Goal: Task Accomplishment & Management: Manage account settings

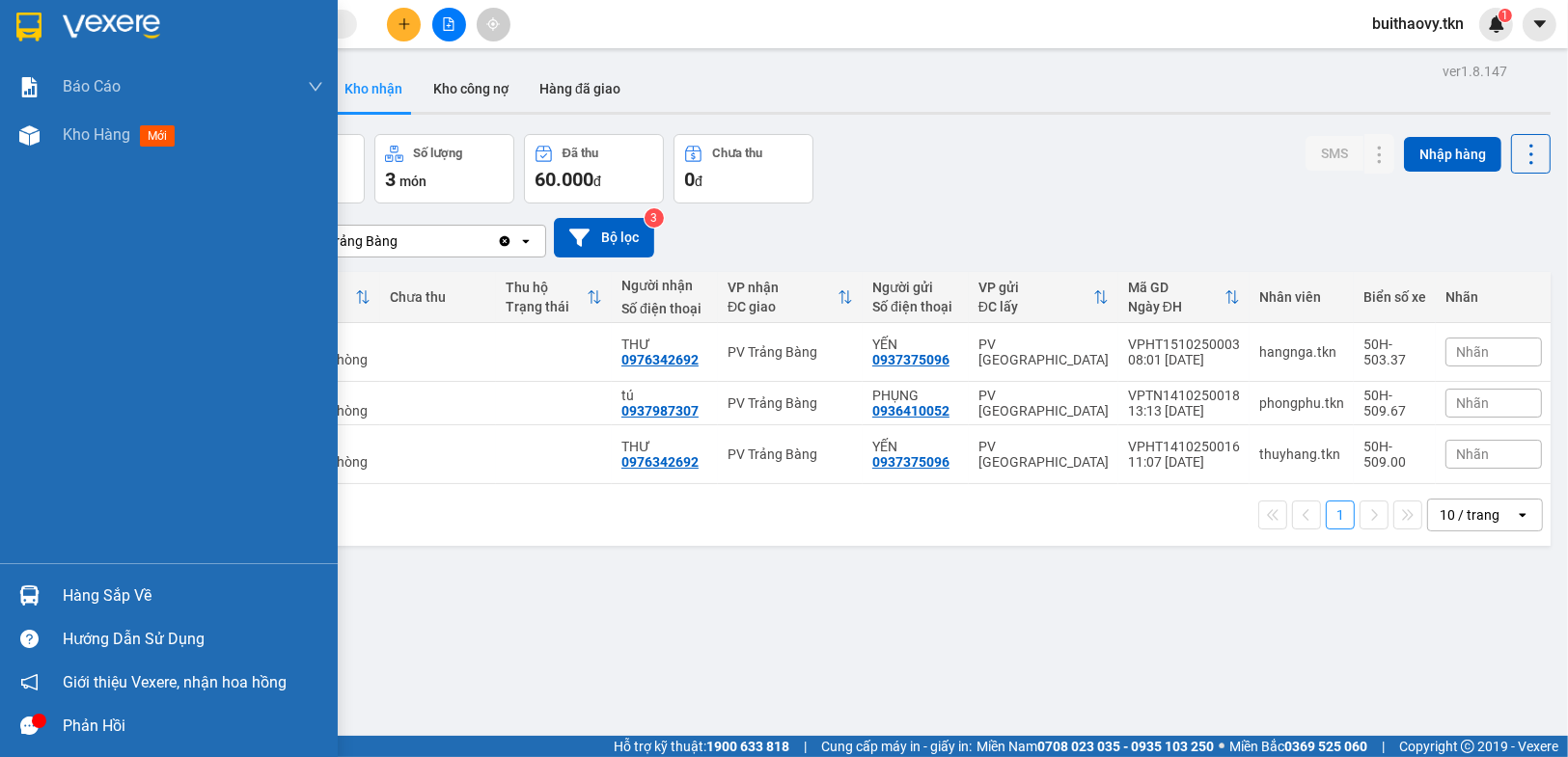
drag, startPoint x: 45, startPoint y: 605, endPoint x: 77, endPoint y: 623, distance: 36.7
click at [46, 604] on div "Hàng sắp về" at bounding box center [169, 595] width 337 height 43
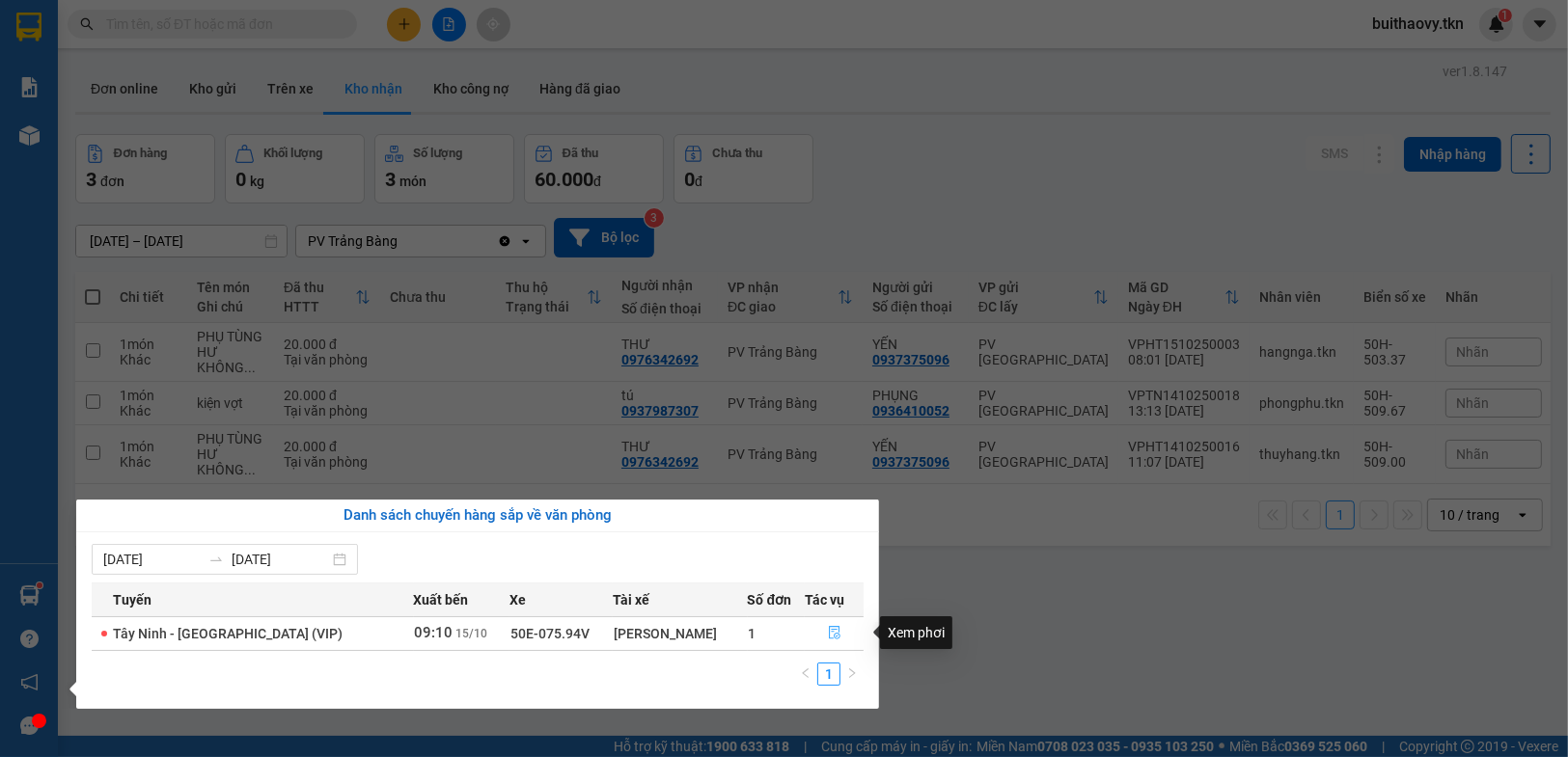
click at [828, 629] on icon "file-done" at bounding box center [835, 632] width 14 height 14
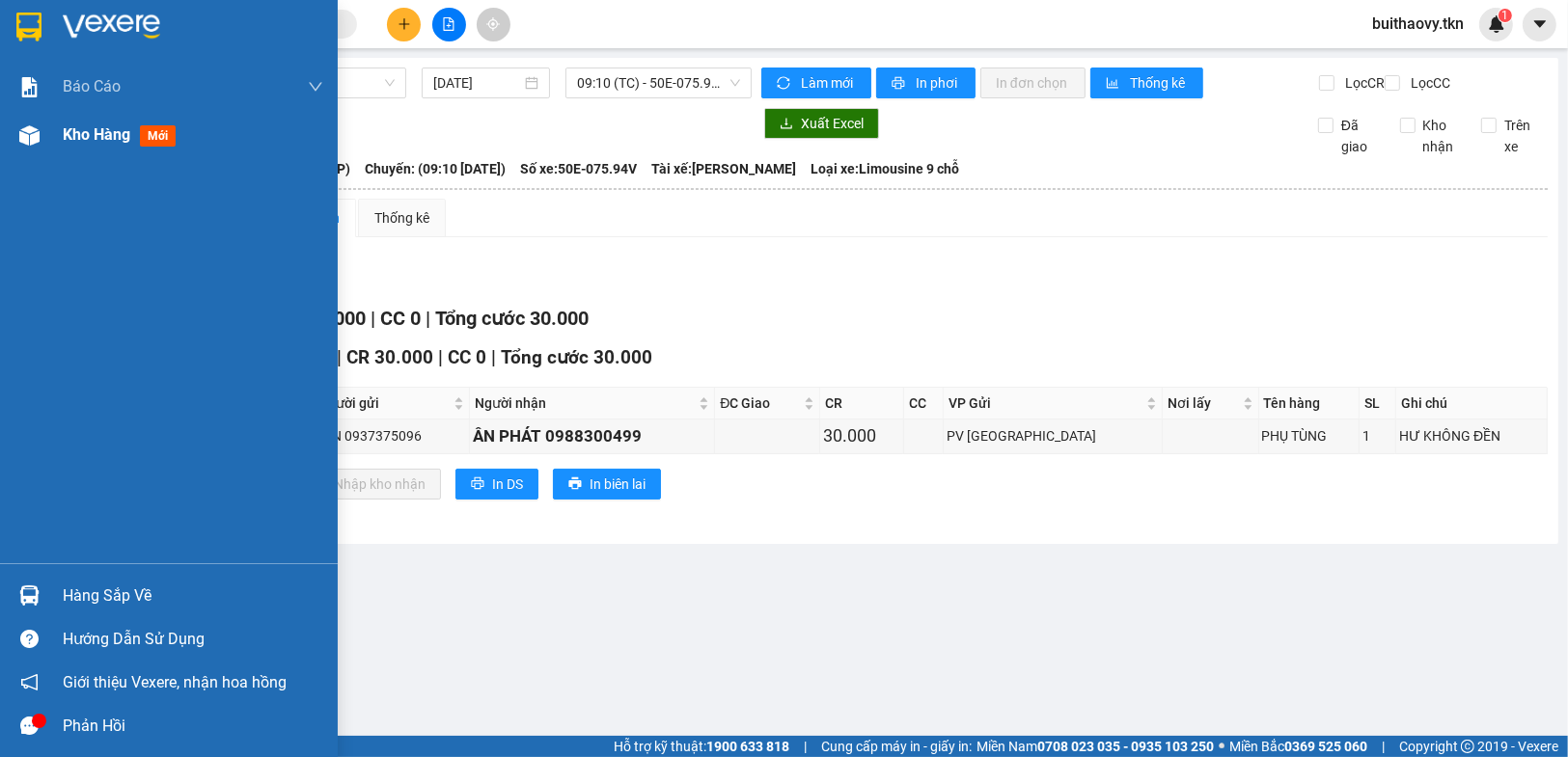
click at [24, 134] on img at bounding box center [29, 135] width 21 height 21
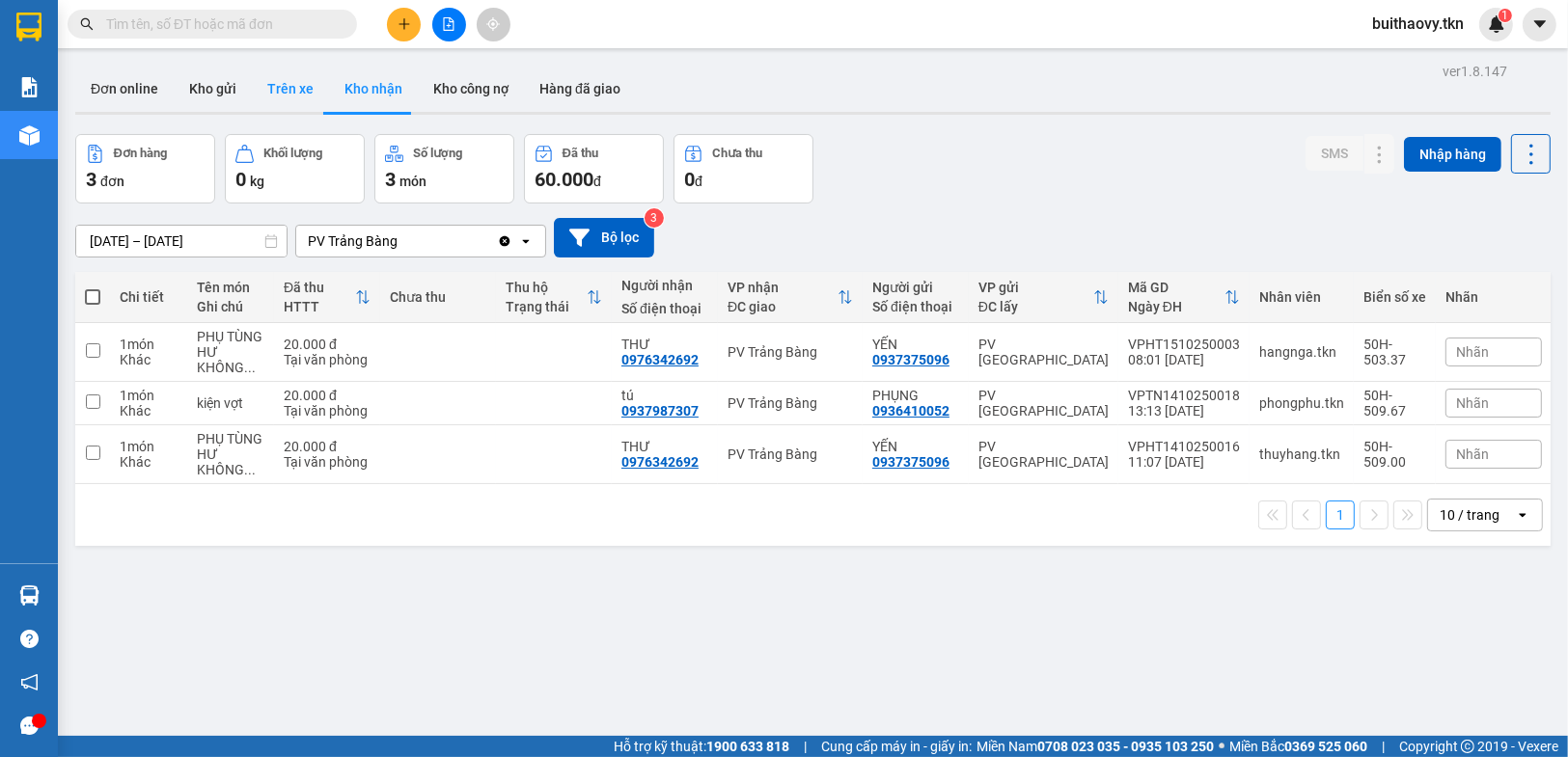
click at [294, 96] on button "Trên xe" at bounding box center [290, 88] width 77 height 46
type input "[DATE] – [DATE]"
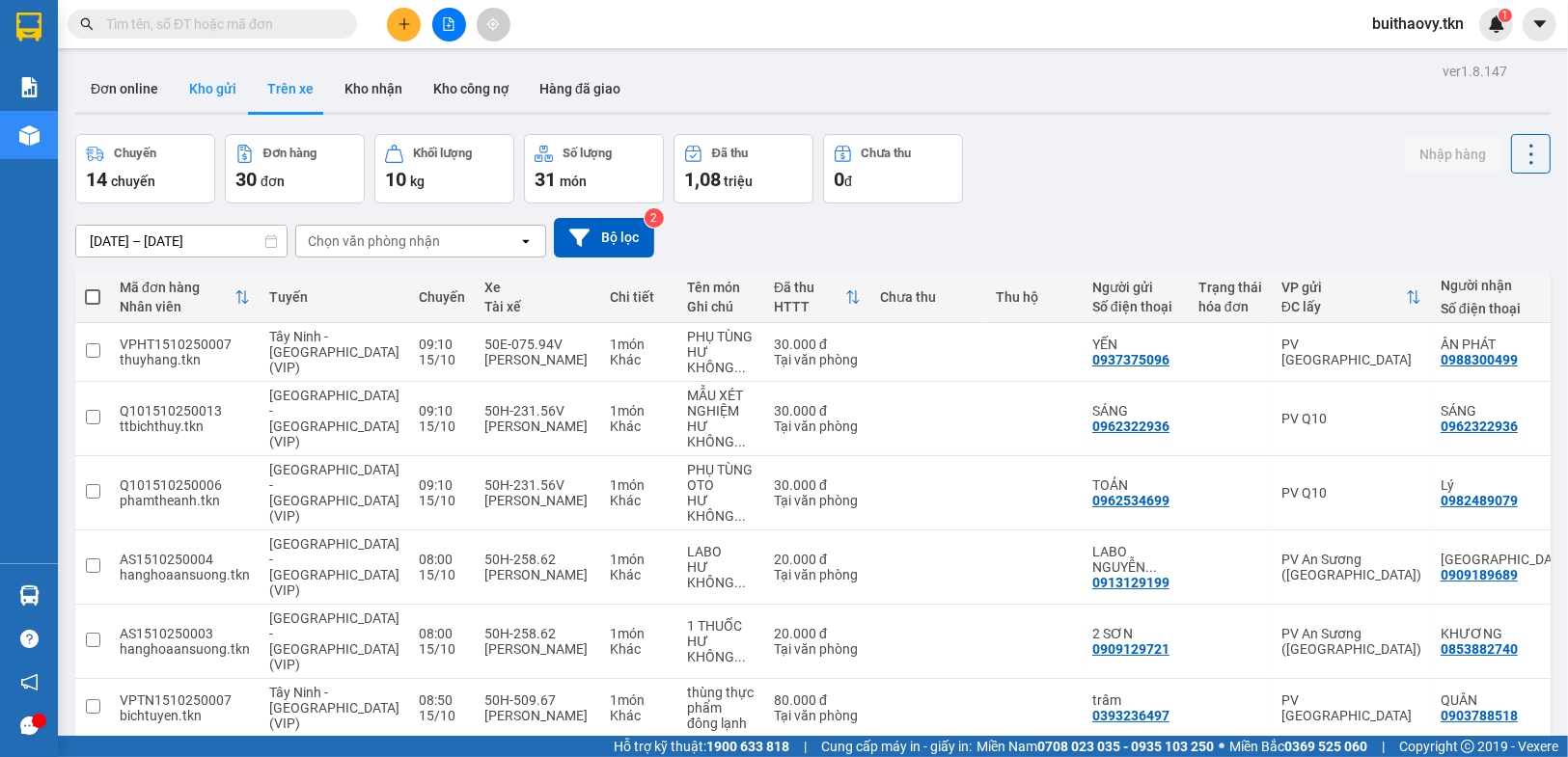
click at [232, 90] on button "Kho gửi" at bounding box center [213, 88] width 78 height 46
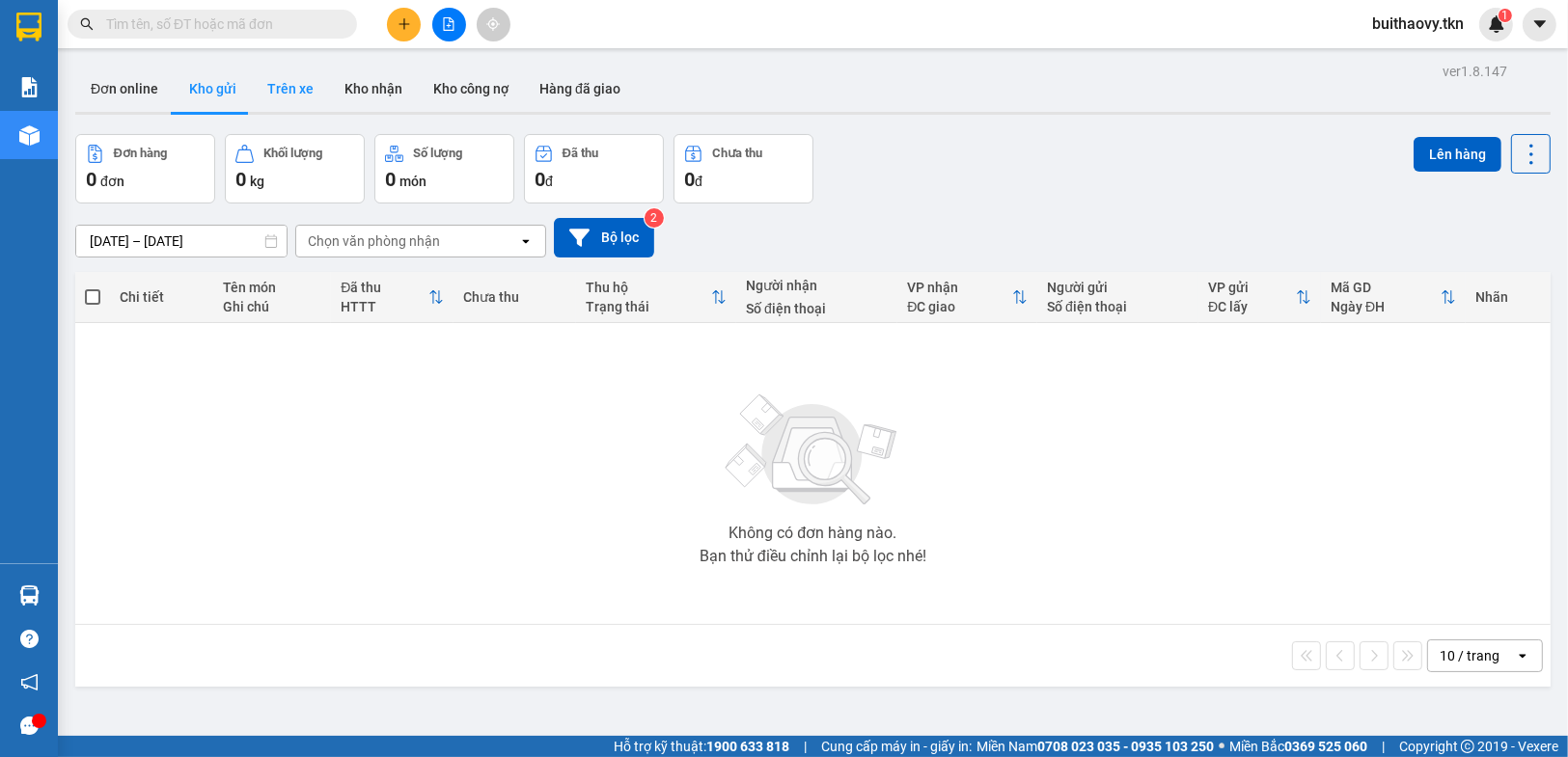
click at [284, 74] on button "Trên xe" at bounding box center [290, 88] width 77 height 46
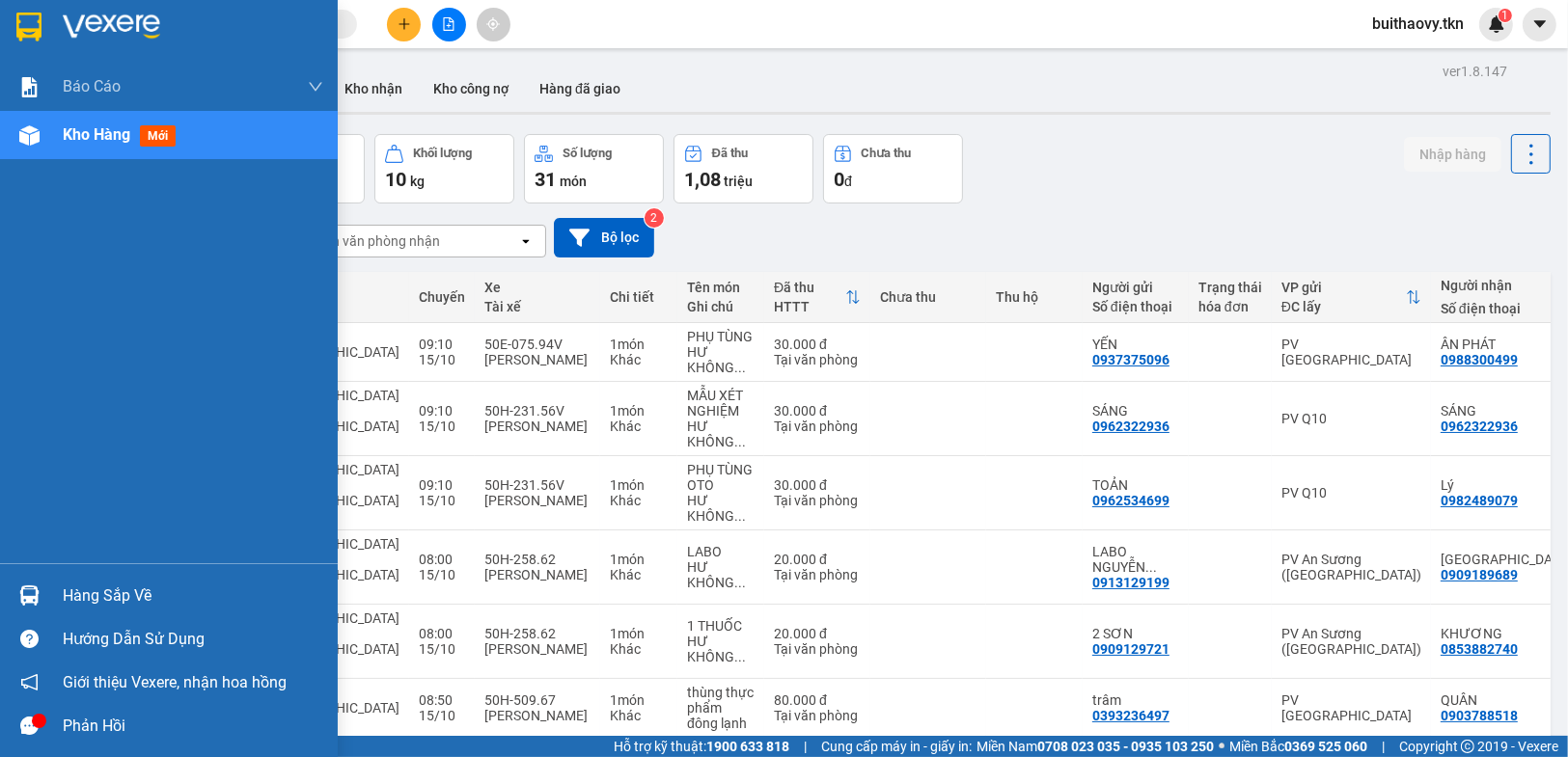
click at [51, 592] on div "Hàng sắp về" at bounding box center [169, 595] width 337 height 43
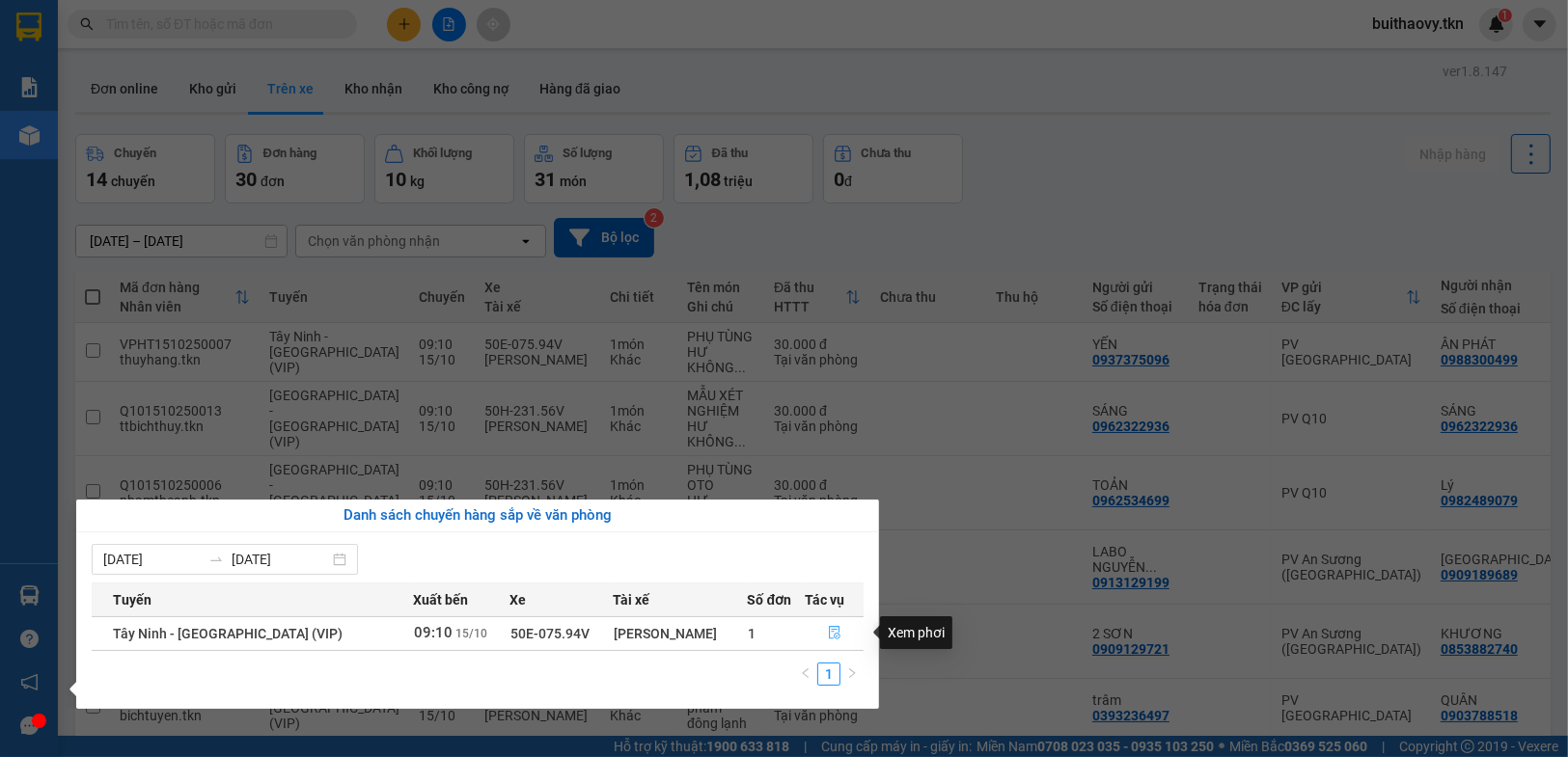
click at [829, 638] on icon "file-done" at bounding box center [835, 632] width 12 height 14
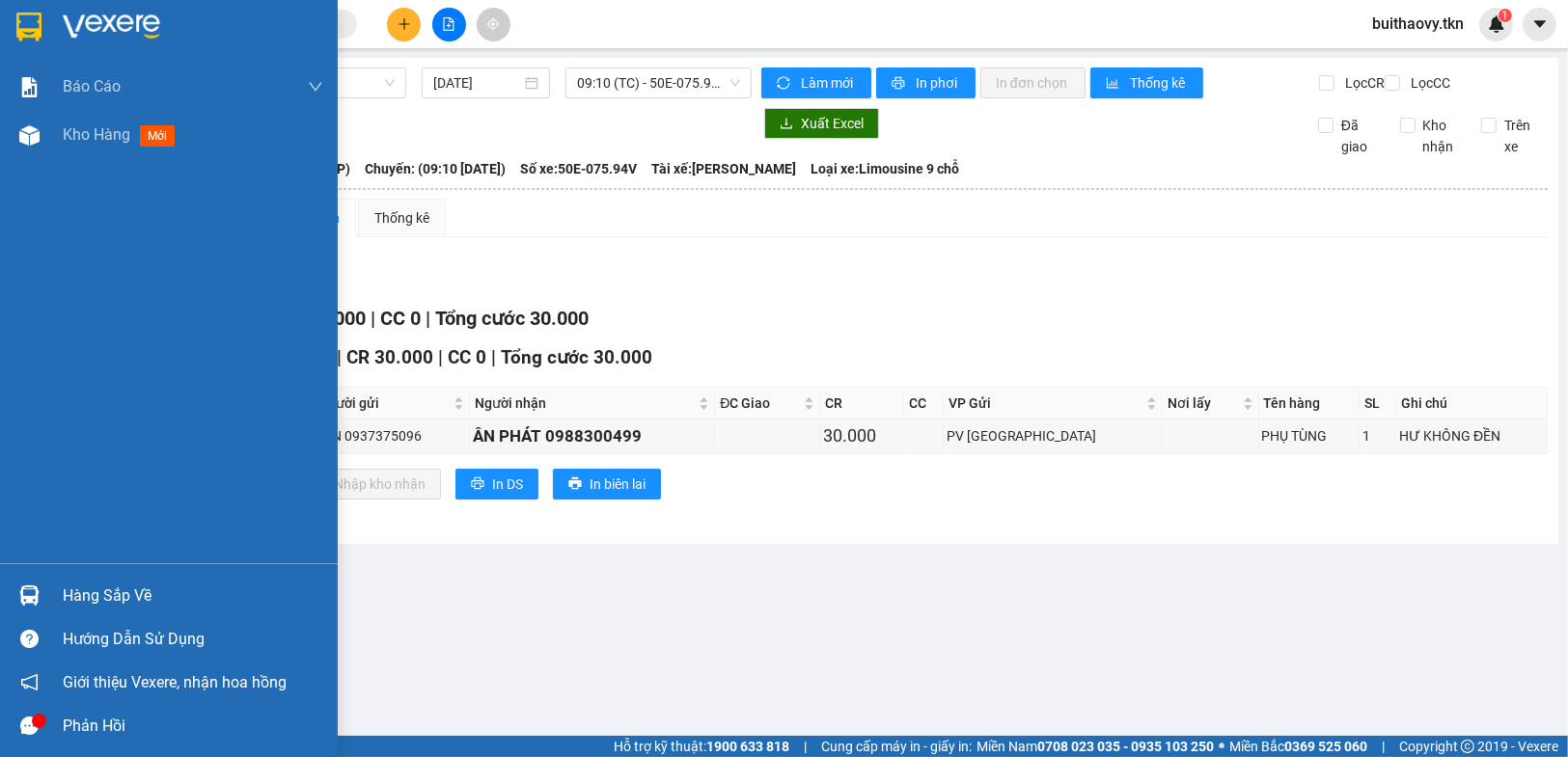
click at [81, 588] on div "Hàng sắp về" at bounding box center [193, 596] width 261 height 29
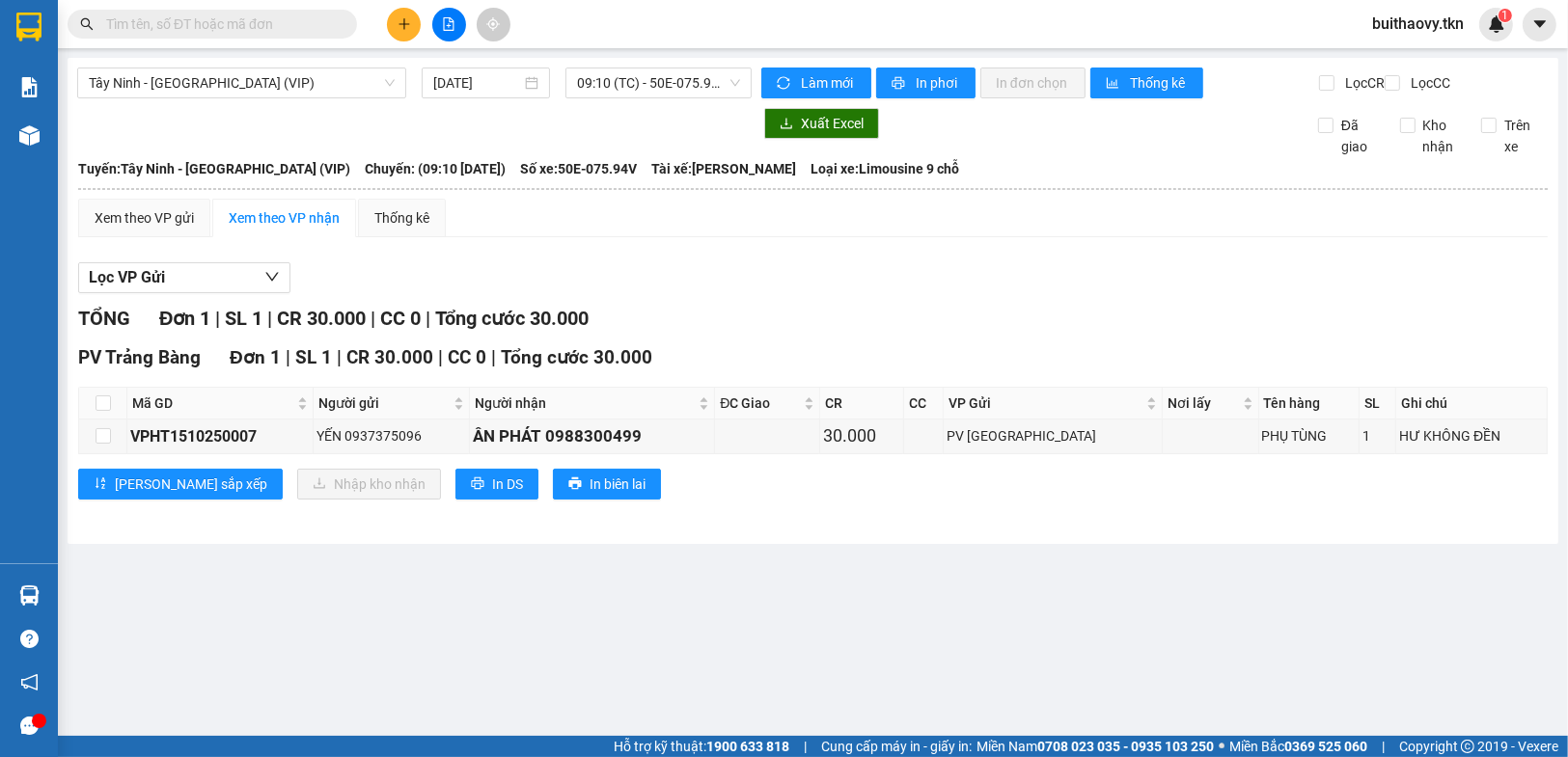
drag, startPoint x: 1018, startPoint y: 622, endPoint x: 1004, endPoint y: 628, distance: 15.2
click at [1018, 624] on section "Kết quả tìm kiếm ( 0 ) Bộ lọc No Data buithaovy.tkn 1 Báo cáo Mẫu 1: Báo cáo dò…" at bounding box center [784, 378] width 1568 height 757
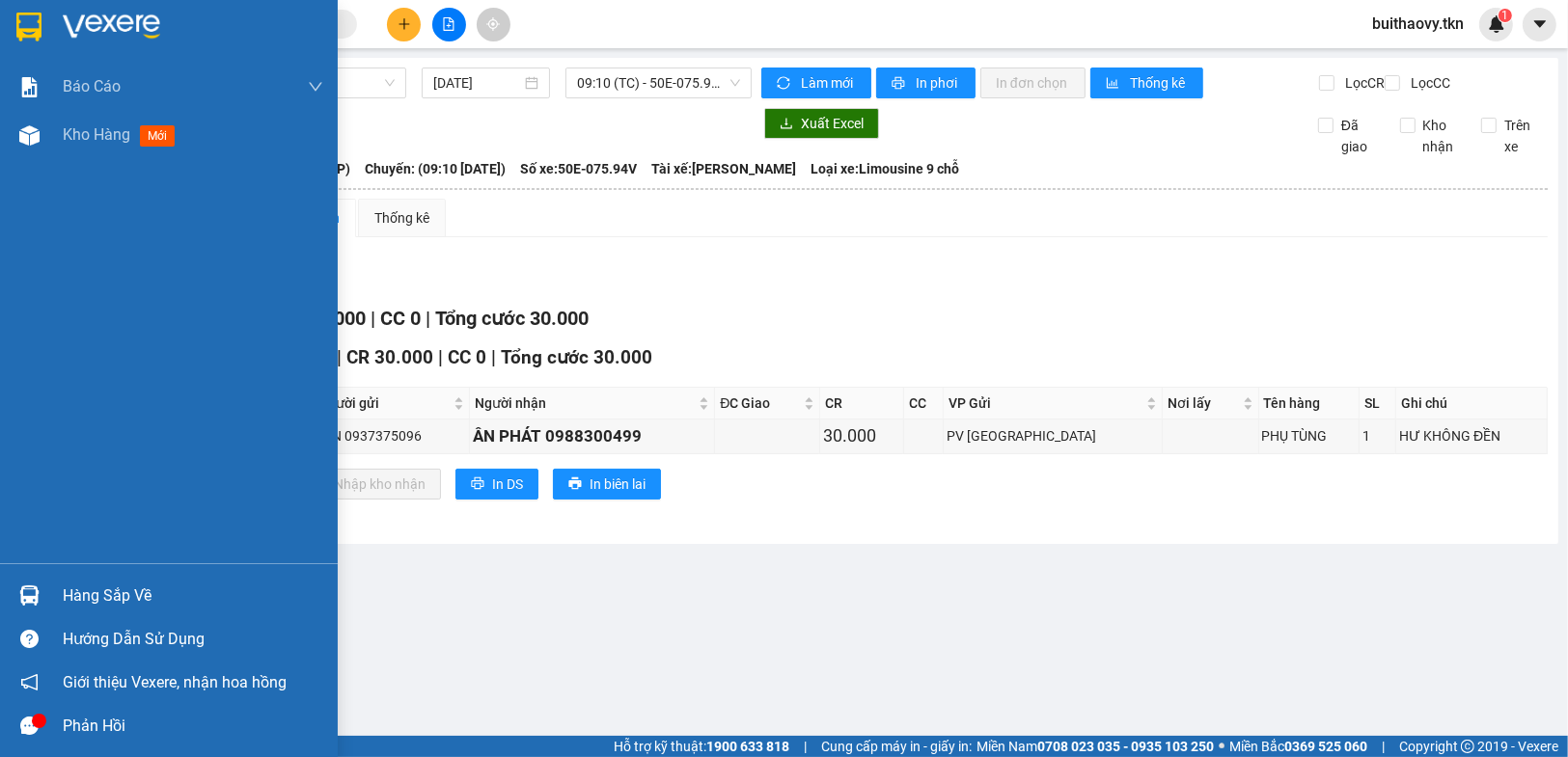
click at [64, 582] on div "Hàng sắp về" at bounding box center [193, 596] width 261 height 29
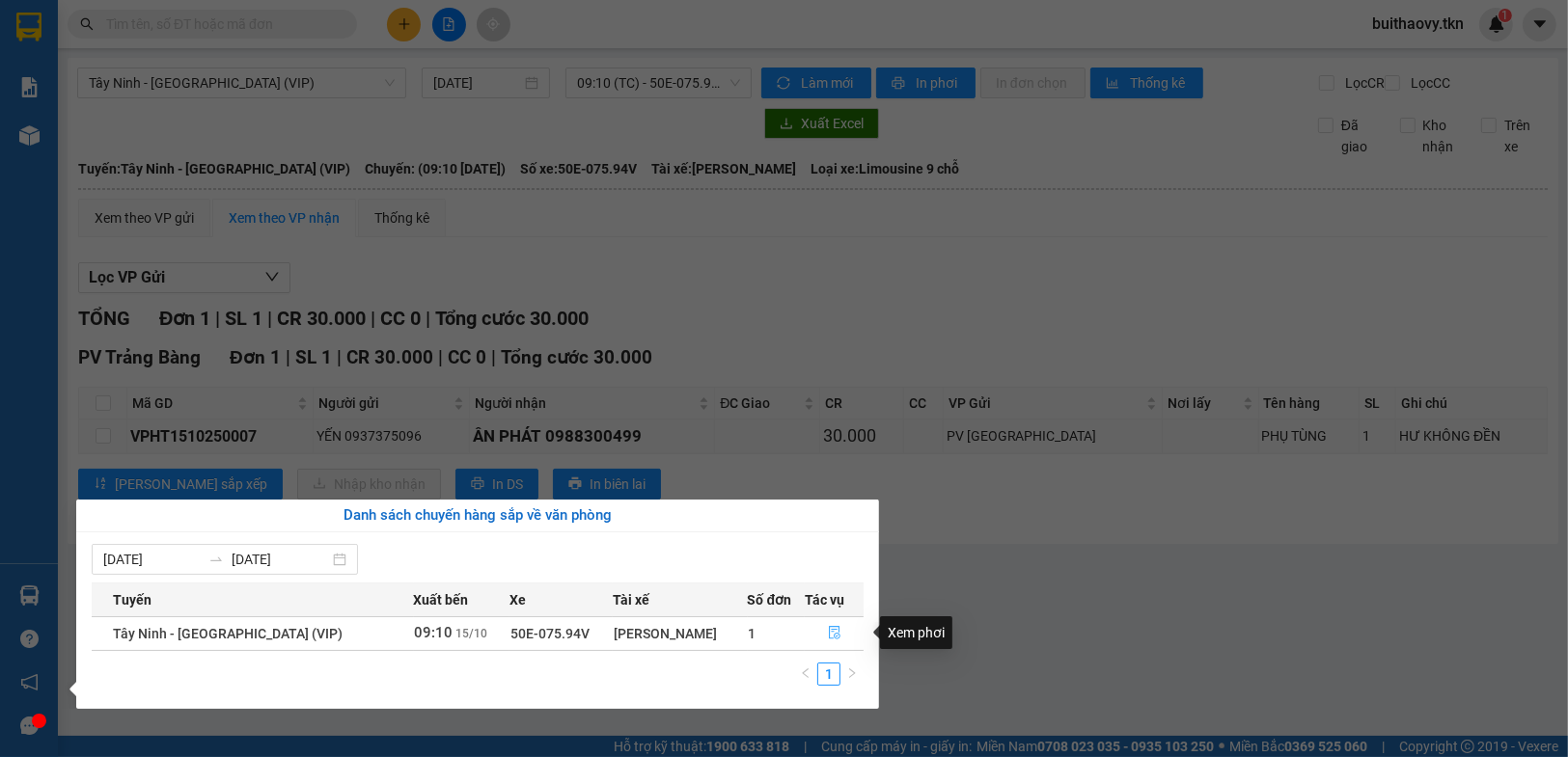
click at [830, 631] on icon "file-done" at bounding box center [835, 632] width 14 height 14
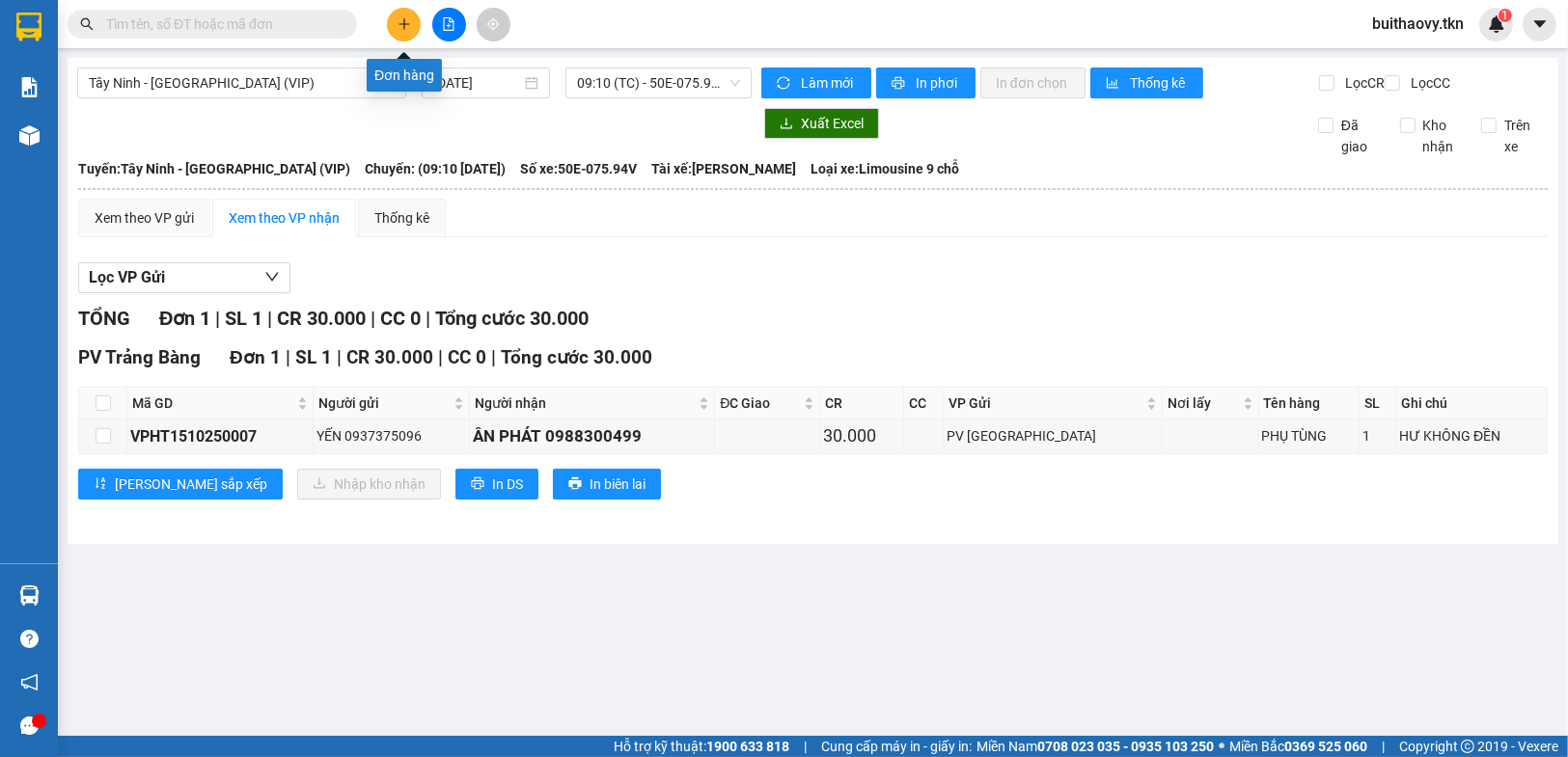
click at [405, 21] on icon "plus" at bounding box center [404, 25] width 14 height 14
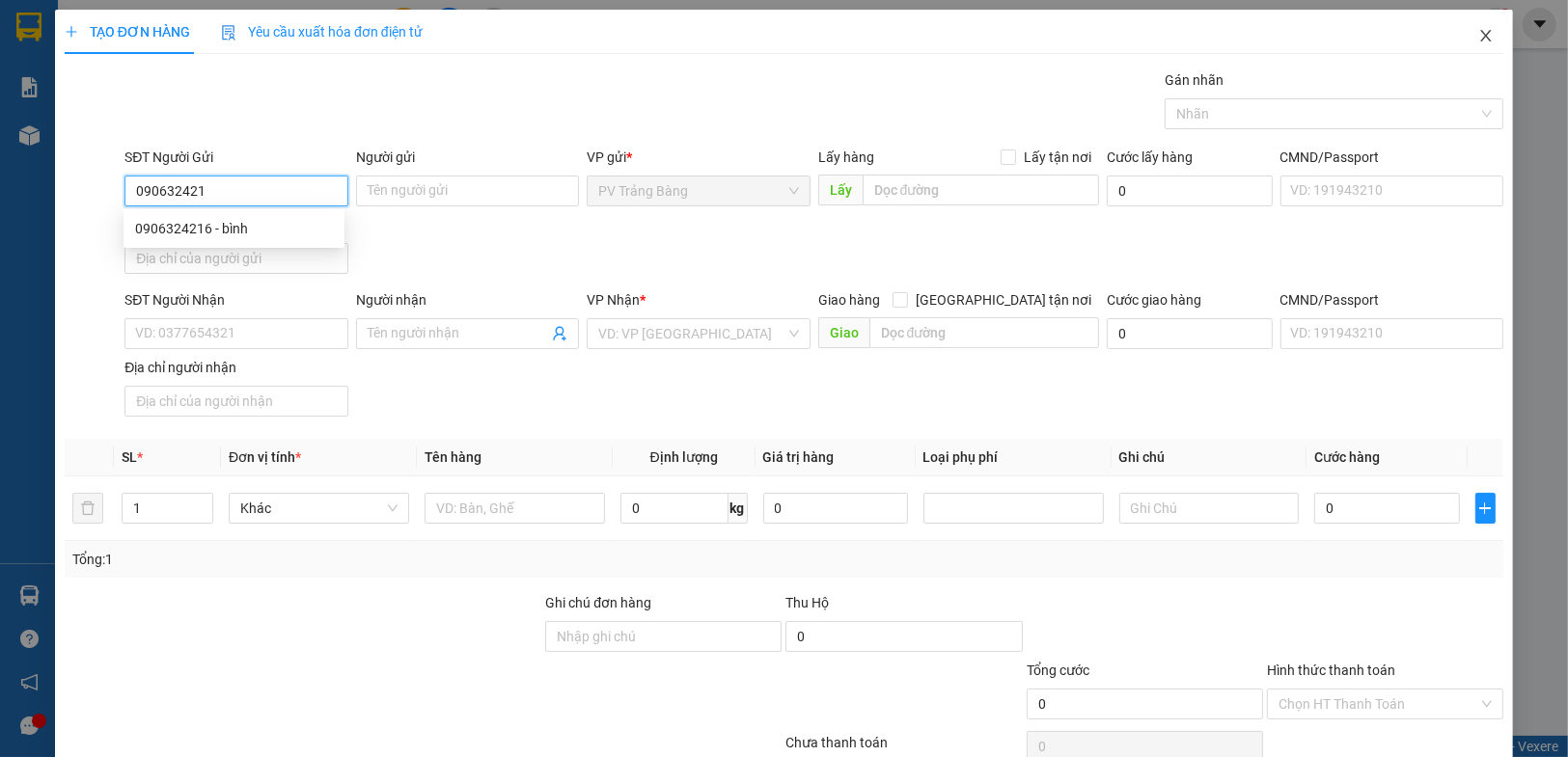
type input "0906324216"
click at [272, 232] on div "0906324216 - bình" at bounding box center [234, 228] width 198 height 22
type input "bình"
type input "0939701668"
type input "A NGOAN"
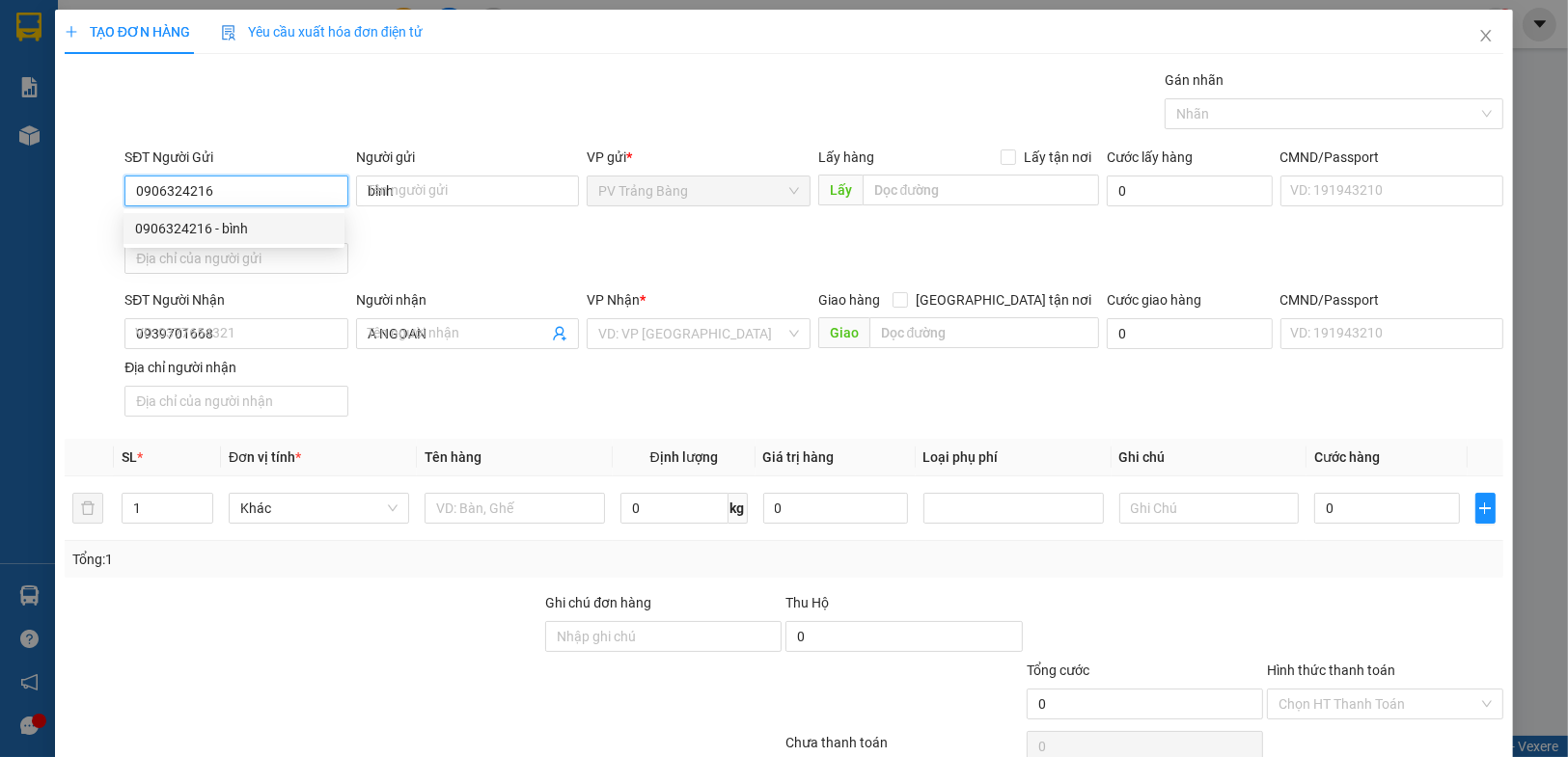
type input "20.000"
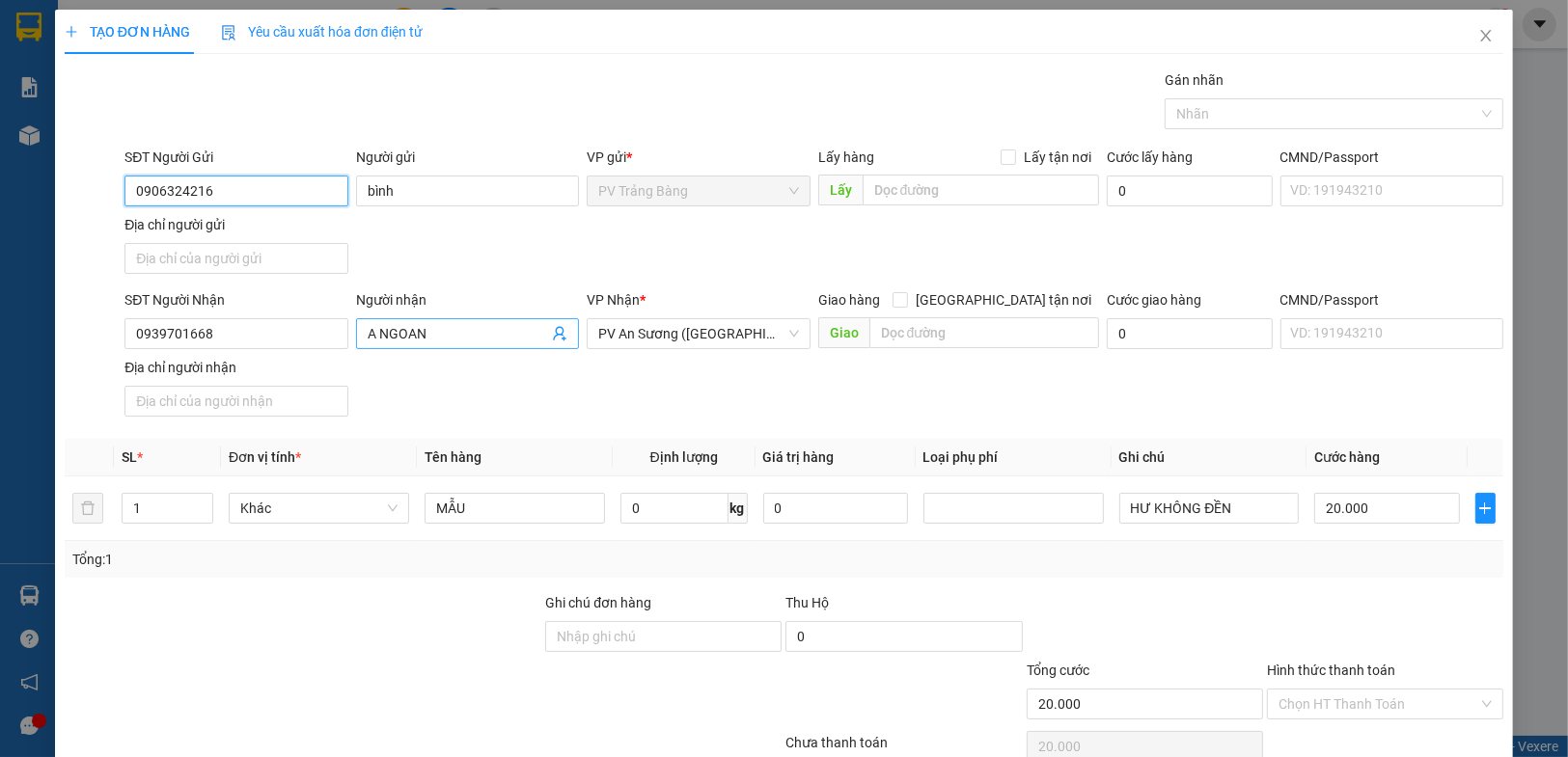
type input "0906324216"
click at [372, 328] on input "A NGOAN" at bounding box center [458, 334] width 180 height 22
type input "chị [PERSON_NAME]"
click at [511, 270] on div "SĐT Người Gửi 0906324216 Người gửi bình VP gửi * PV Trảng Bàng Lấy hàng Lấy tận…" at bounding box center [814, 215] width 1387 height 135
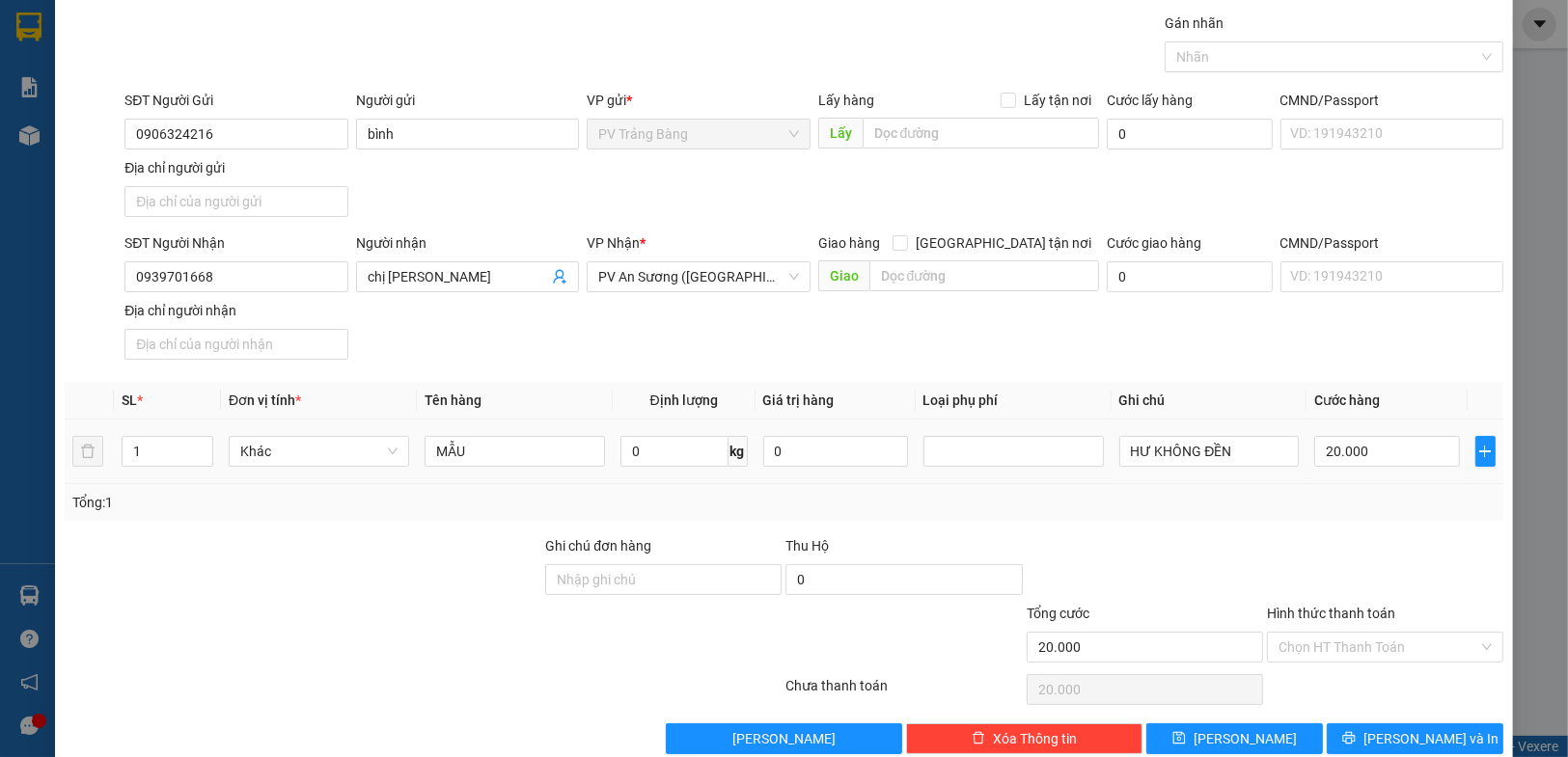
scroll to position [89, 0]
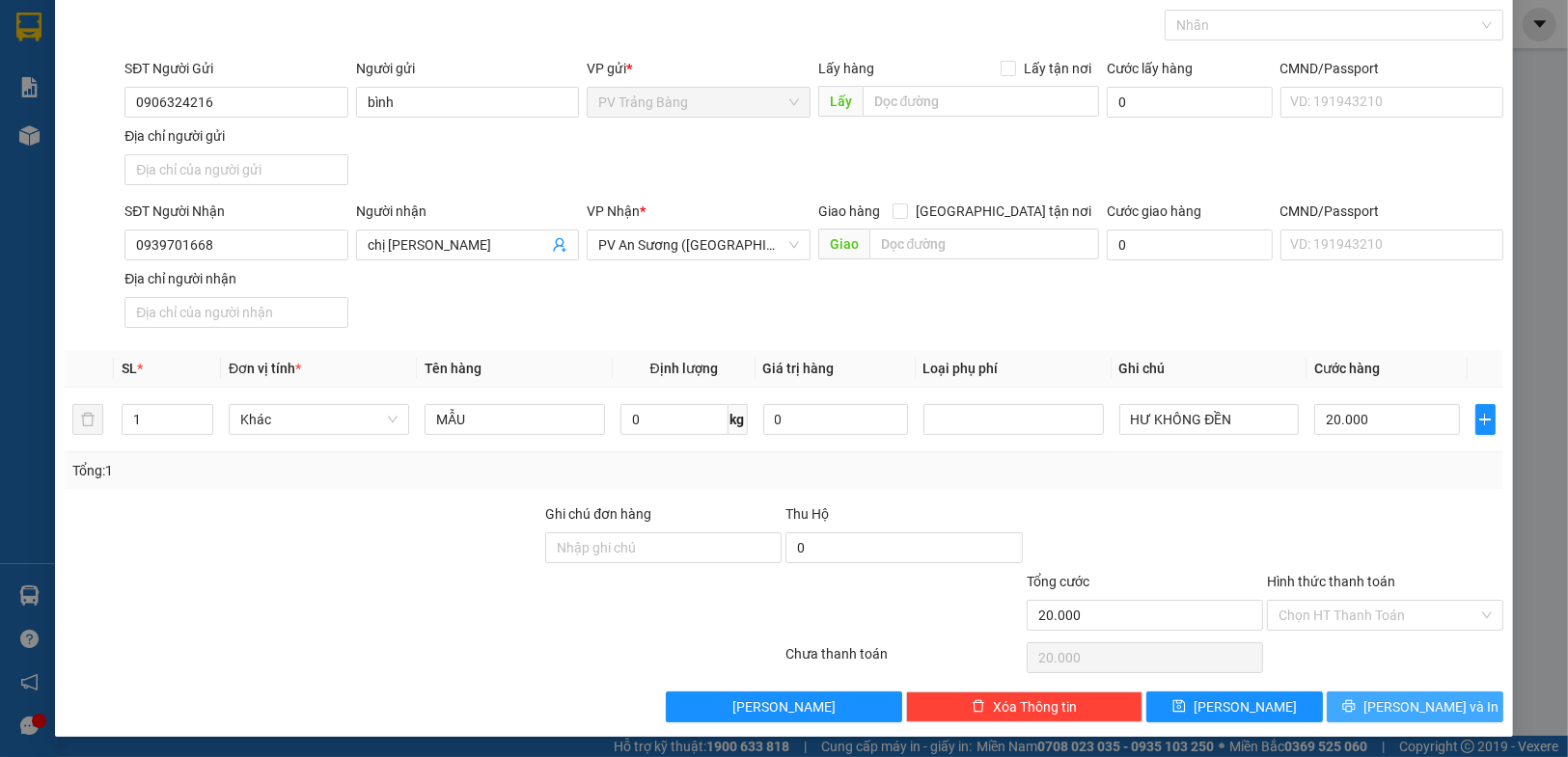
click at [1428, 702] on span "[PERSON_NAME] và In" at bounding box center [1431, 707] width 135 height 22
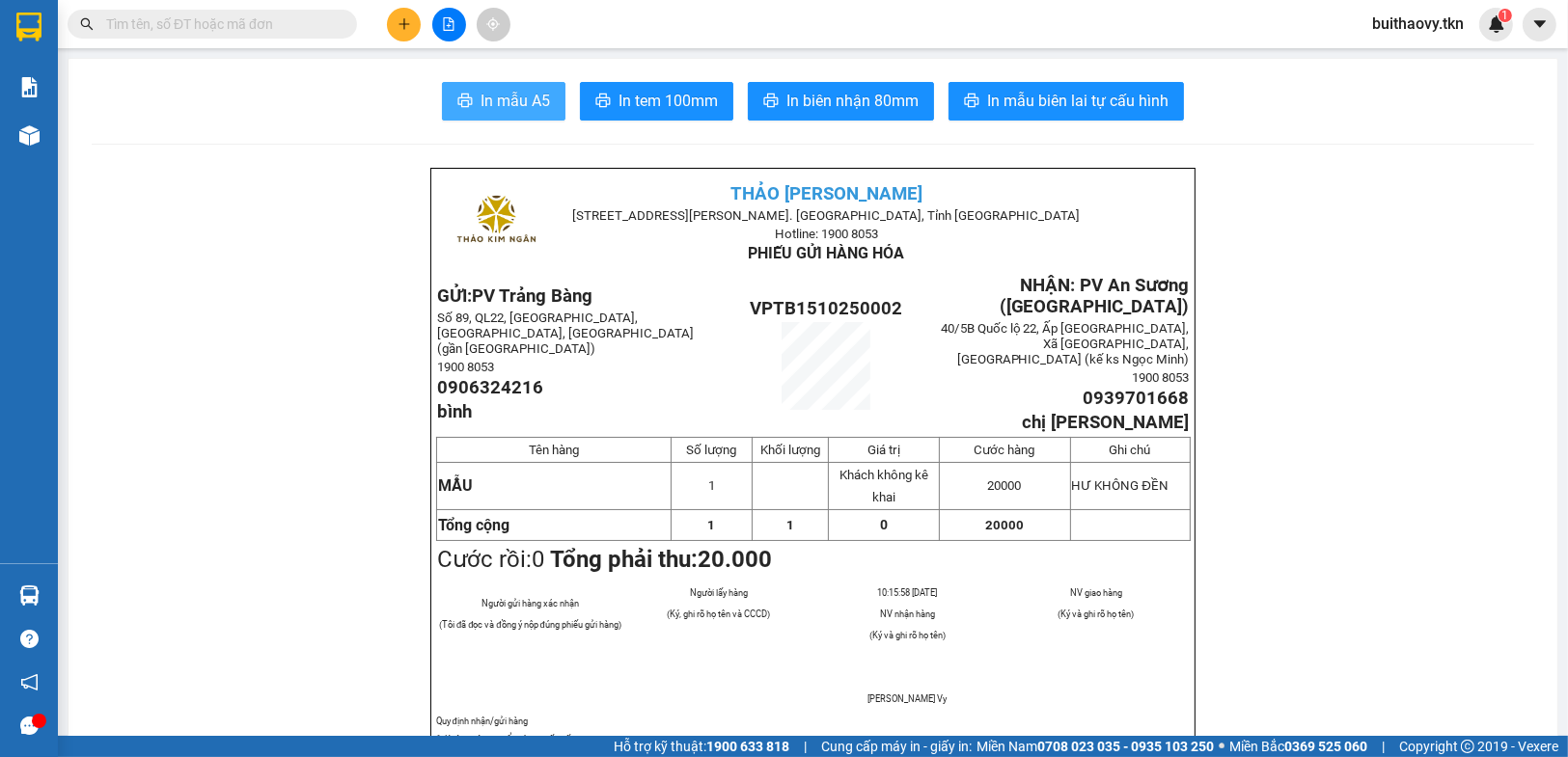
click at [503, 91] on span "In mẫu A5" at bounding box center [515, 101] width 70 height 25
click at [525, 112] on span "In mẫu A5" at bounding box center [515, 101] width 70 height 25
click at [481, 89] on span "In mẫu A5" at bounding box center [515, 101] width 70 height 25
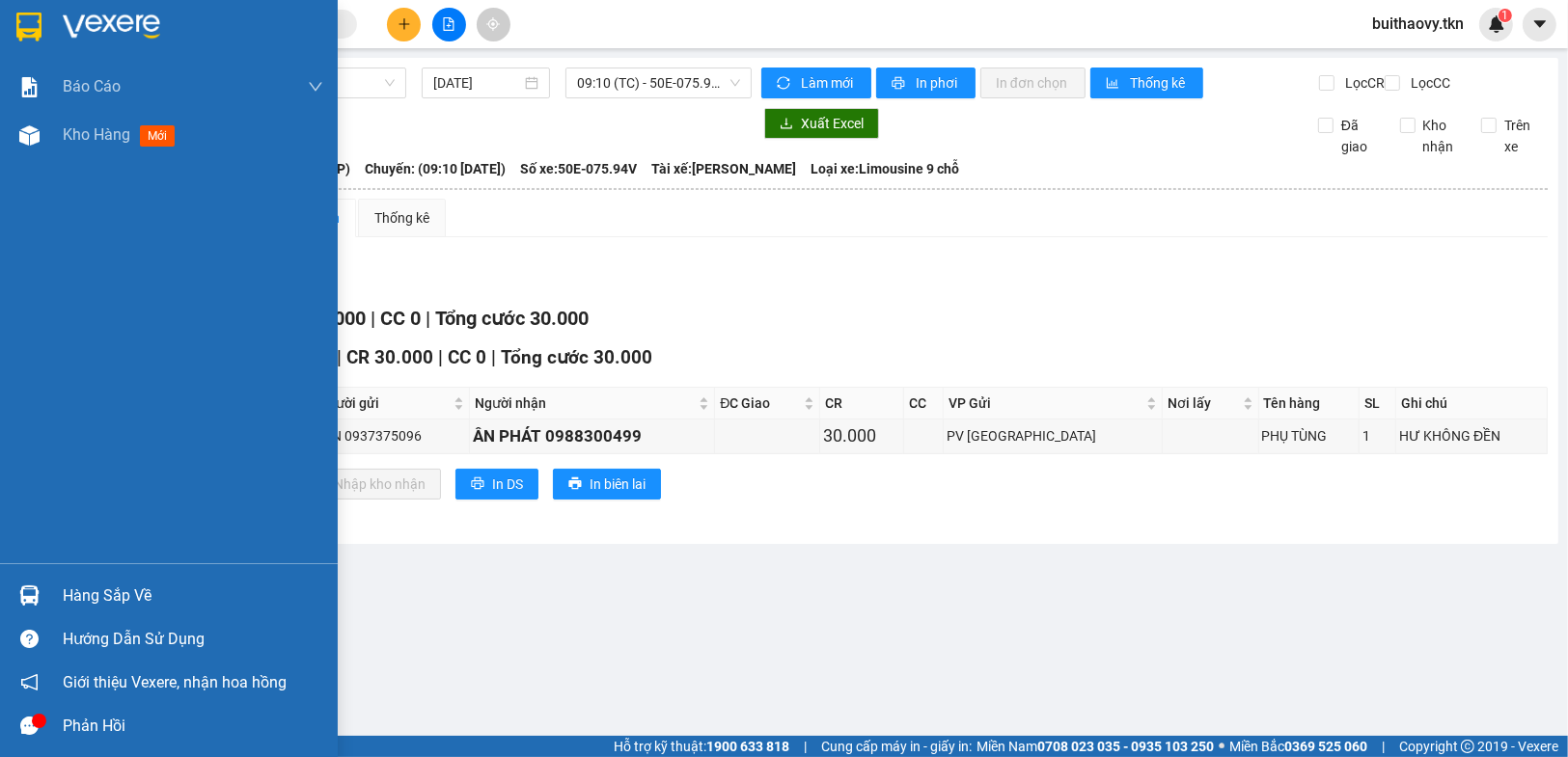
click at [31, 24] on img at bounding box center [29, 27] width 25 height 29
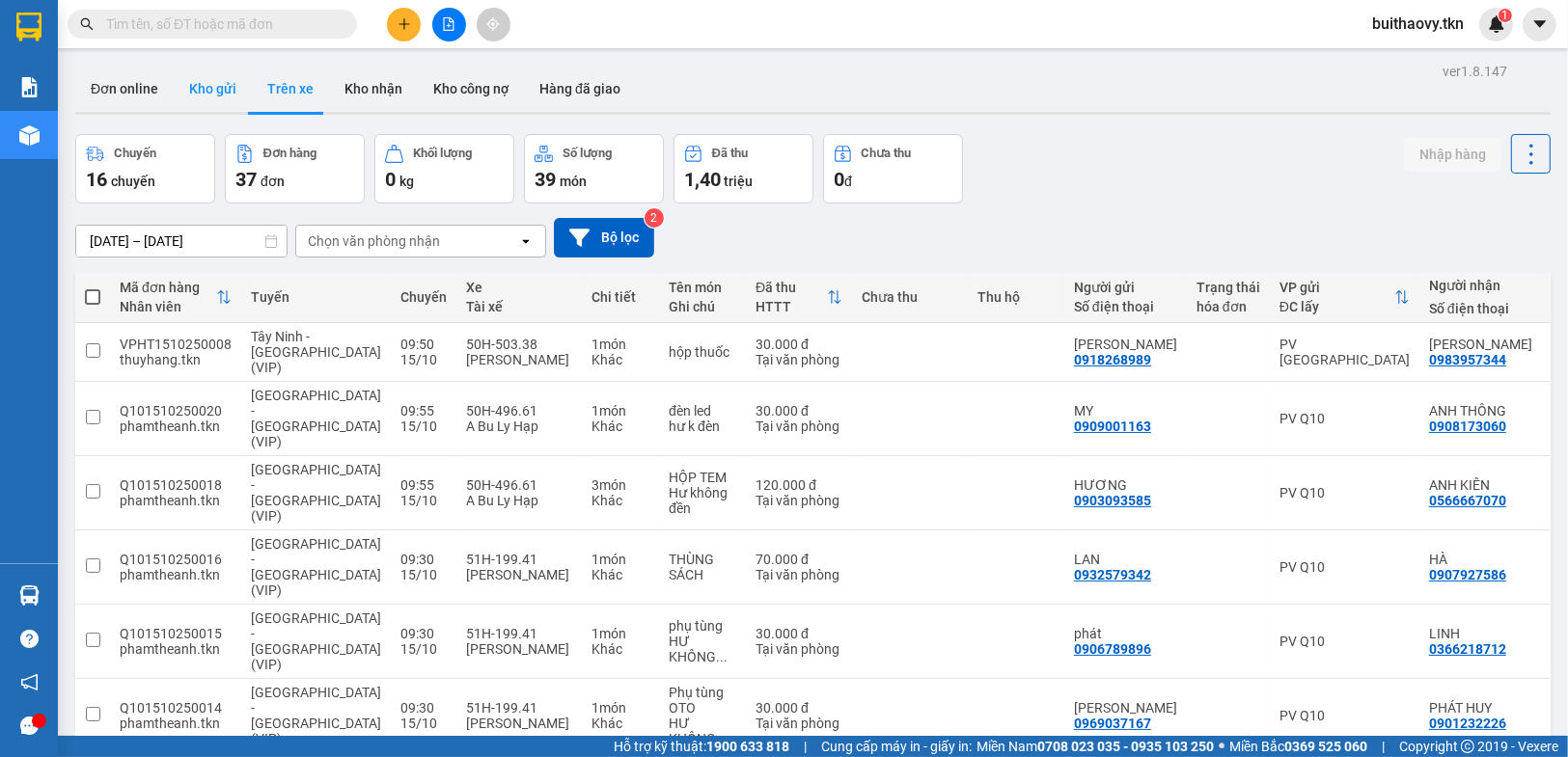
click at [202, 82] on button "Kho gửi" at bounding box center [213, 88] width 78 height 46
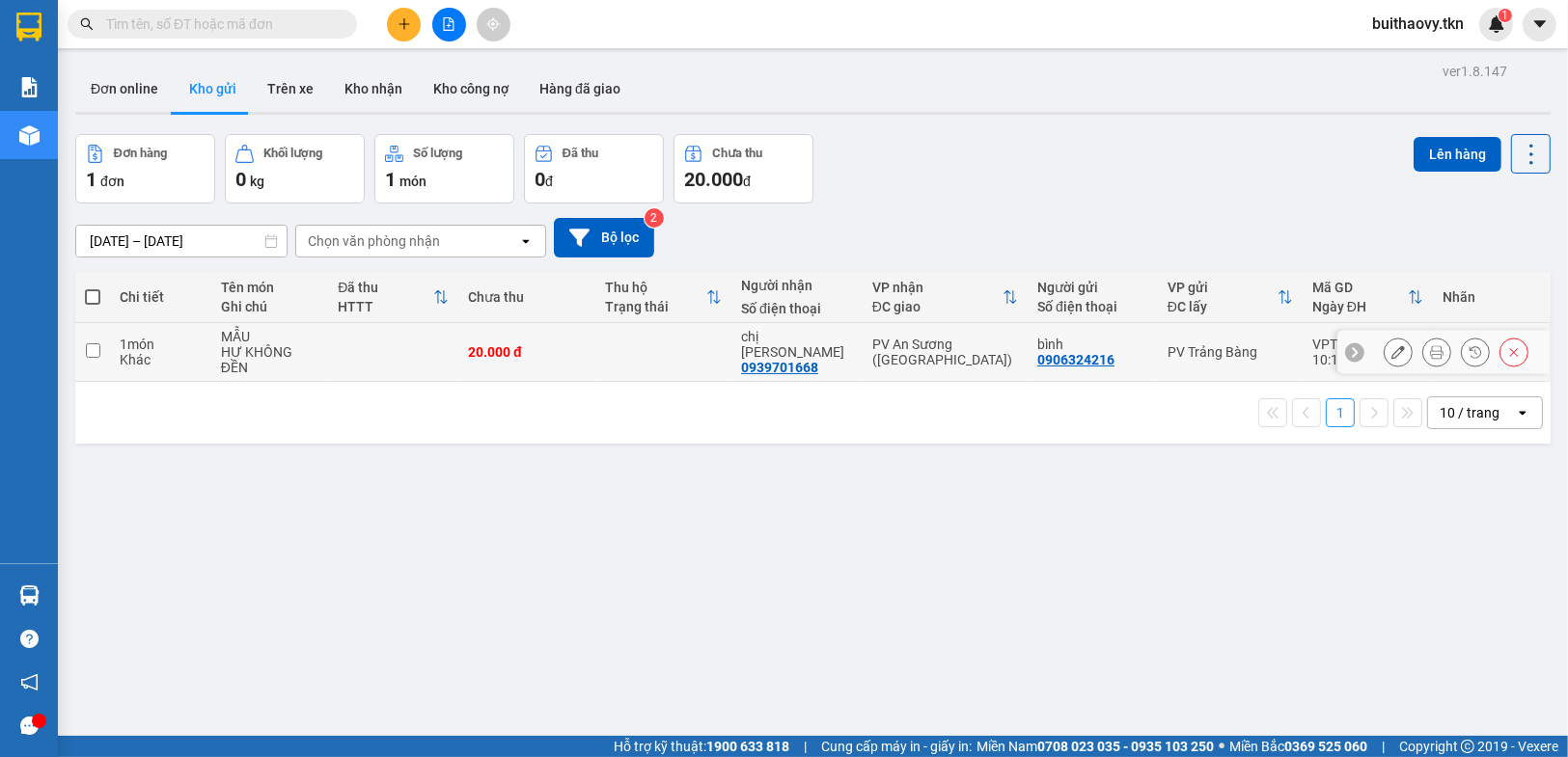
click at [89, 343] on input "checkbox" at bounding box center [93, 350] width 15 height 15
checkbox input "true"
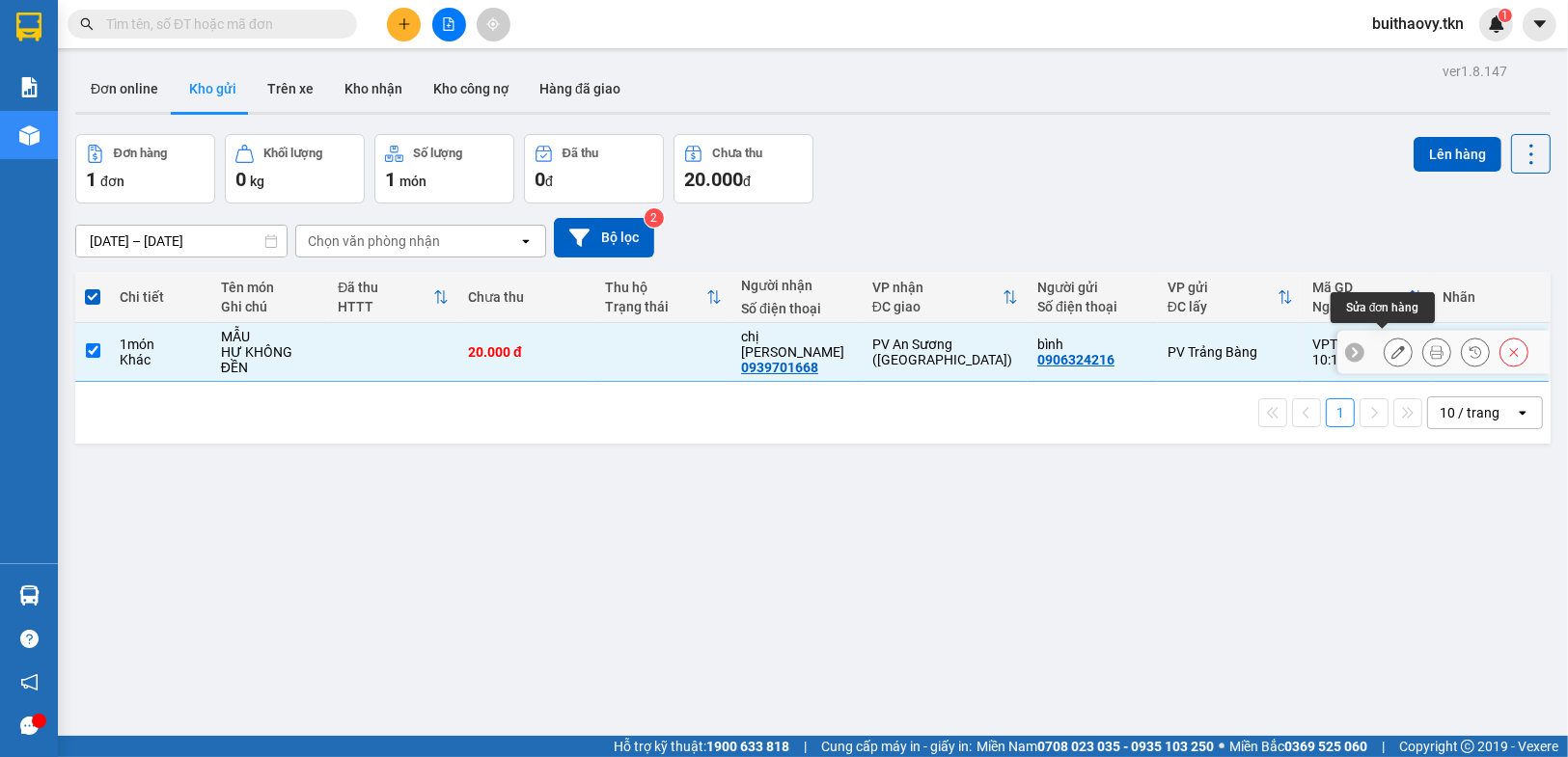
click at [1391, 345] on icon at bounding box center [1397, 352] width 14 height 14
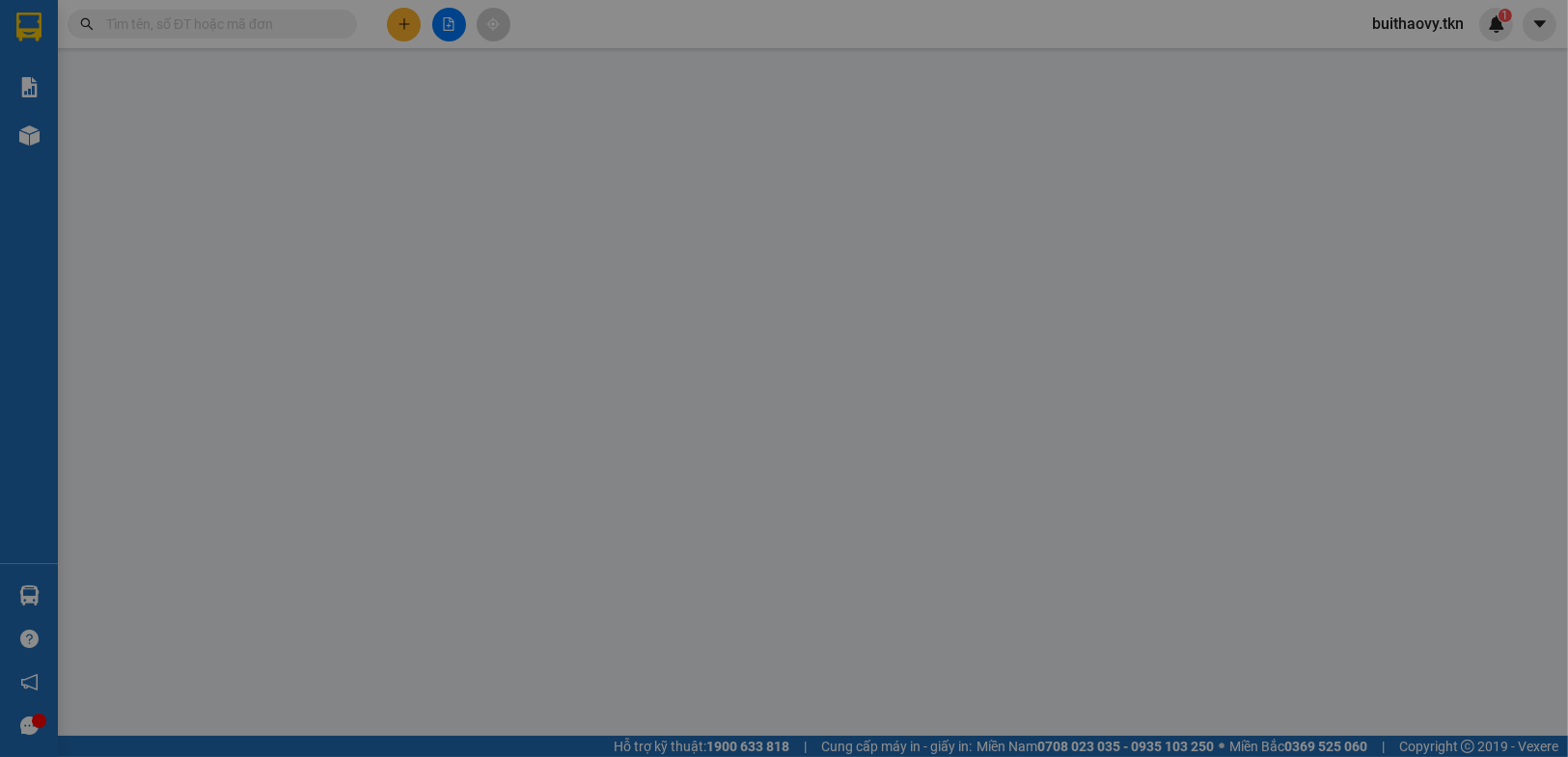
type input "0906324216"
type input "bình"
type input "0939701668"
type input "chị [PERSON_NAME]"
type input "20.000"
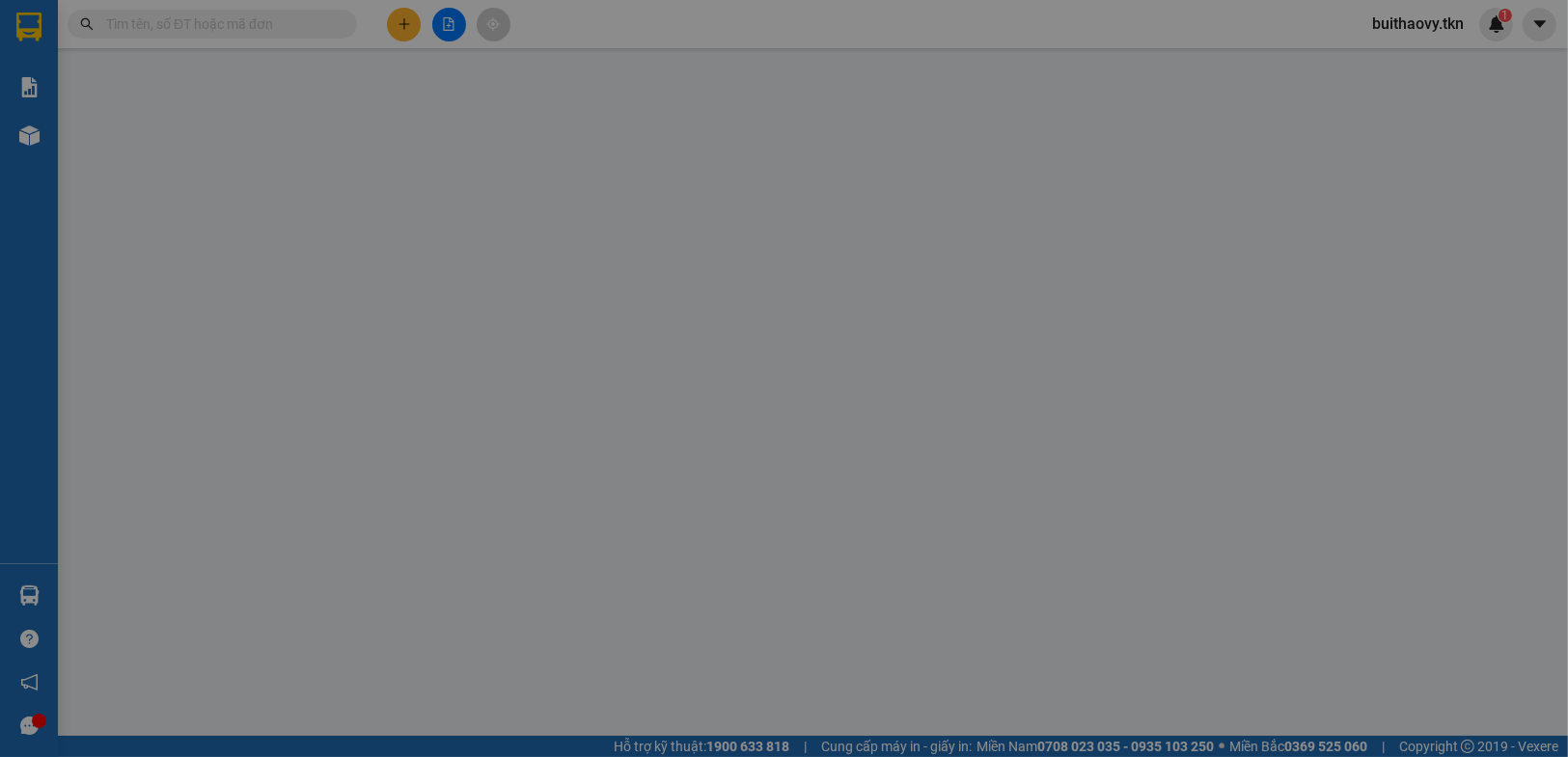
type input "20.000"
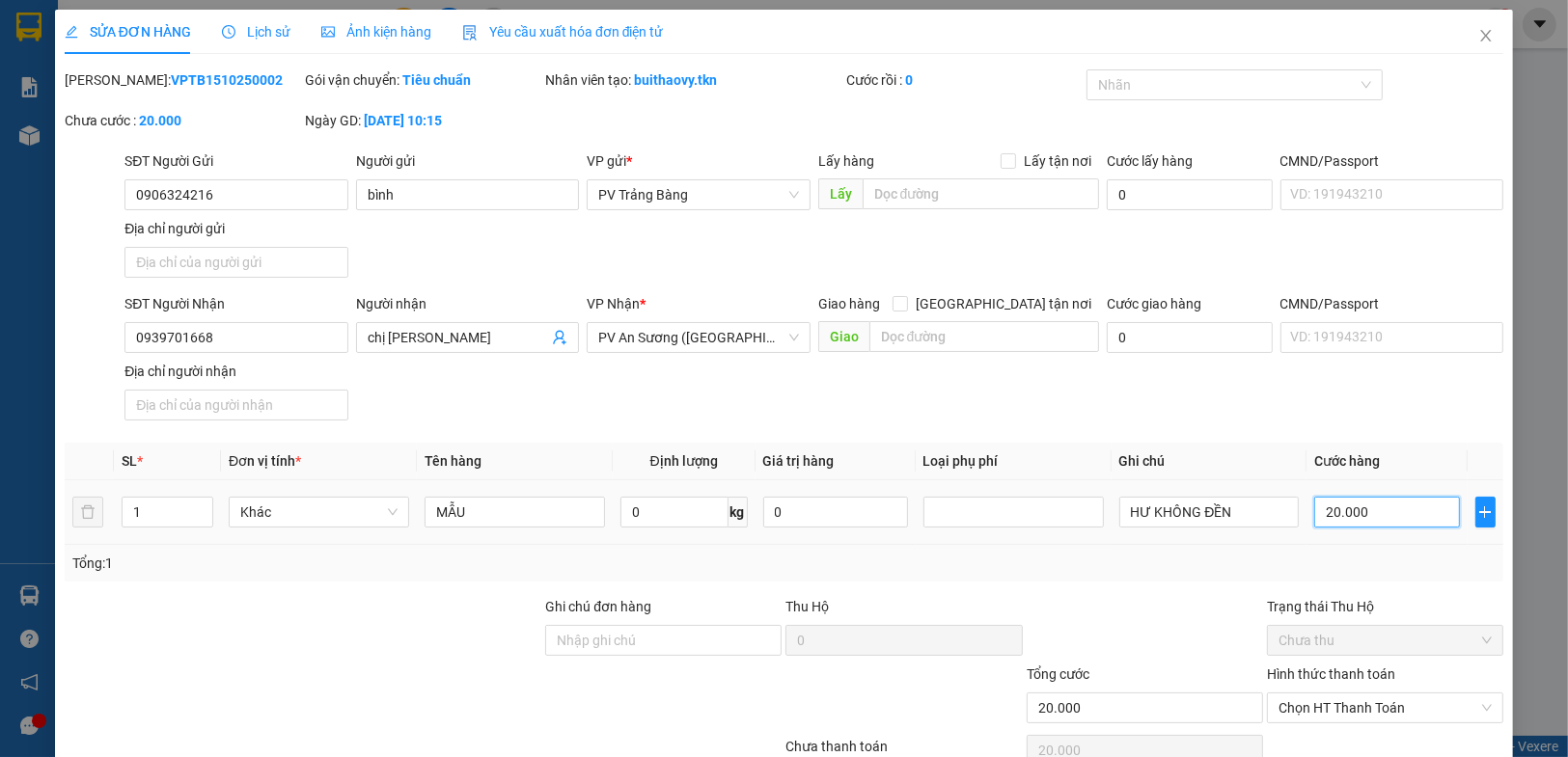
type input "0"
click at [986, 514] on div at bounding box center [1013, 513] width 171 height 24
type input "0"
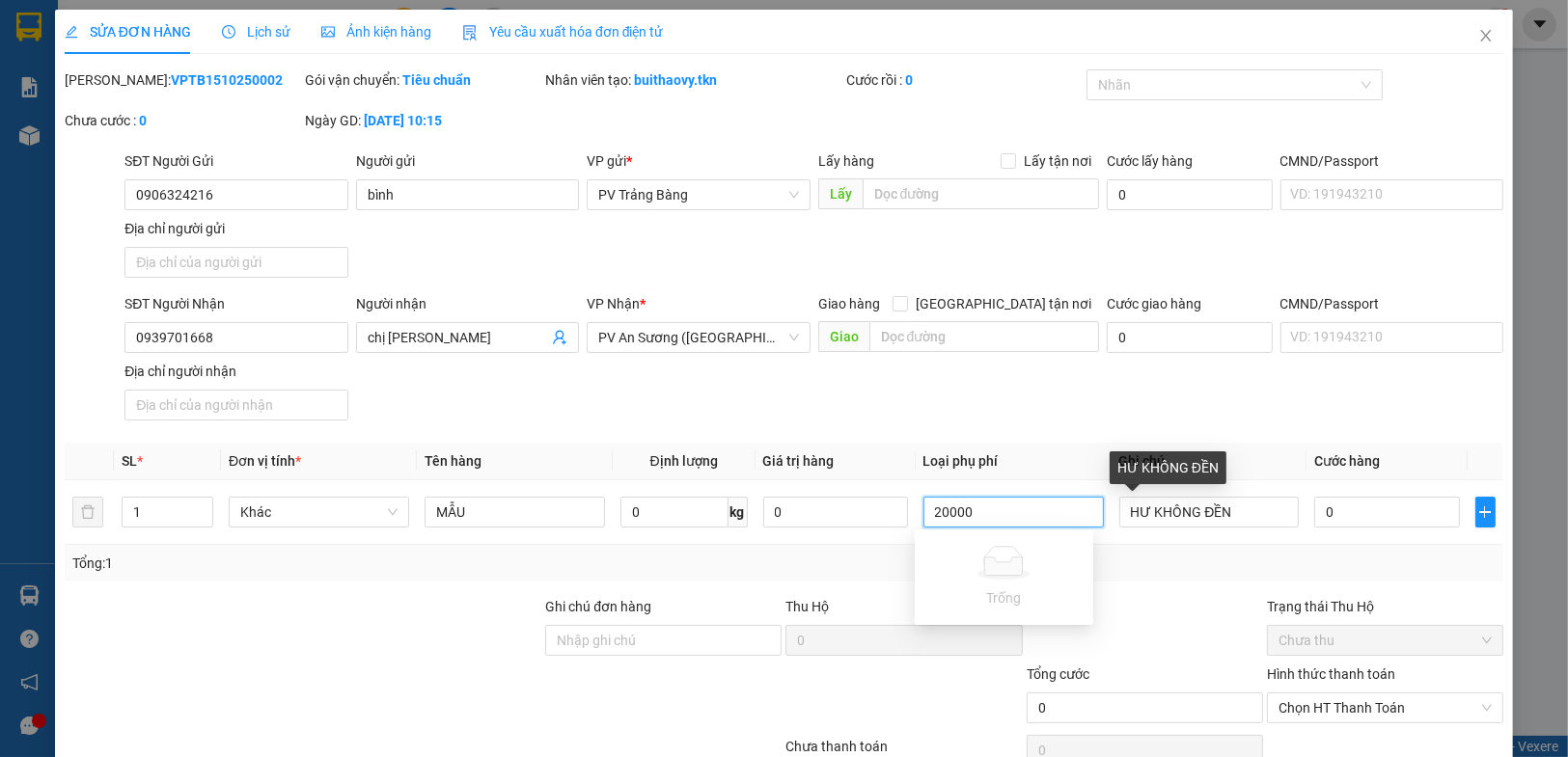
type input "20000"
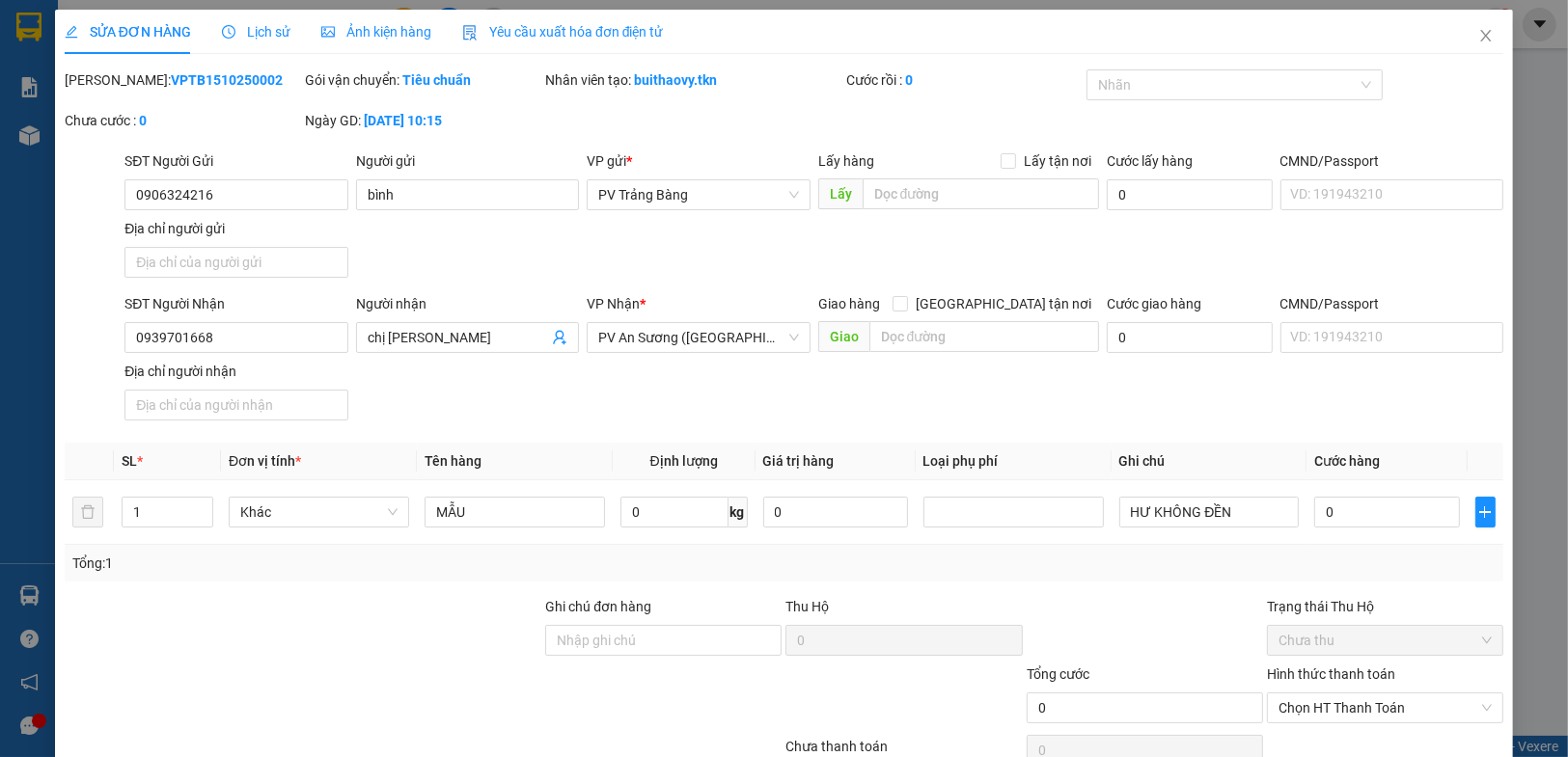
click at [1157, 565] on div "Tổng: 1" at bounding box center [784, 564] width 1423 height 22
click at [855, 518] on input "0" at bounding box center [835, 512] width 145 height 30
click at [929, 573] on div "Tổng: 1" at bounding box center [784, 563] width 1439 height 36
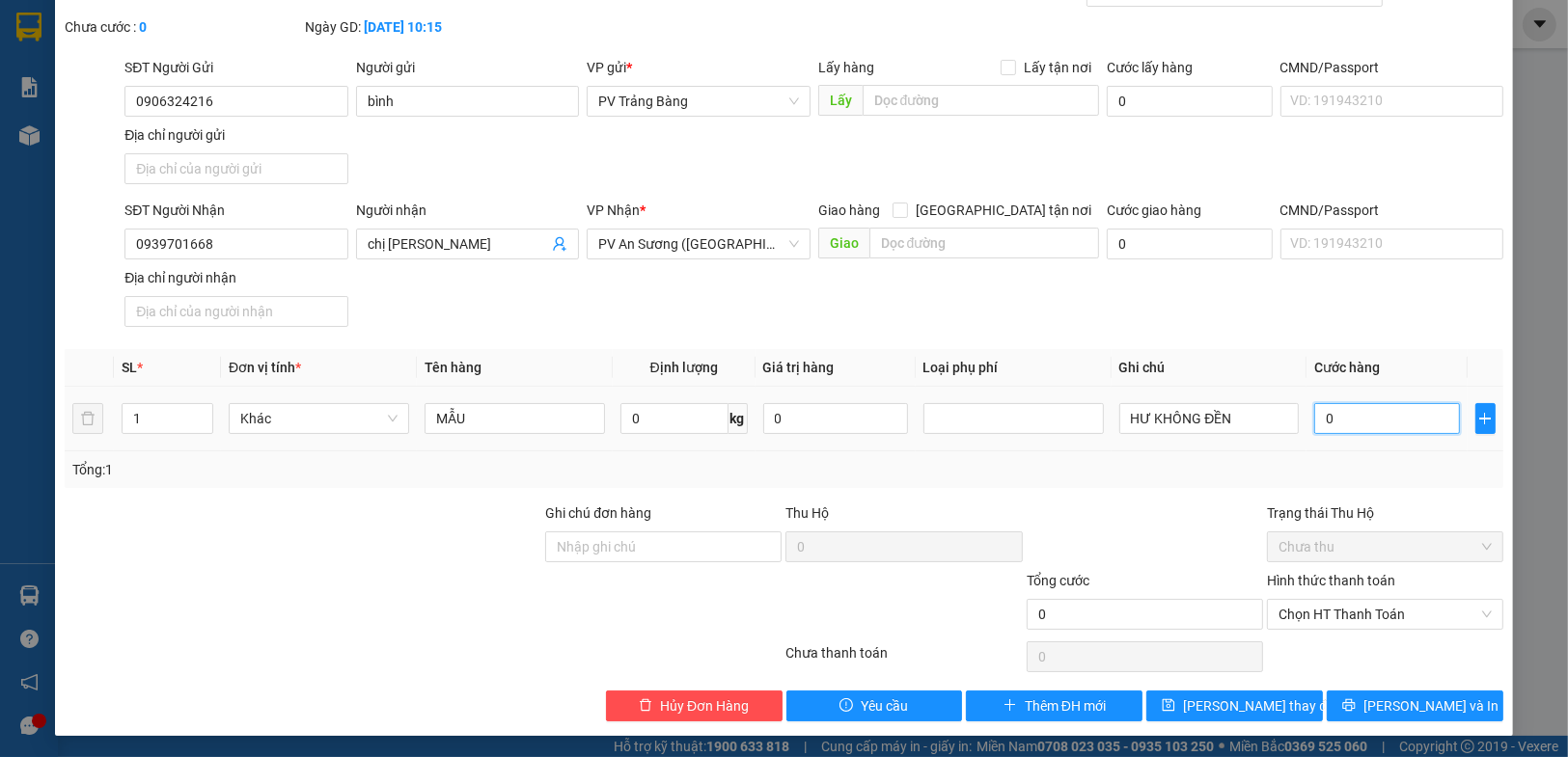
click at [1346, 409] on input "0" at bounding box center [1387, 418] width 145 height 30
type input "2"
type input "20"
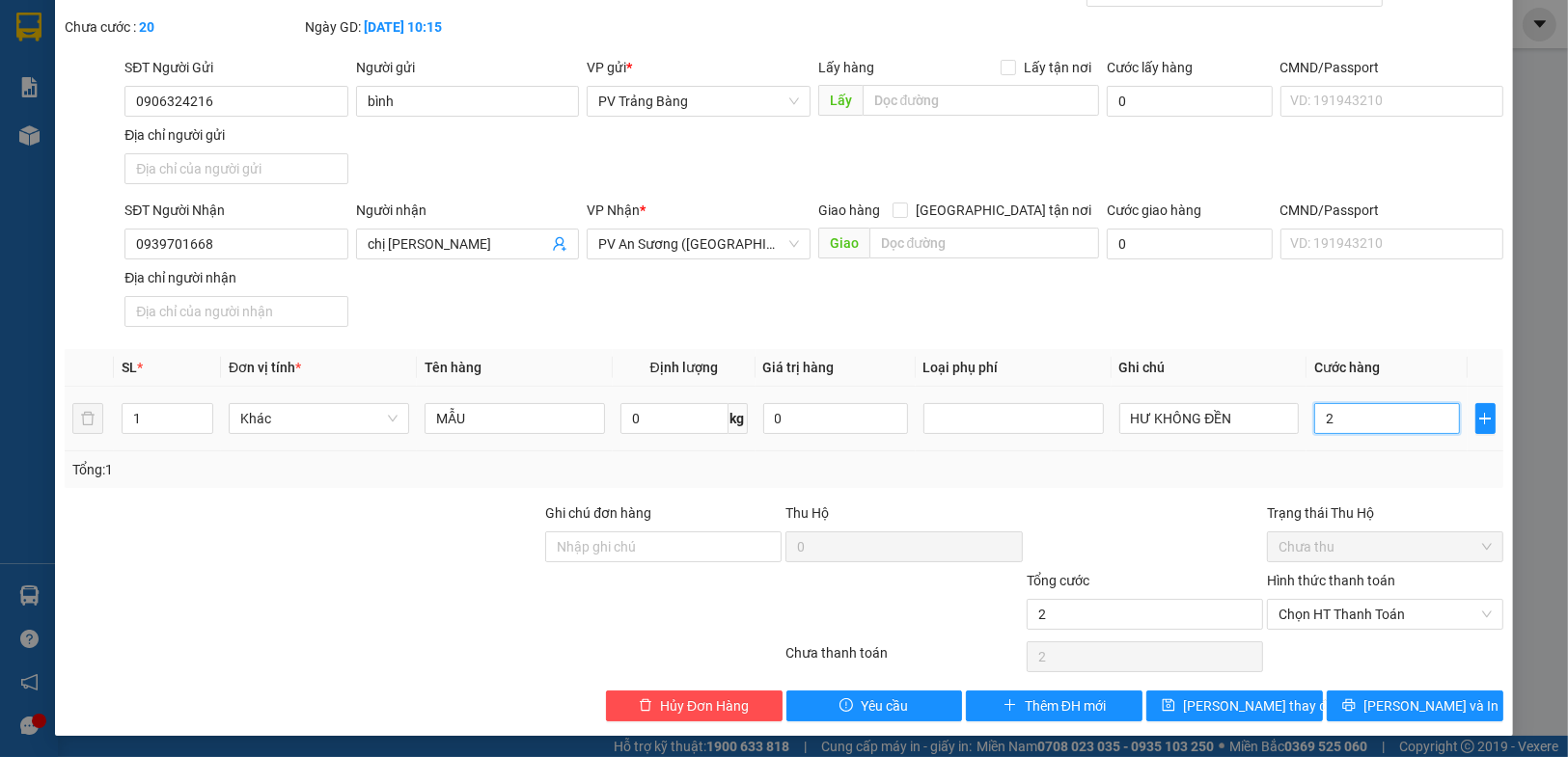
type input "20"
type input "200"
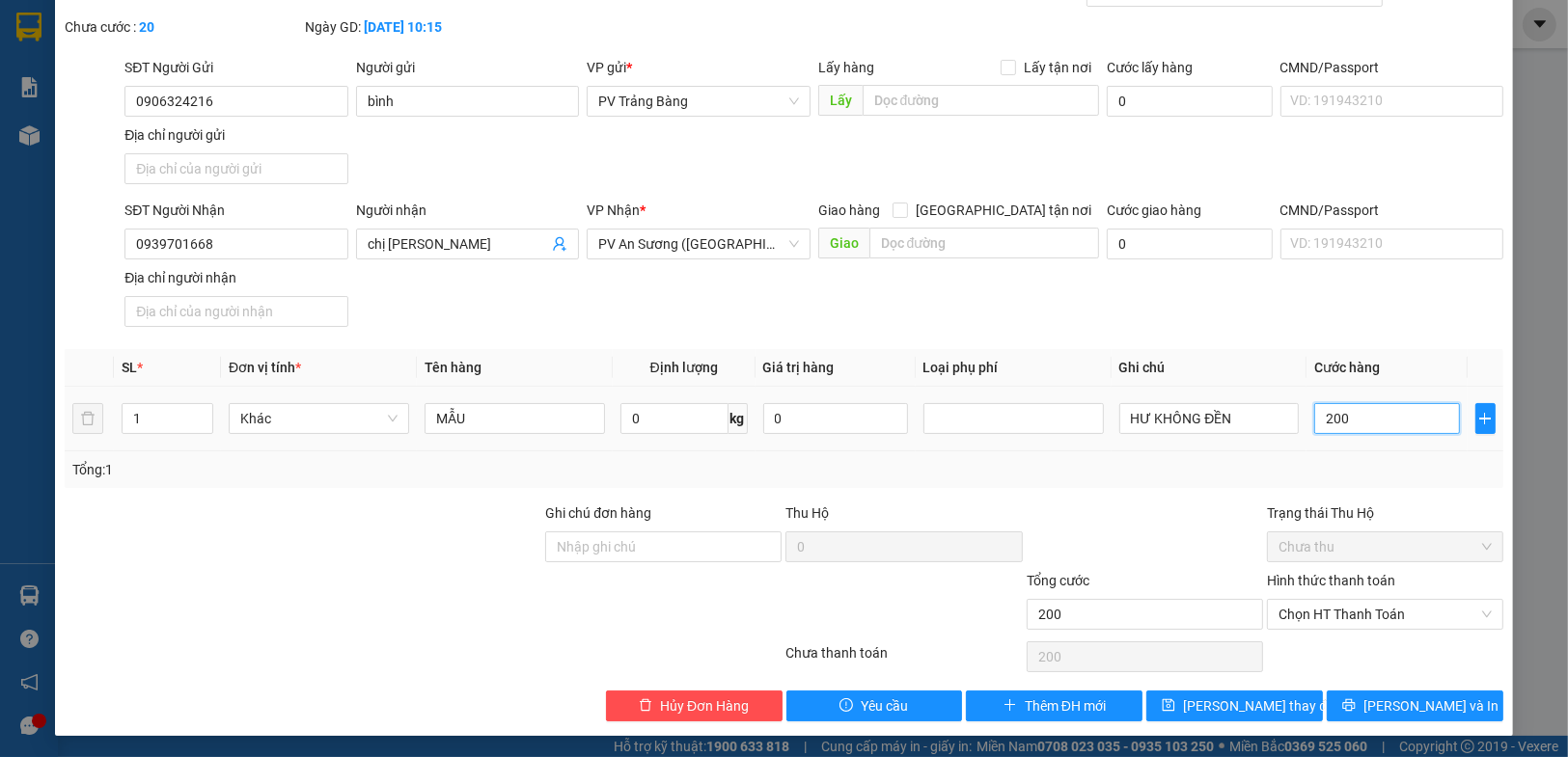
type input "2.000"
type input "20.000"
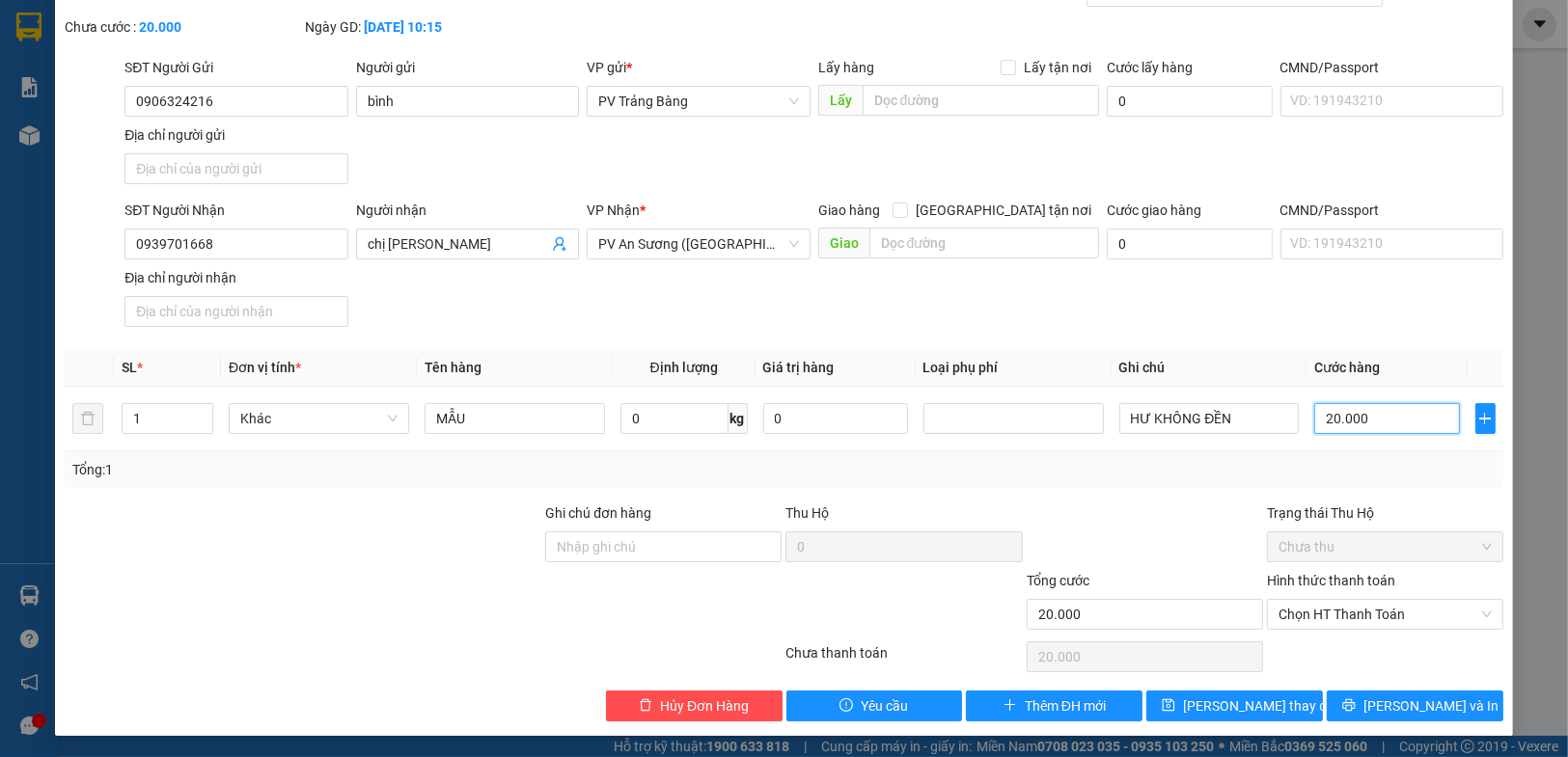
type input "20.000"
click at [1360, 460] on div "Tổng: 1" at bounding box center [784, 470] width 1423 height 22
click at [1404, 543] on span "Chưa thu" at bounding box center [1384, 547] width 213 height 29
click at [1473, 545] on span "Chưa thu" at bounding box center [1384, 547] width 213 height 29
click at [1408, 616] on span "Chọn HT Thanh Toán" at bounding box center [1384, 615] width 213 height 29
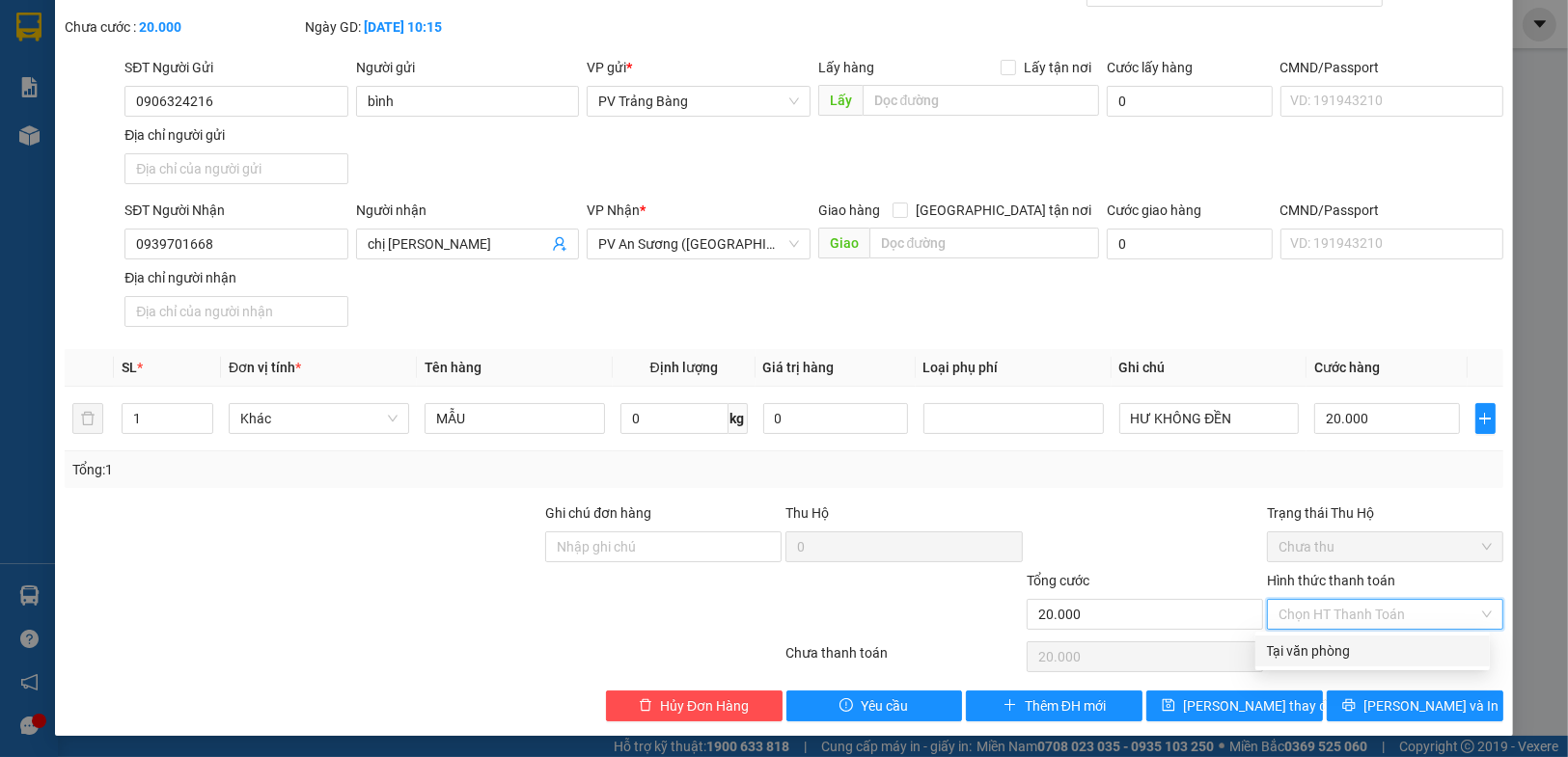
click at [1384, 637] on div "Tại văn phòng" at bounding box center [1372, 650] width 234 height 30
type input "0"
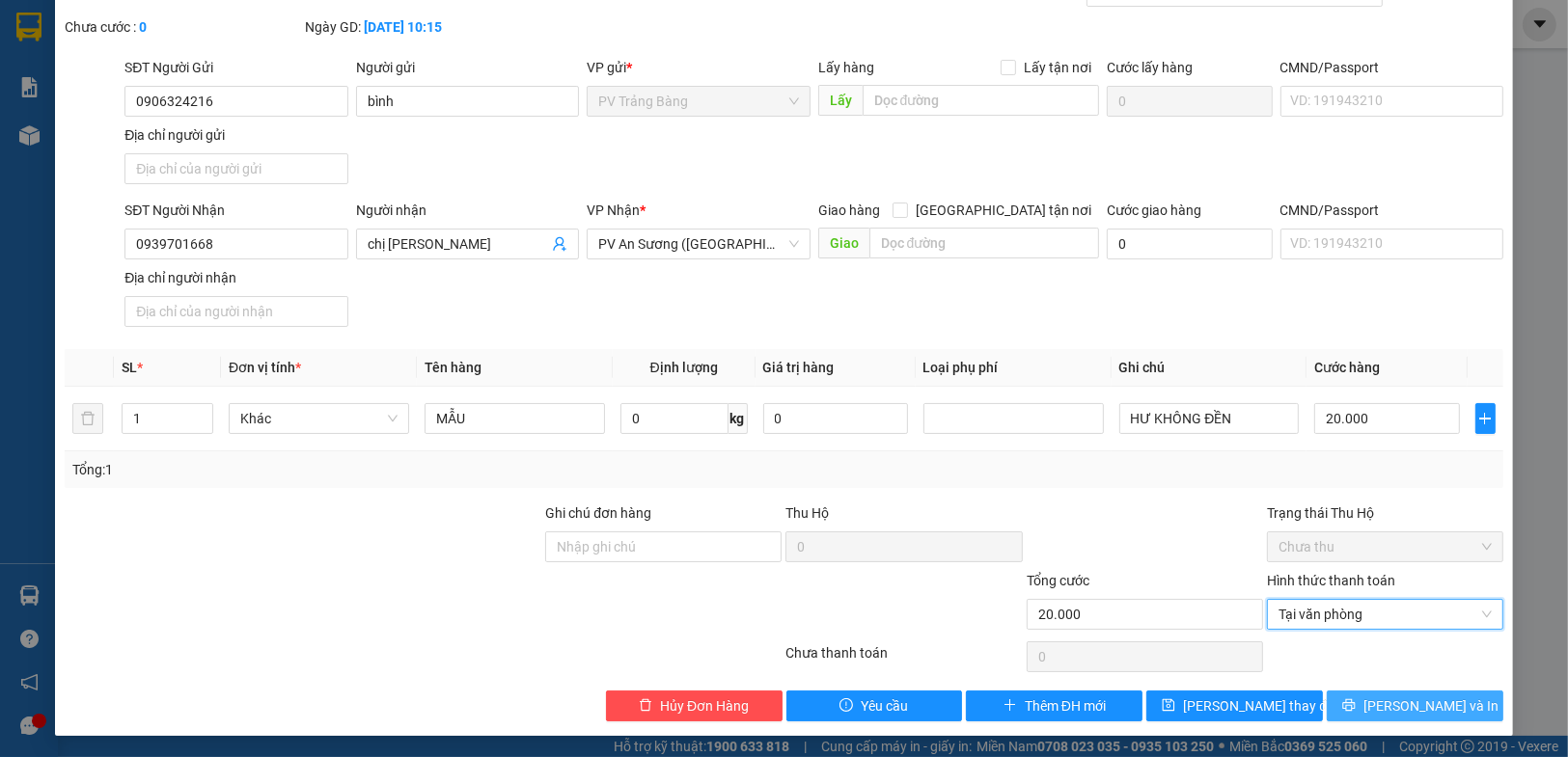
click at [1426, 696] on span "[PERSON_NAME] và In" at bounding box center [1431, 706] width 135 height 22
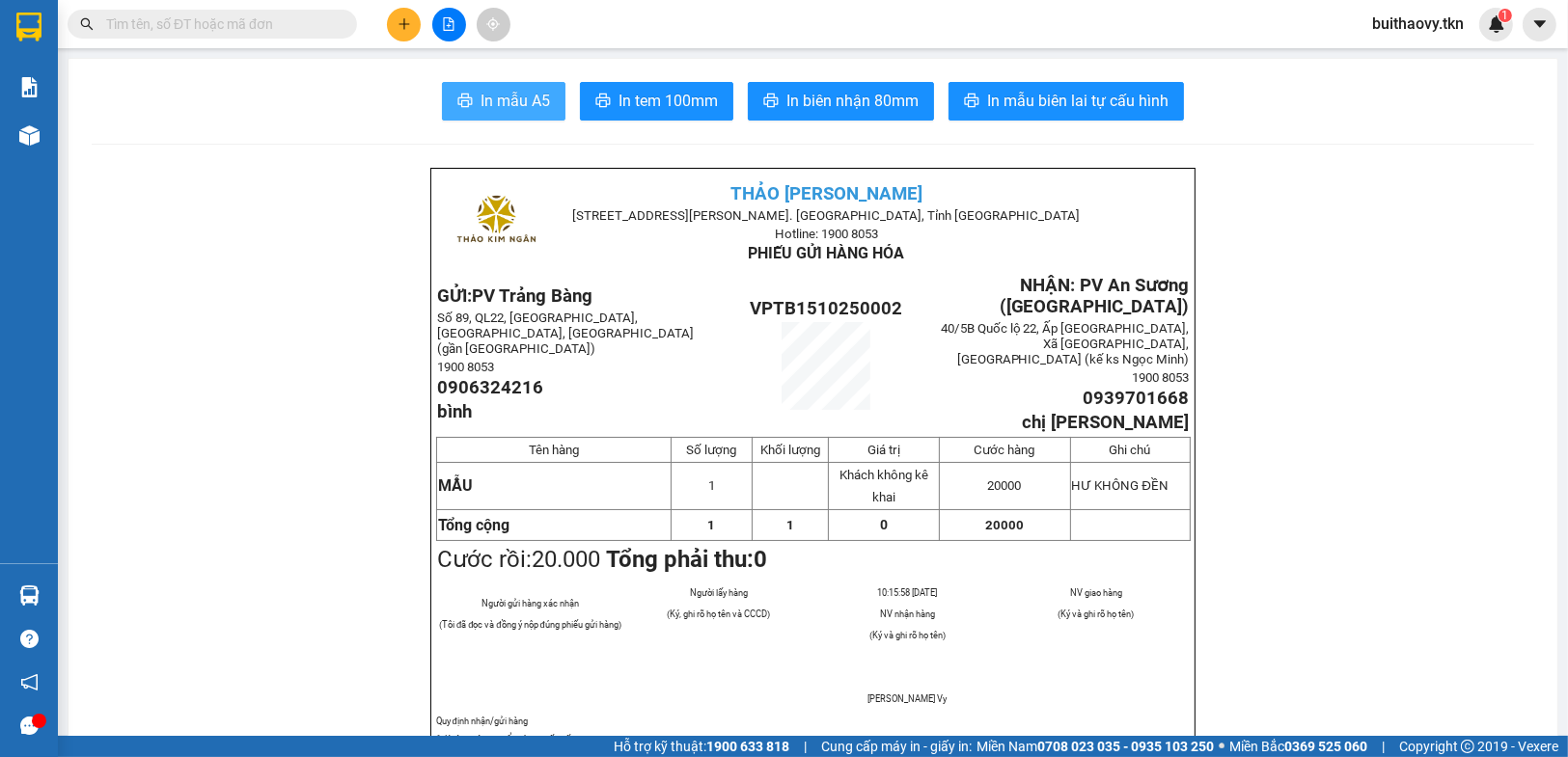
click at [527, 89] on span "In mẫu A5" at bounding box center [515, 101] width 70 height 25
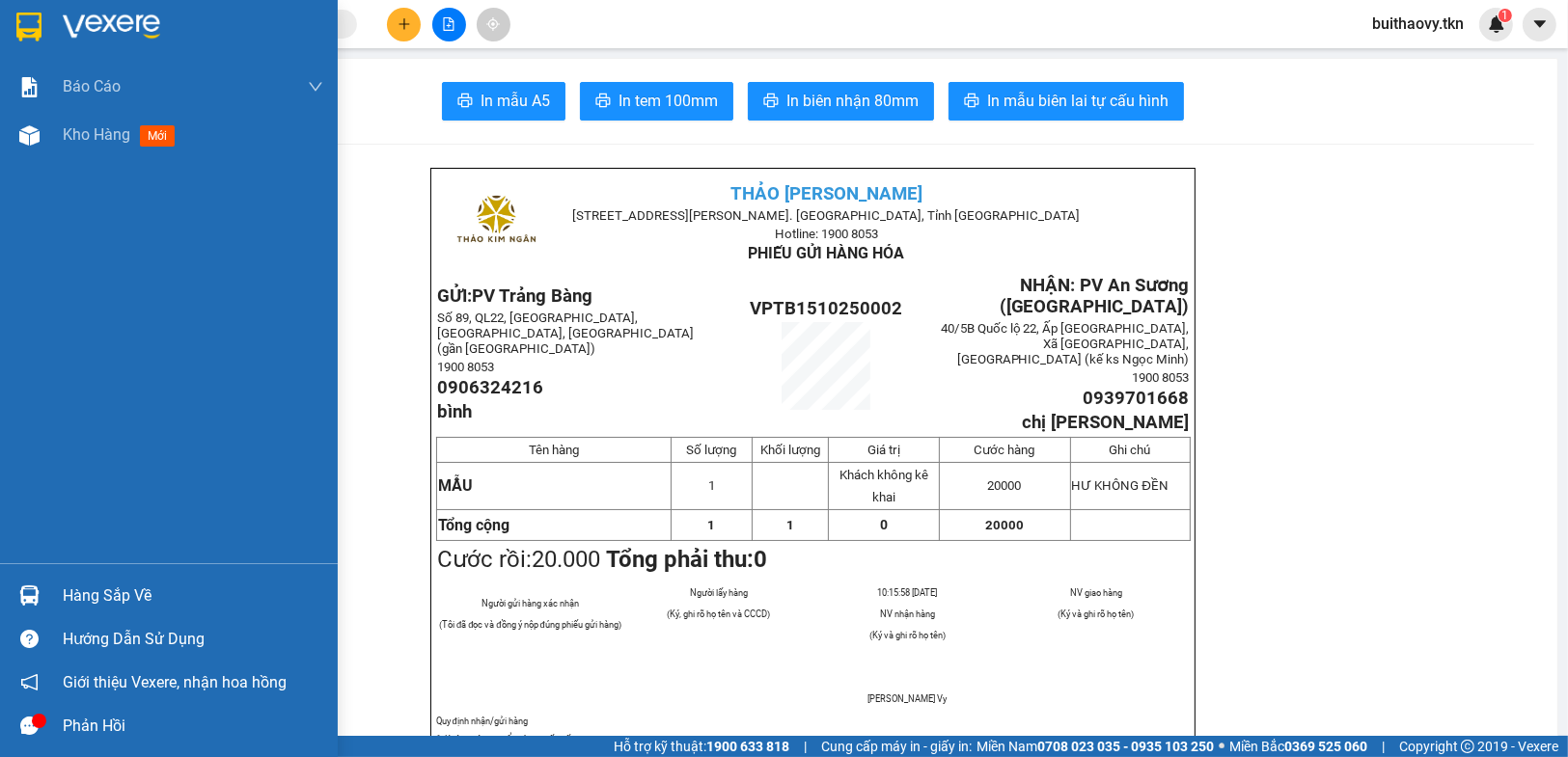
click at [17, 22] on img at bounding box center [29, 27] width 25 height 29
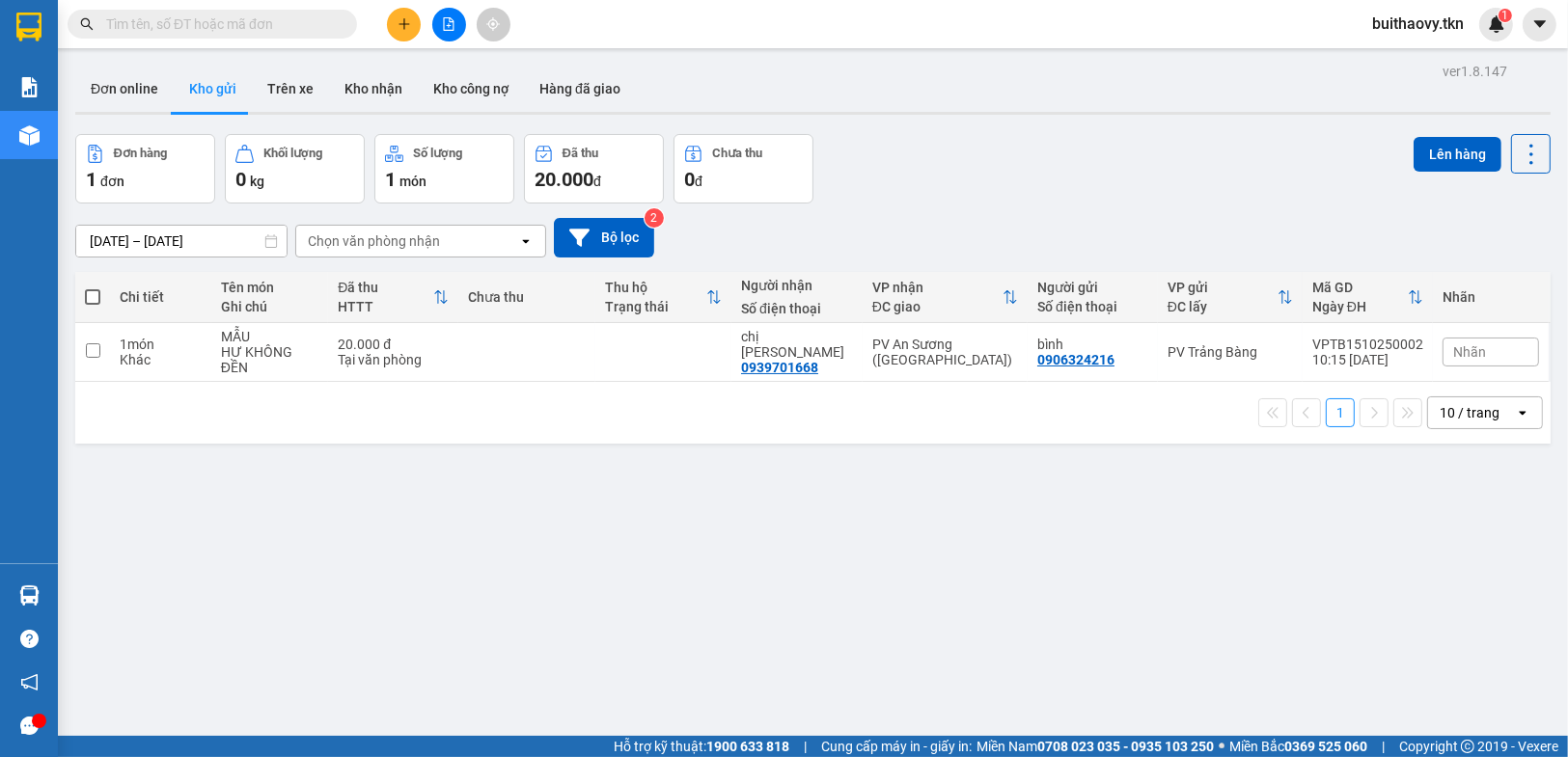
click at [93, 296] on span at bounding box center [93, 297] width 16 height 16
click at [92, 287] on input "checkbox" at bounding box center [92, 287] width 0 height 0
checkbox input "true"
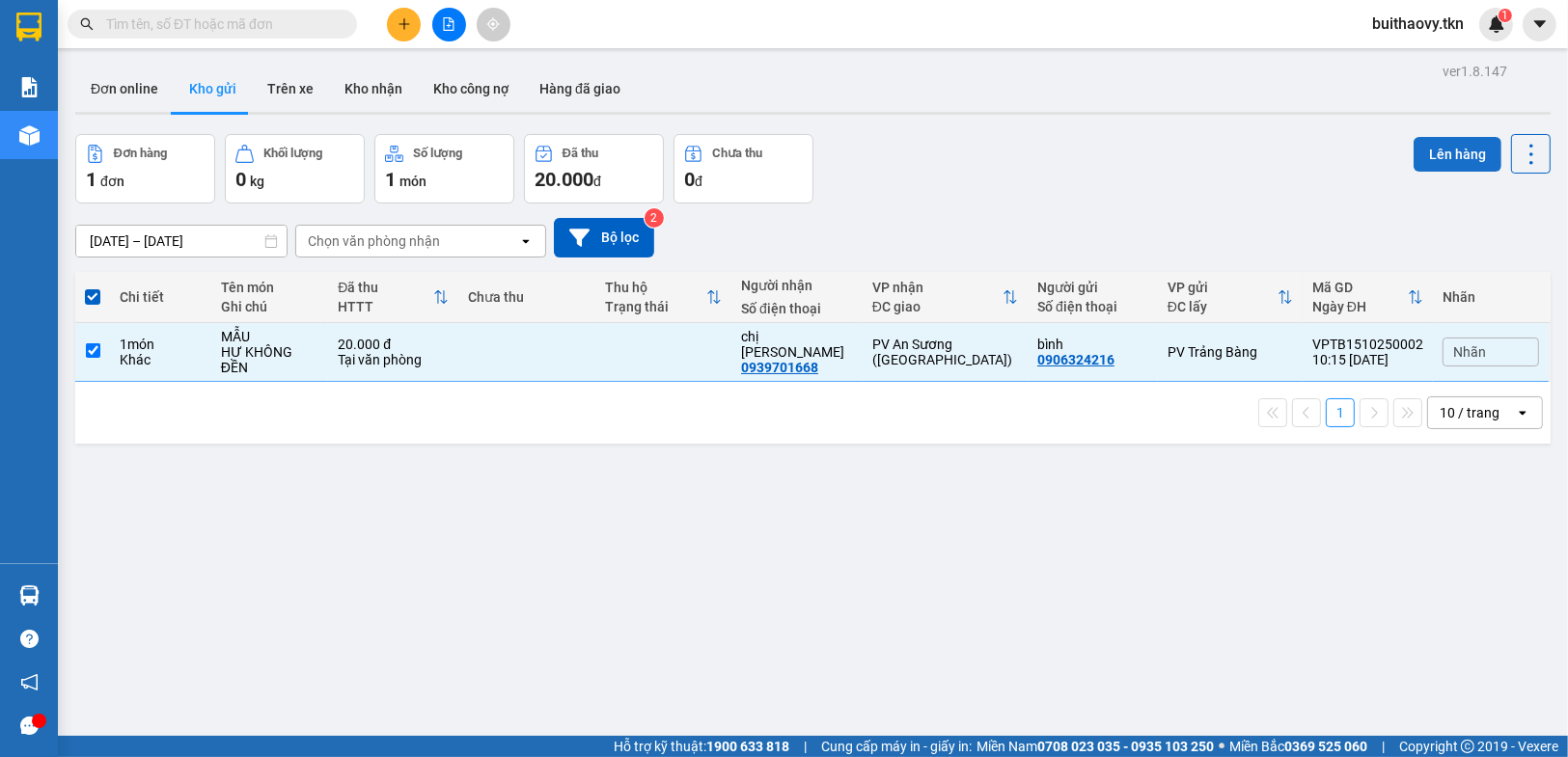
click at [1413, 151] on button "Lên hàng" at bounding box center [1457, 154] width 88 height 34
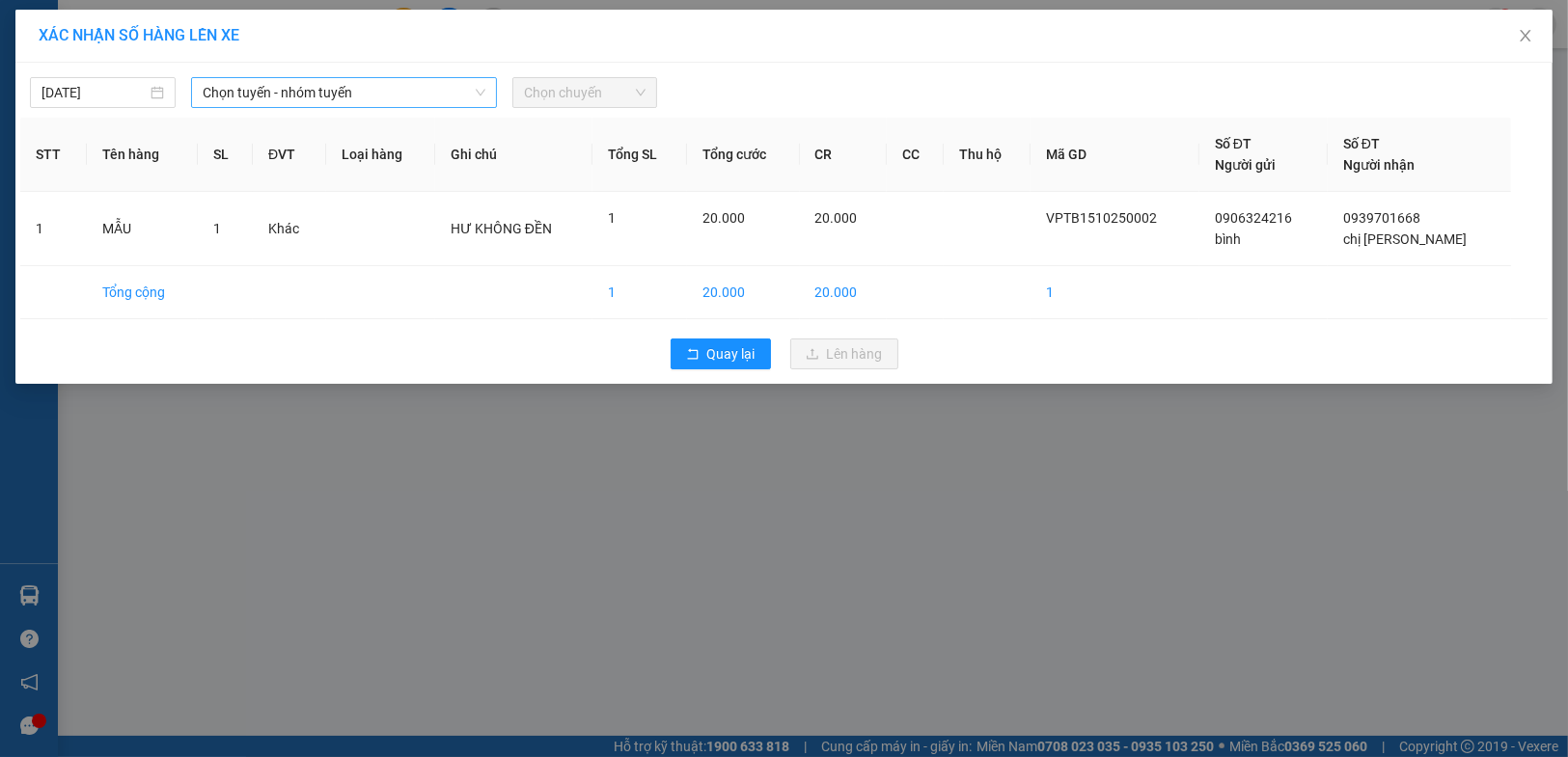
click at [417, 84] on span "Chọn tuyến - nhóm tuyến" at bounding box center [344, 93] width 282 height 29
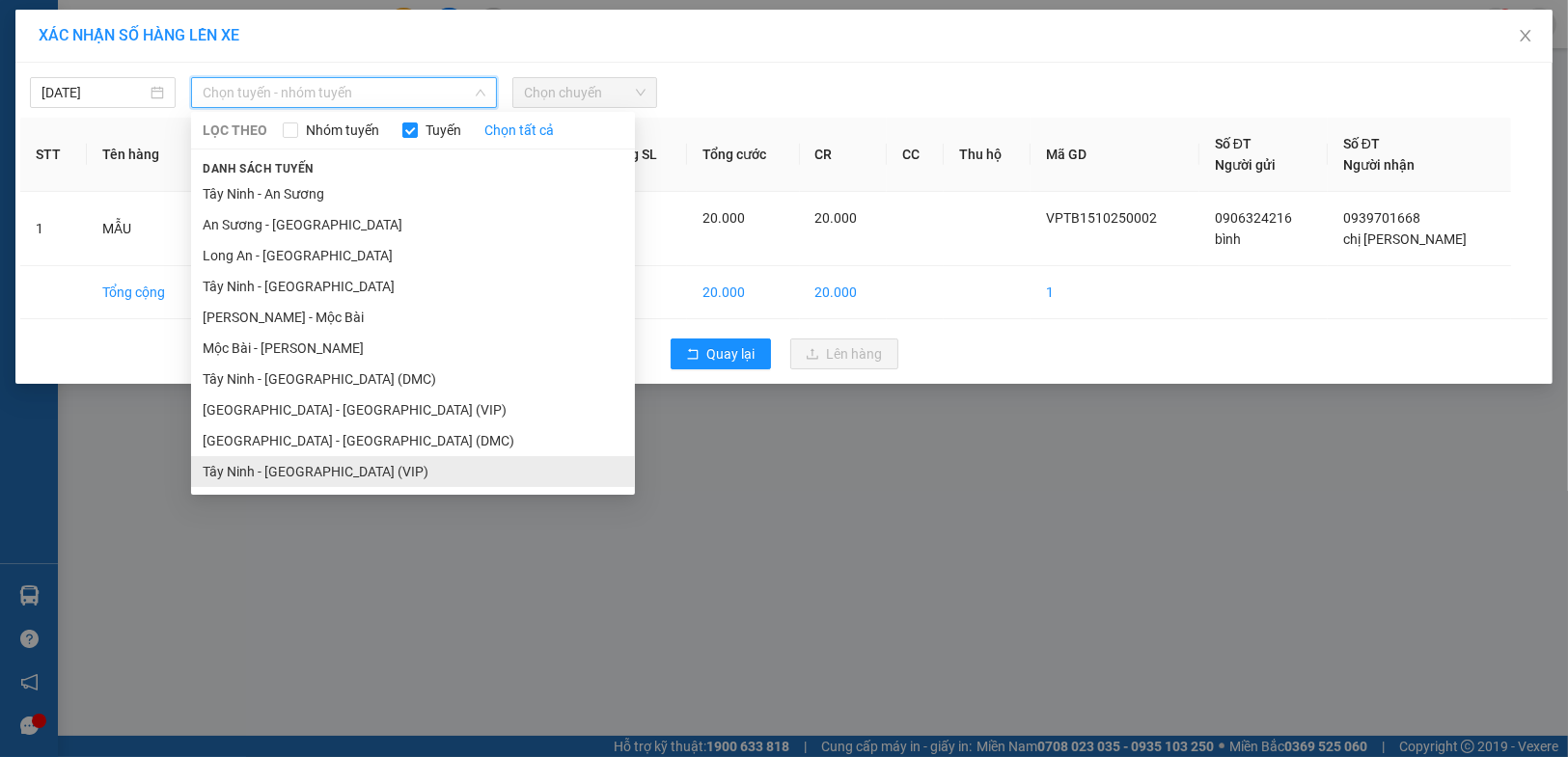
click at [389, 468] on li "Tây Ninh - [GEOGRAPHIC_DATA] (VIP)" at bounding box center [413, 471] width 444 height 30
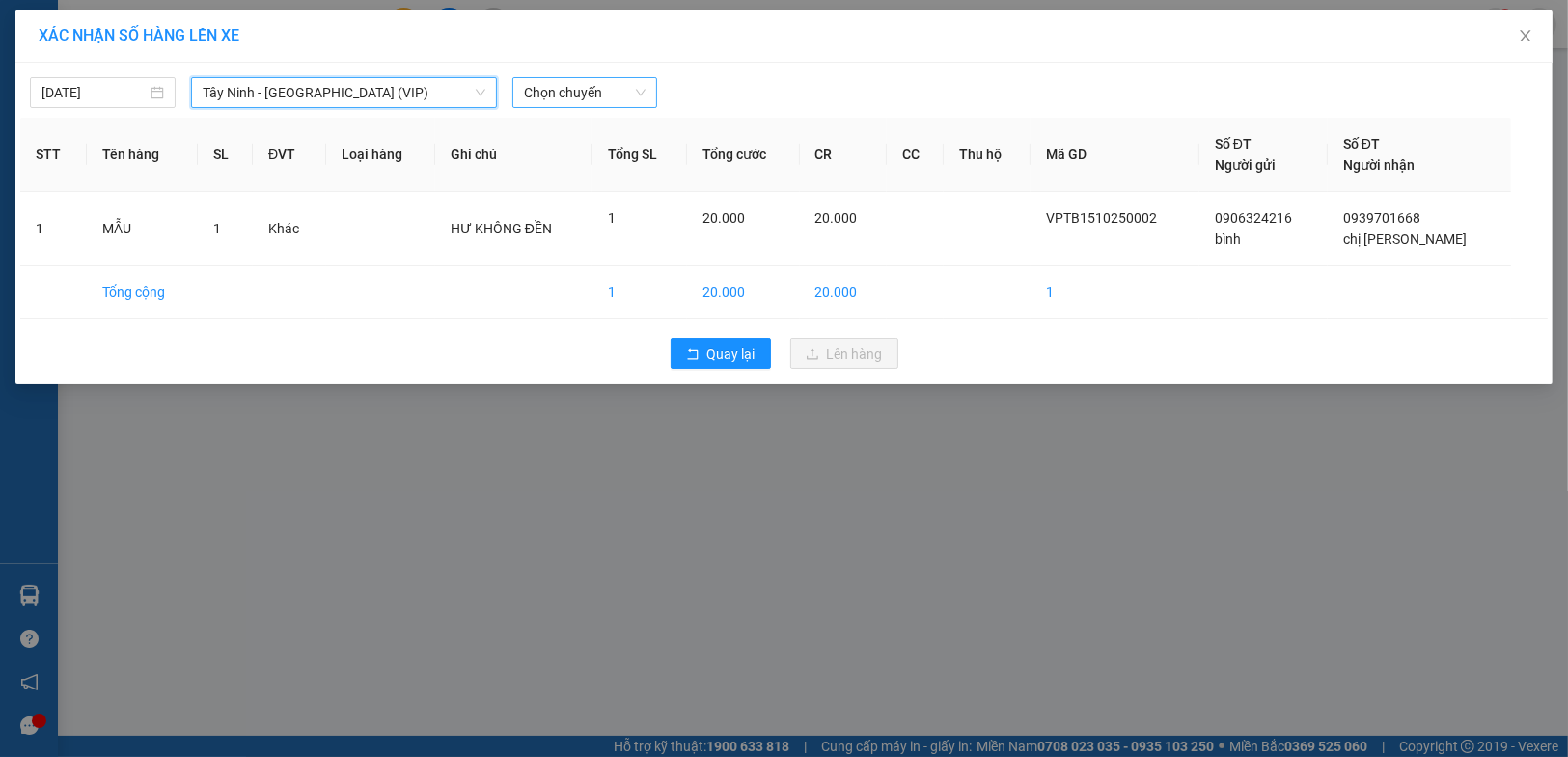
click at [565, 98] on span "Chọn chuyến" at bounding box center [584, 93] width 123 height 29
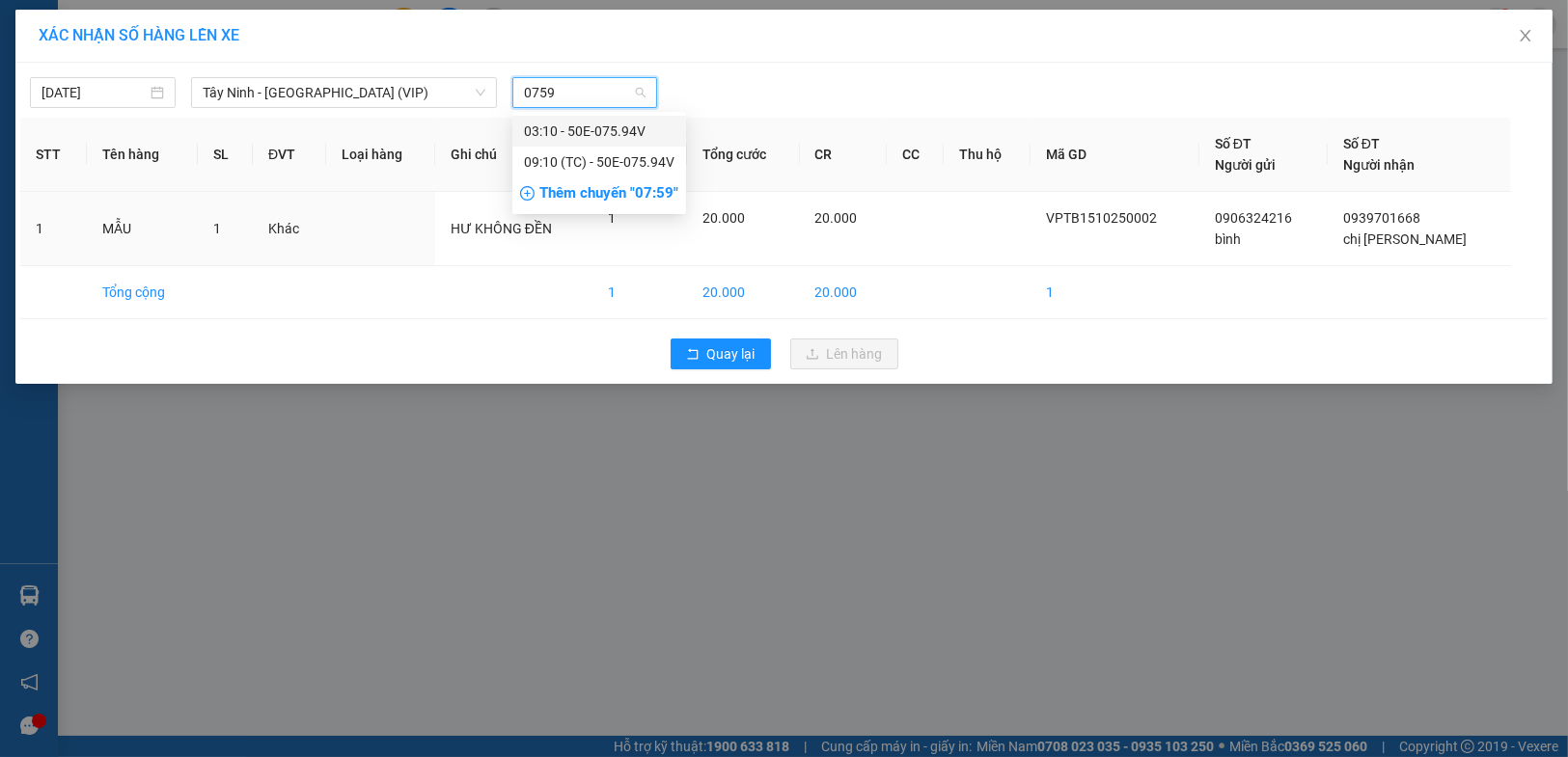
type input "07594"
click at [654, 161] on div "09:10 (TC) - 50E-075.94V" at bounding box center [598, 162] width 150 height 22
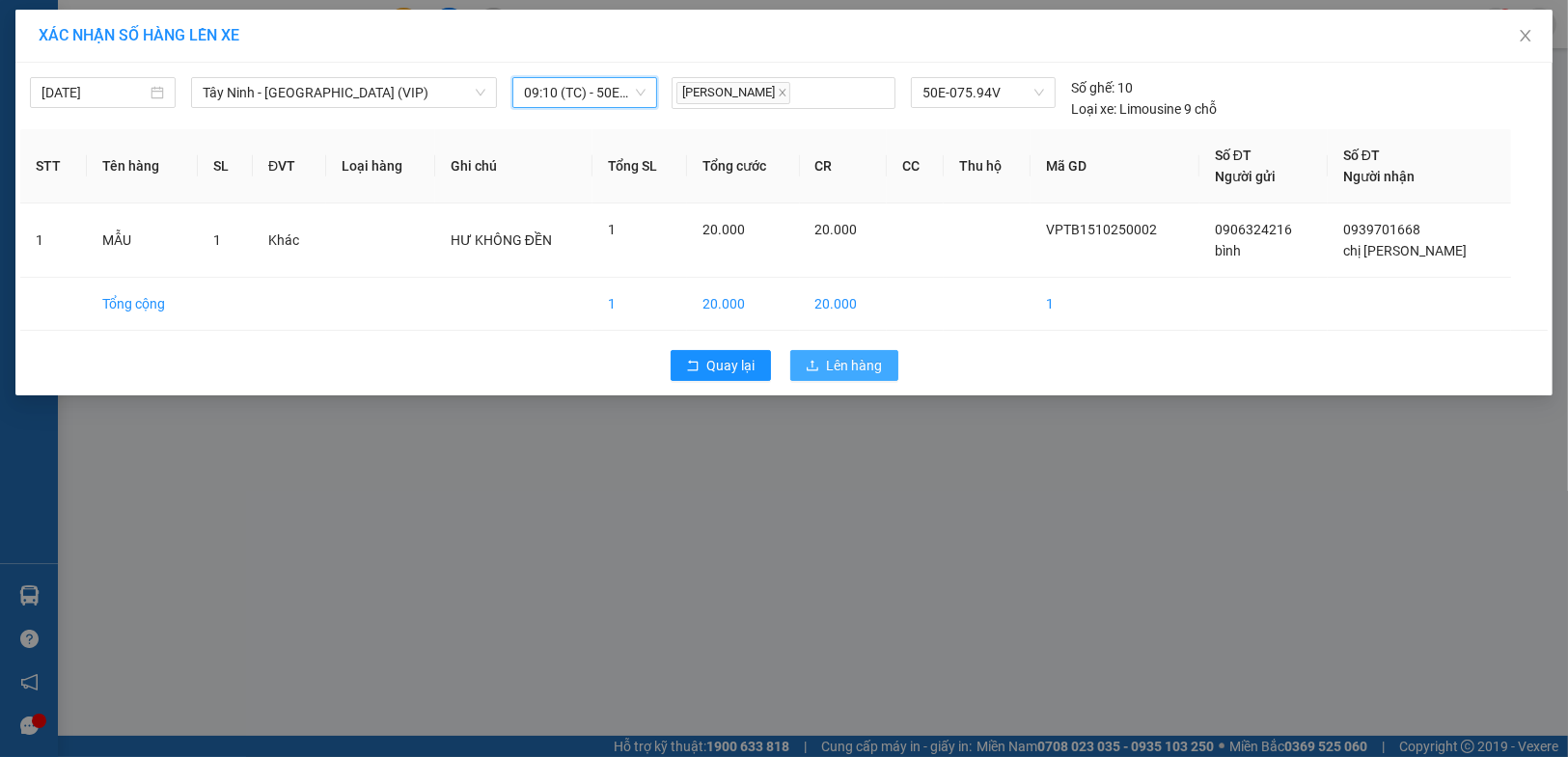
click at [822, 368] on button "Lên hàng" at bounding box center [844, 365] width 108 height 30
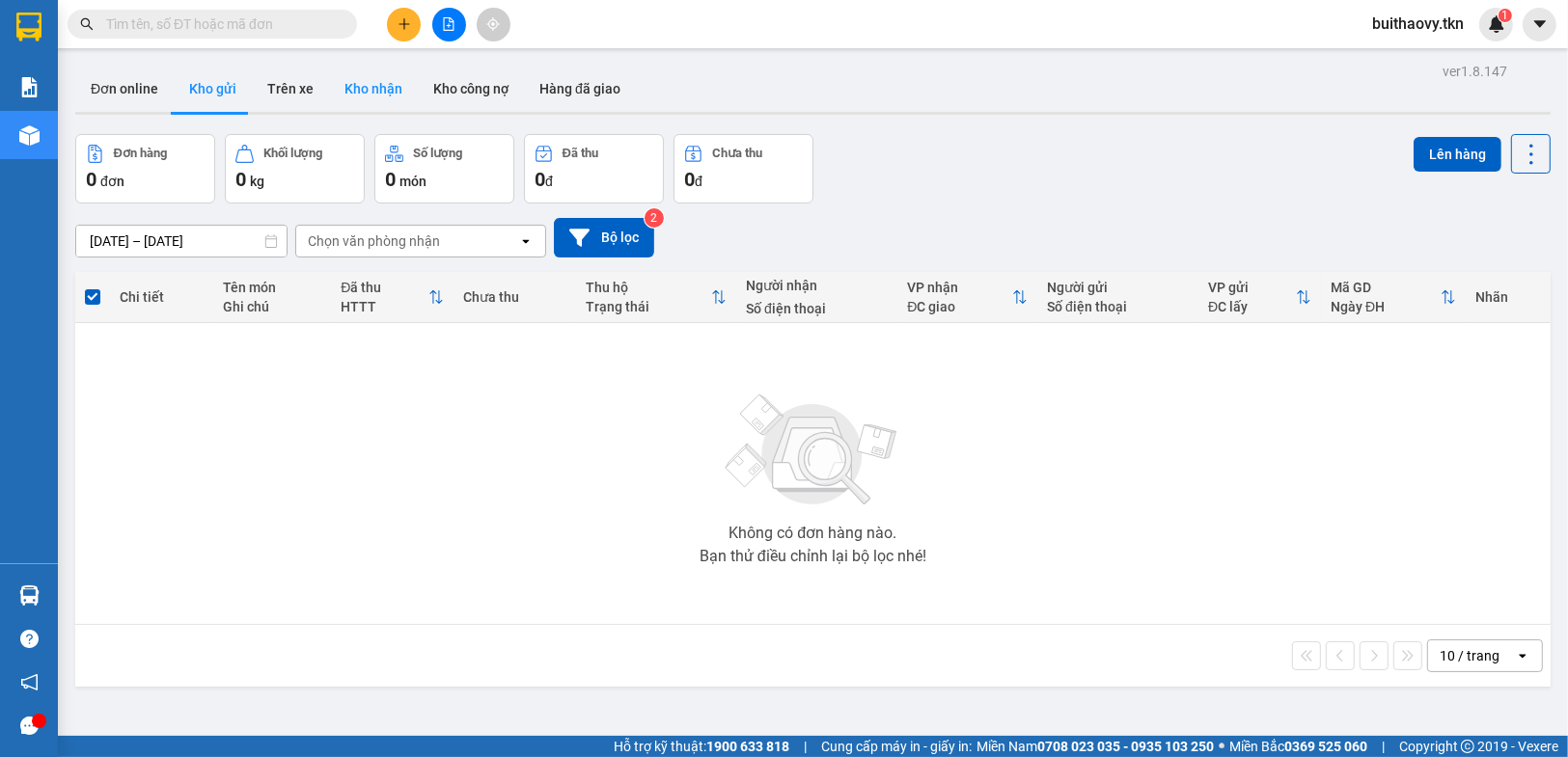
click at [382, 91] on button "Kho nhận" at bounding box center [373, 88] width 89 height 46
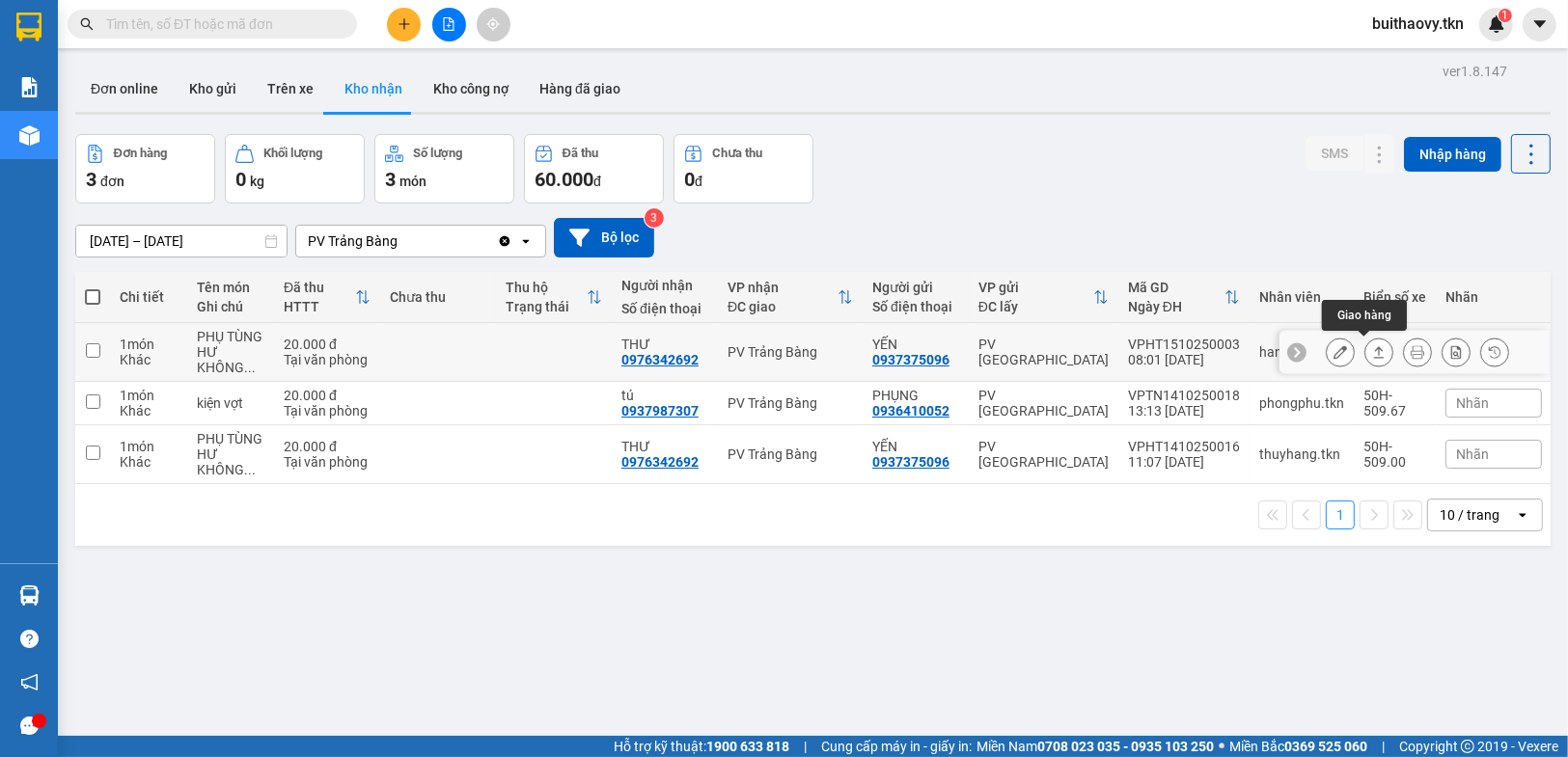
click at [1374, 356] on icon at bounding box center [1379, 352] width 11 height 12
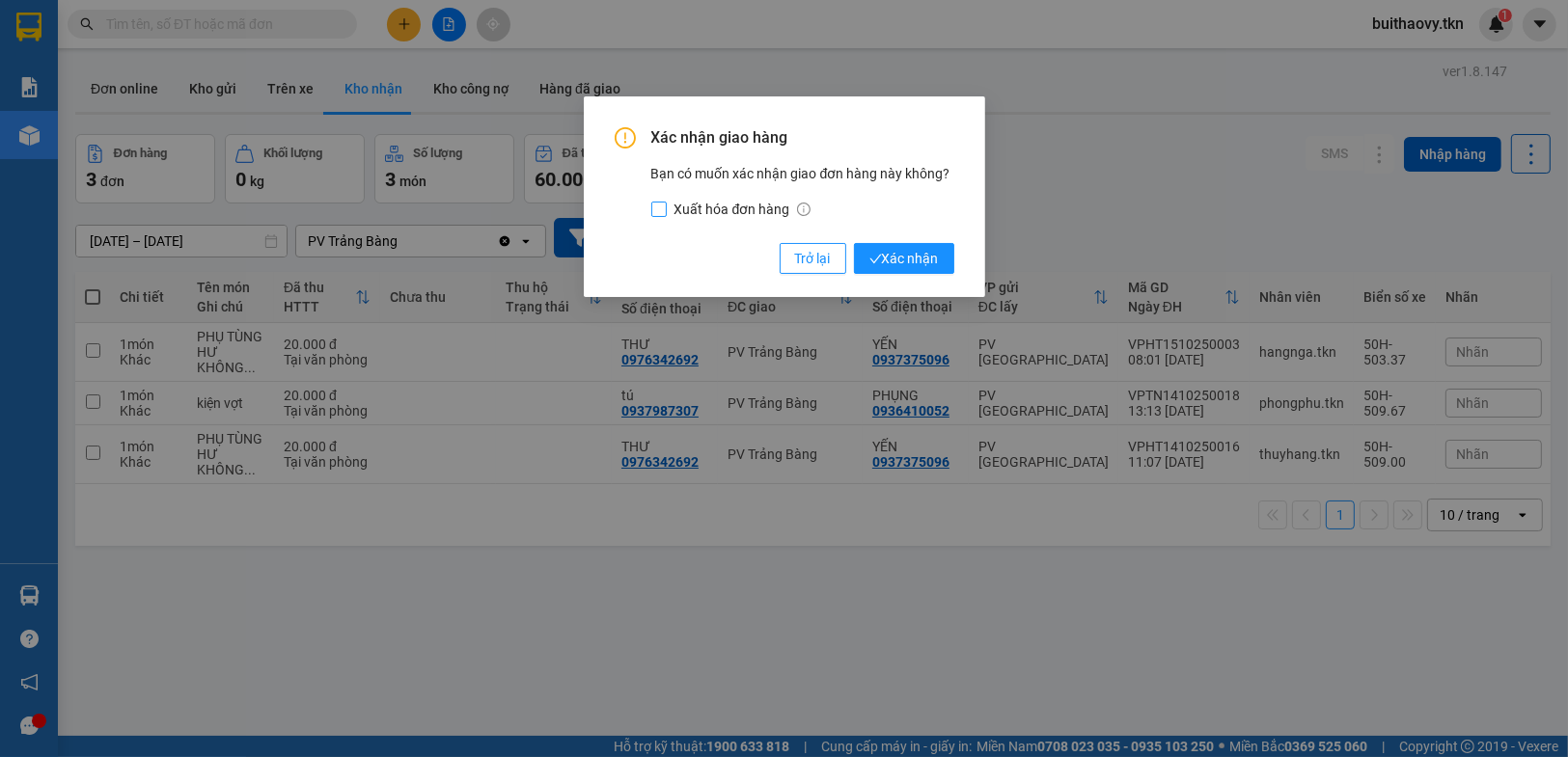
click at [653, 212] on input "Xuất hóa đơn hàng" at bounding box center [659, 210] width 16 height 16
checkbox input "true"
click at [887, 260] on span "Xác nhận" at bounding box center [903, 259] width 70 height 22
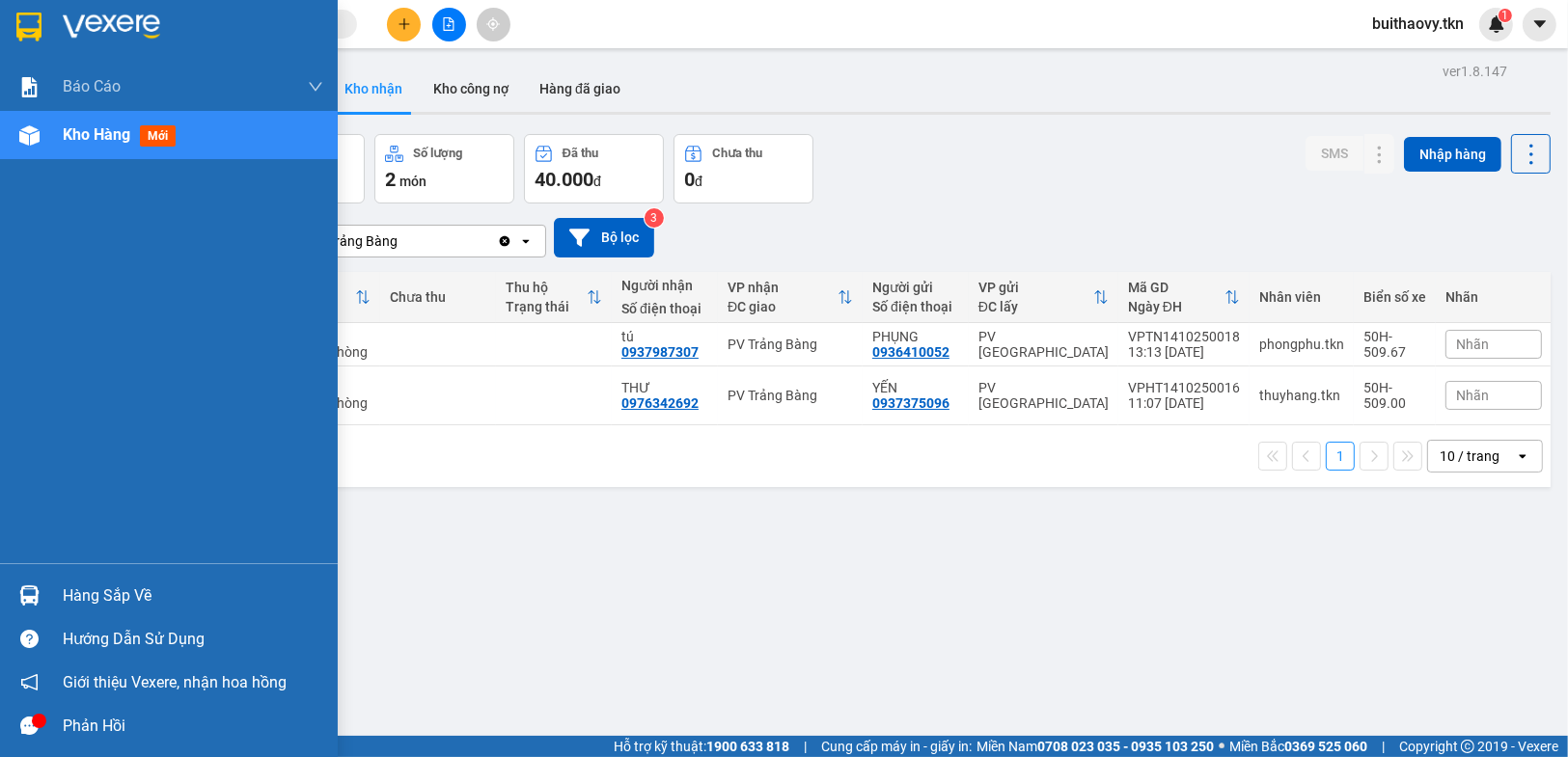
click at [101, 585] on div "Hàng sắp về" at bounding box center [193, 596] width 261 height 29
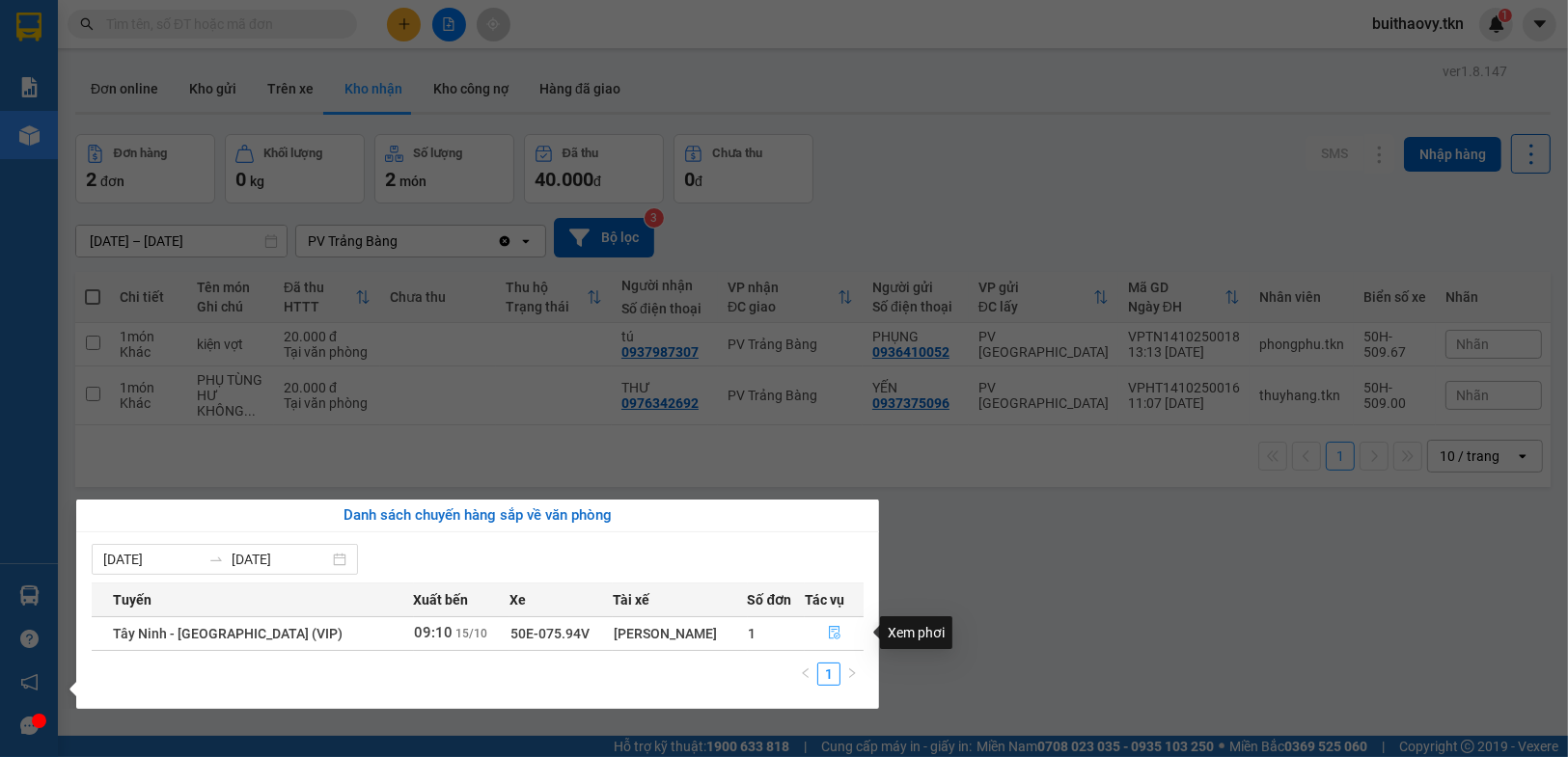
click at [830, 631] on icon "file-done" at bounding box center [835, 632] width 14 height 14
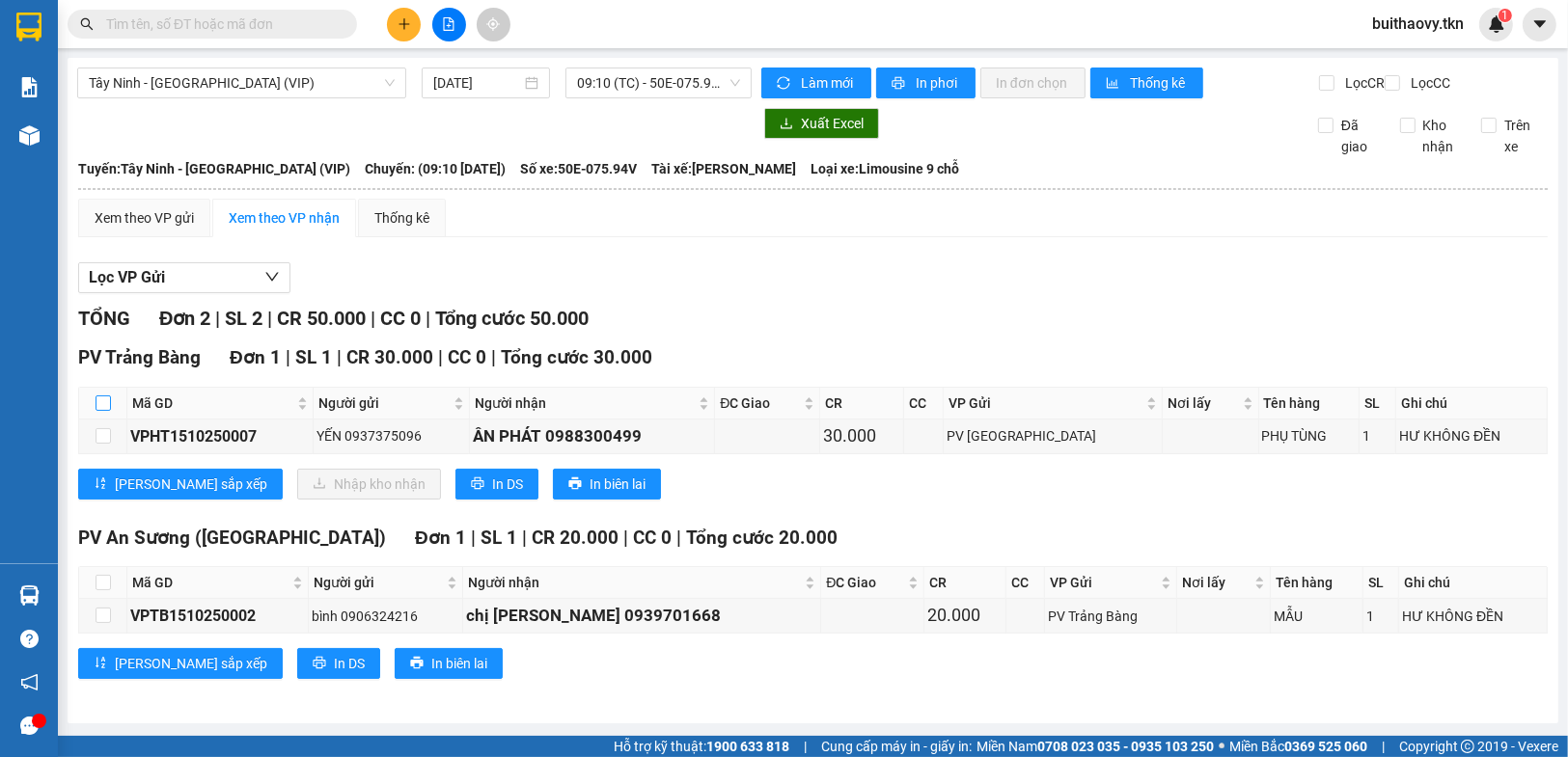
click at [104, 411] on input "checkbox" at bounding box center [103, 403] width 16 height 16
checkbox input "true"
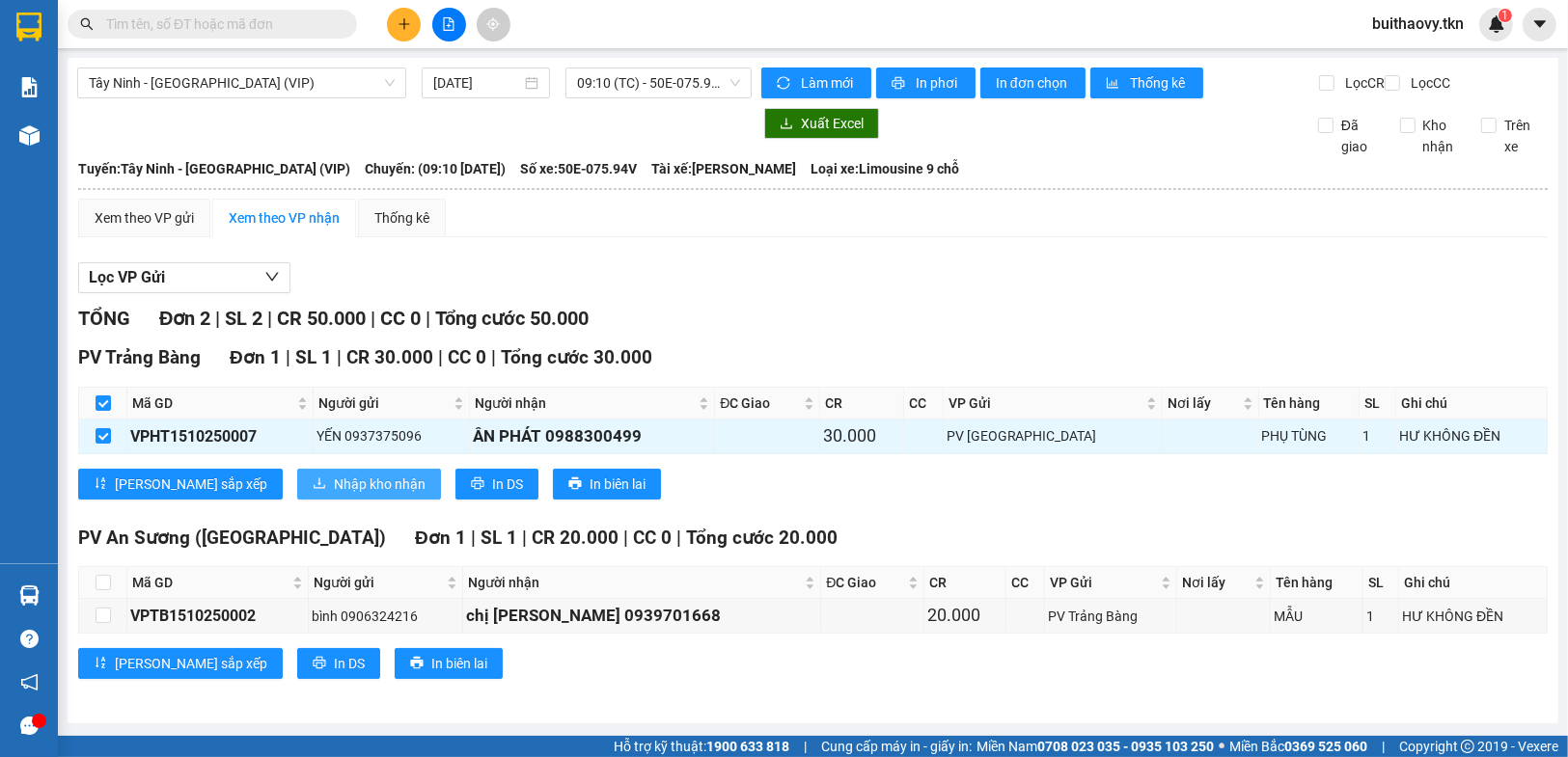
click at [333, 495] on span "Nhập kho nhận" at bounding box center [379, 484] width 91 height 22
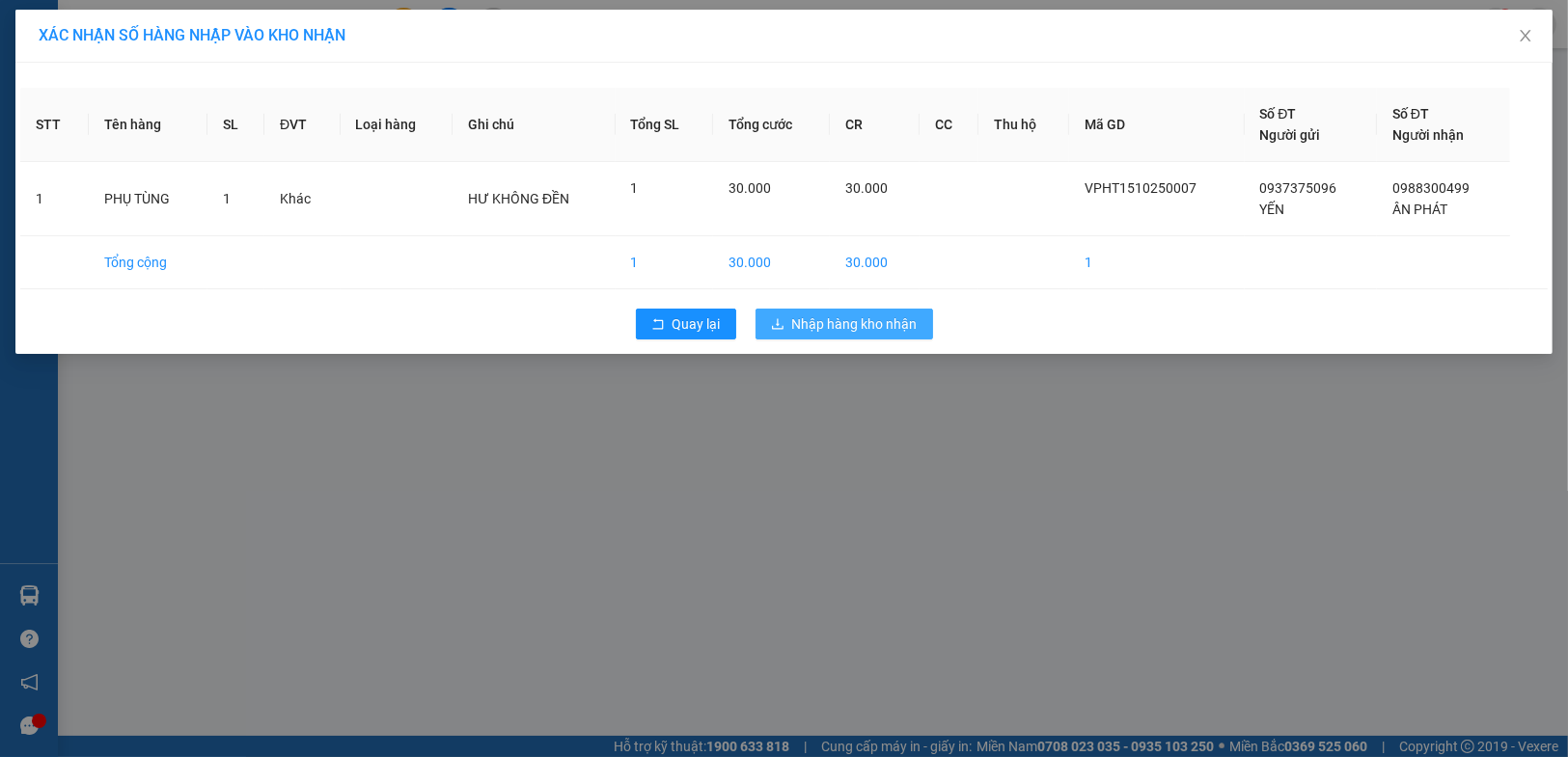
click at [849, 327] on span "Nhập hàng kho nhận" at bounding box center [855, 325] width 126 height 22
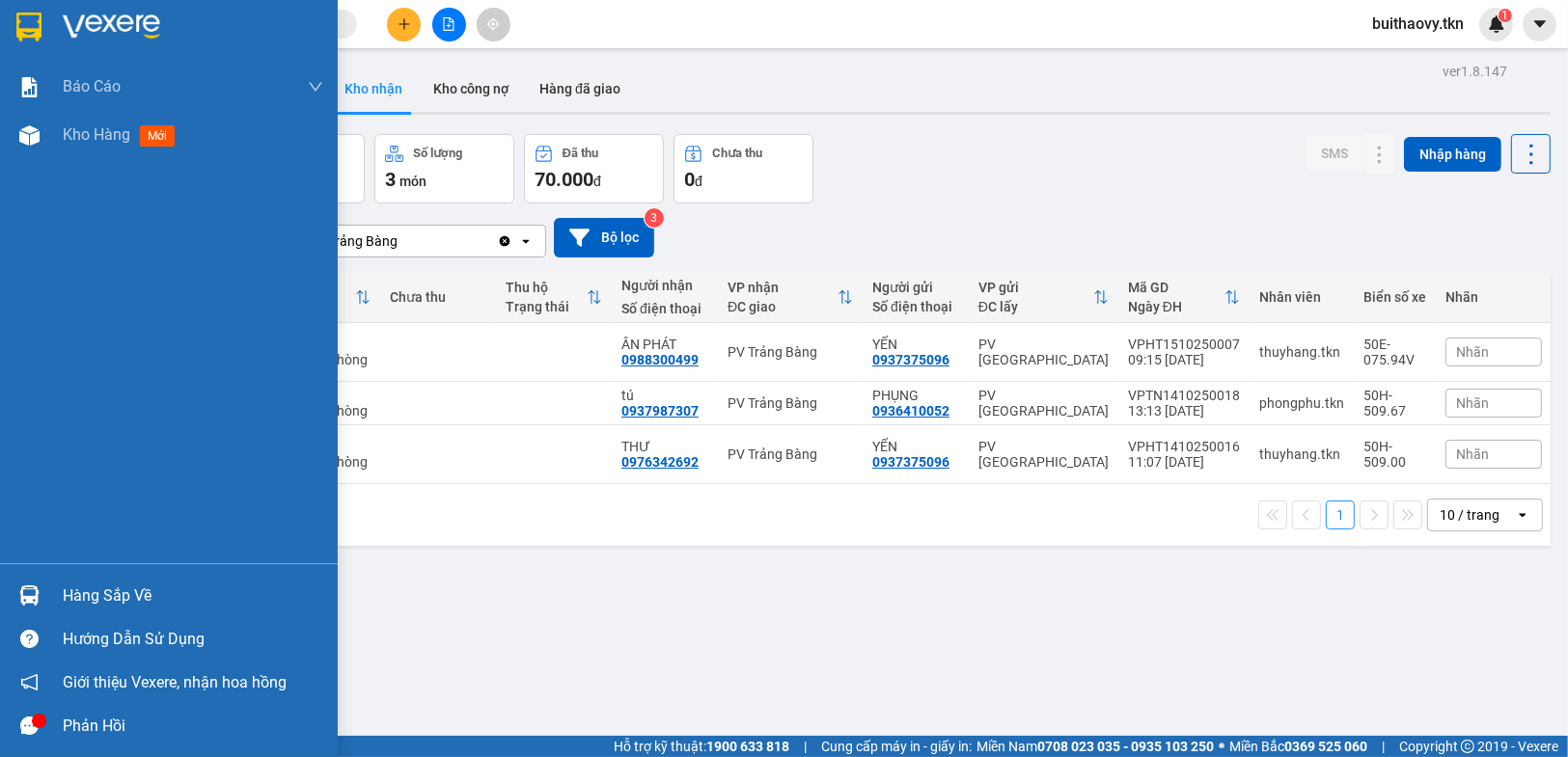
click at [40, 601] on div at bounding box center [29, 595] width 33 height 33
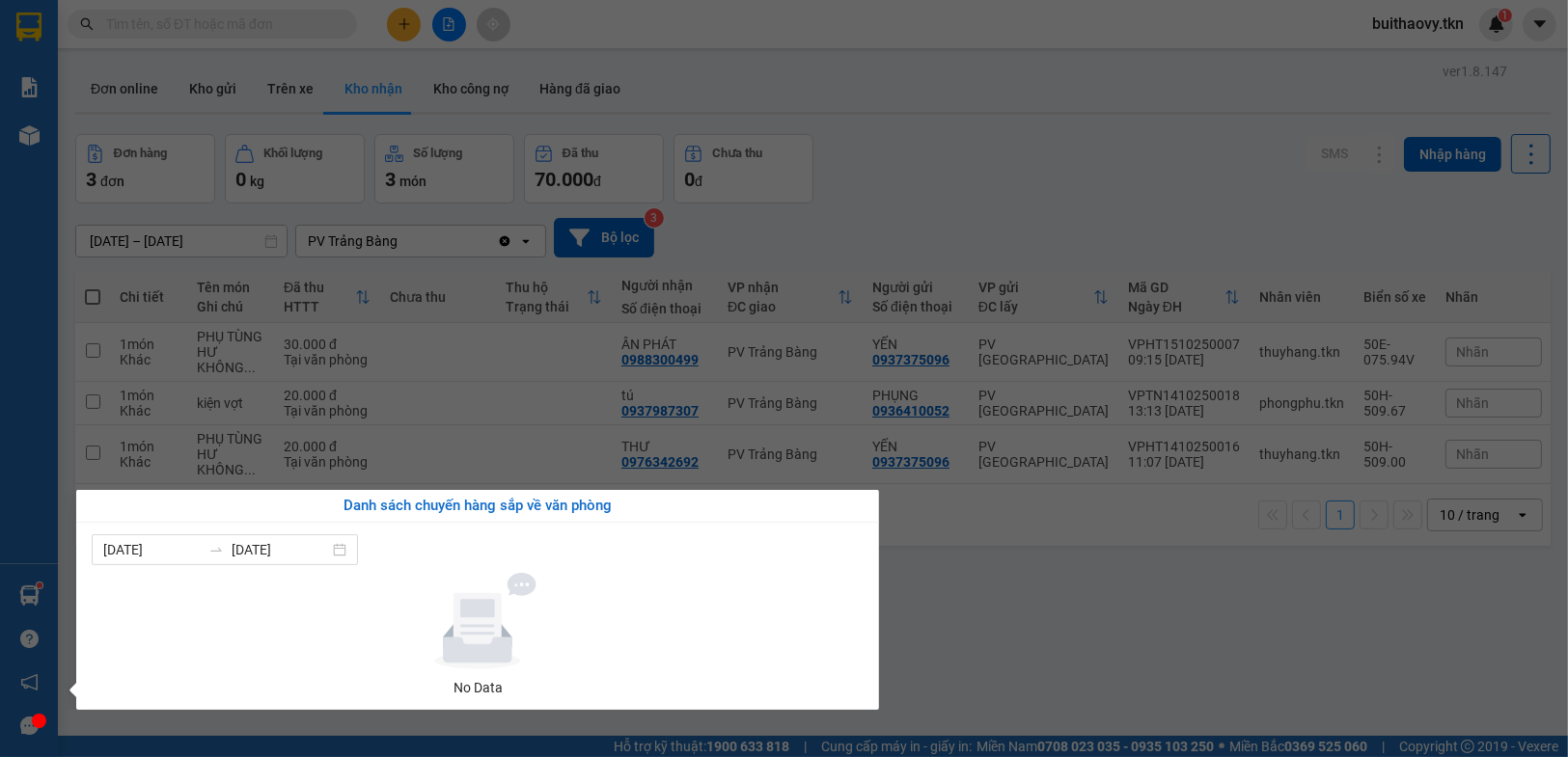
drag, startPoint x: 1133, startPoint y: 624, endPoint x: 1112, endPoint y: 612, distance: 24.2
click at [1129, 618] on section "Kết quả tìm kiếm ( 0 ) Bộ lọc No Data buithaovy.tkn 1 Báo cáo Mẫu 1: Báo cáo dò…" at bounding box center [784, 378] width 1568 height 757
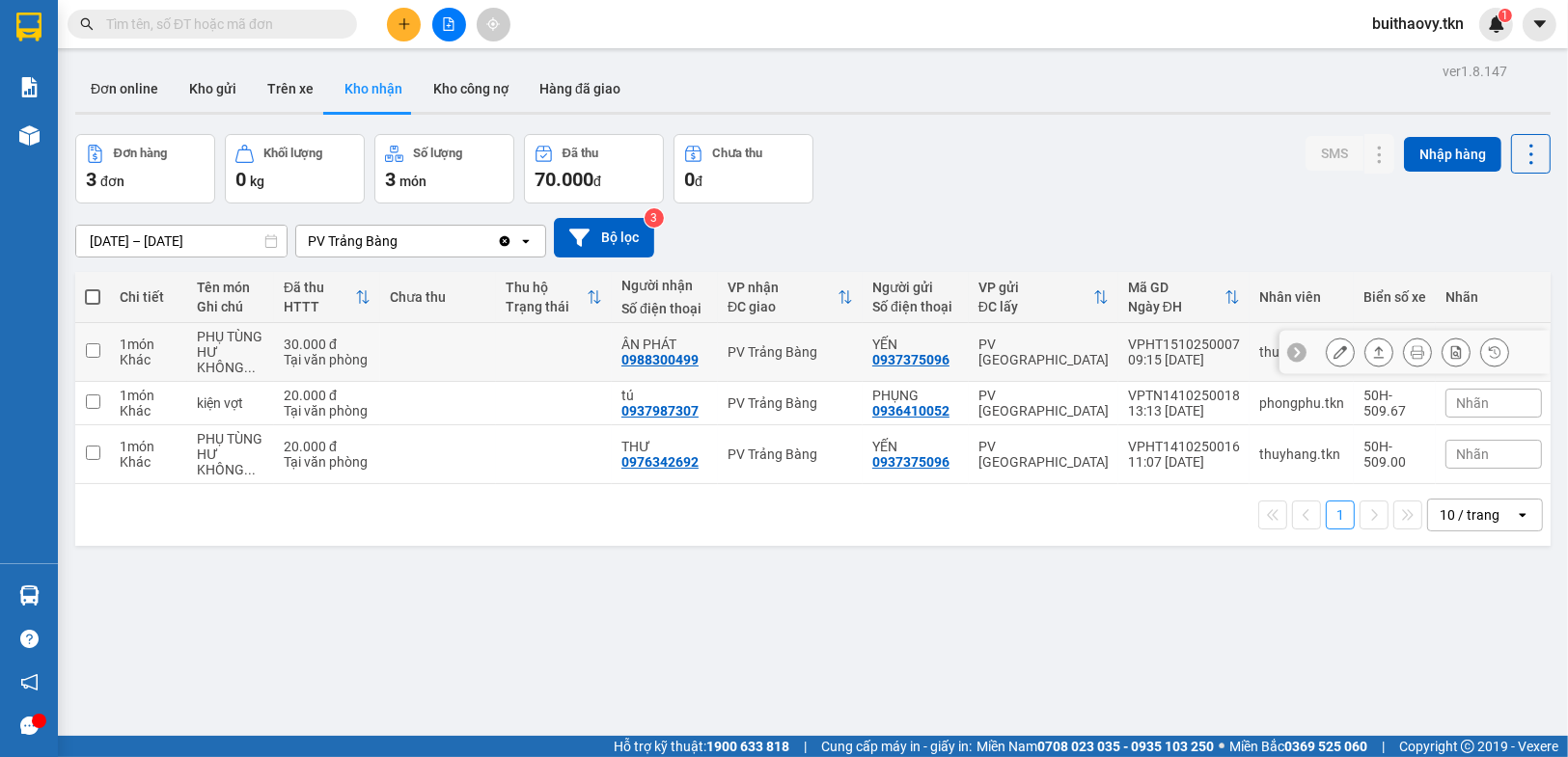
click at [95, 346] on input "checkbox" at bounding box center [93, 350] width 15 height 15
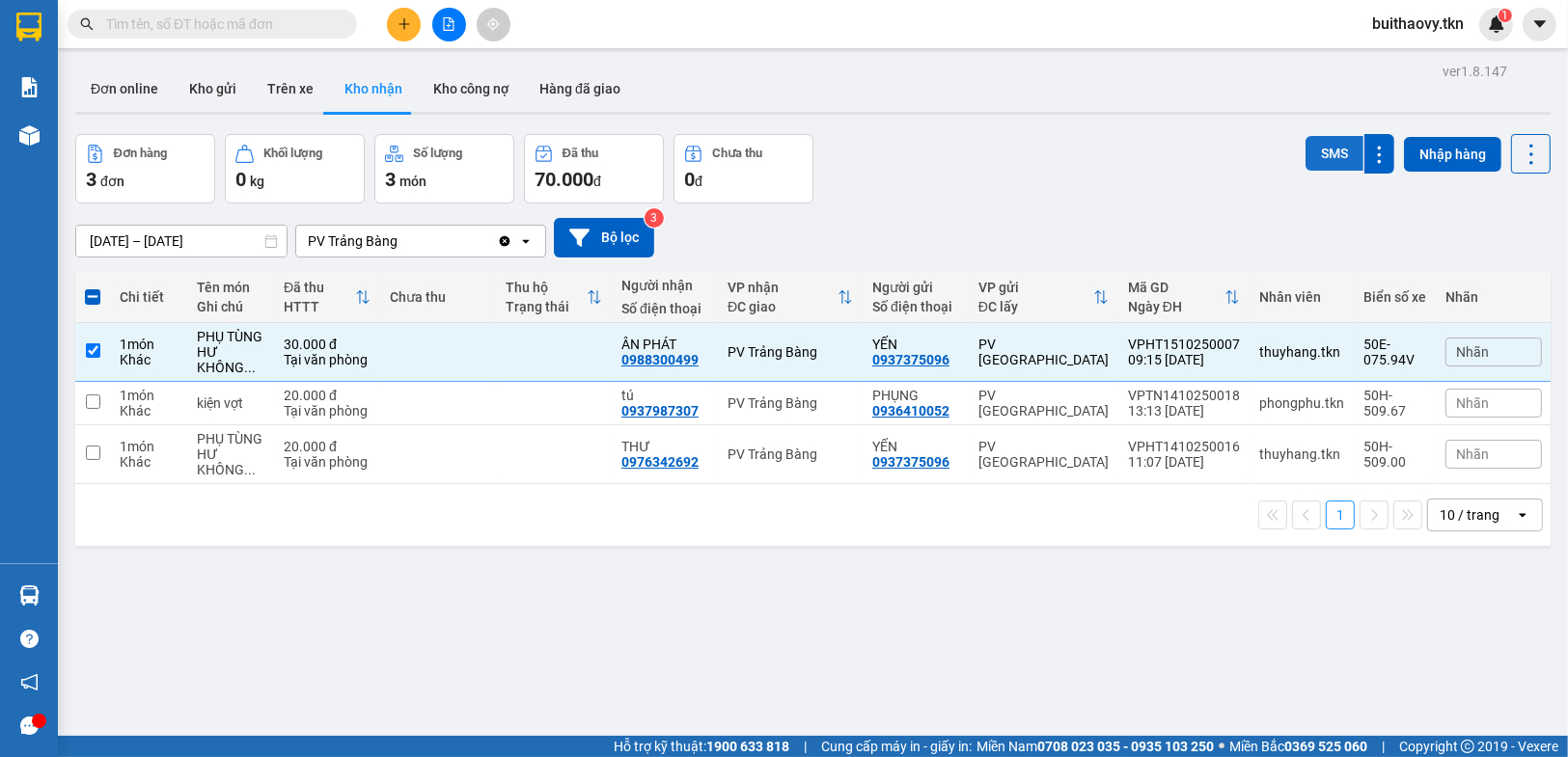
click at [1305, 149] on button "SMS" at bounding box center [1334, 153] width 58 height 34
click at [87, 348] on input "checkbox" at bounding box center [93, 350] width 15 height 15
checkbox input "false"
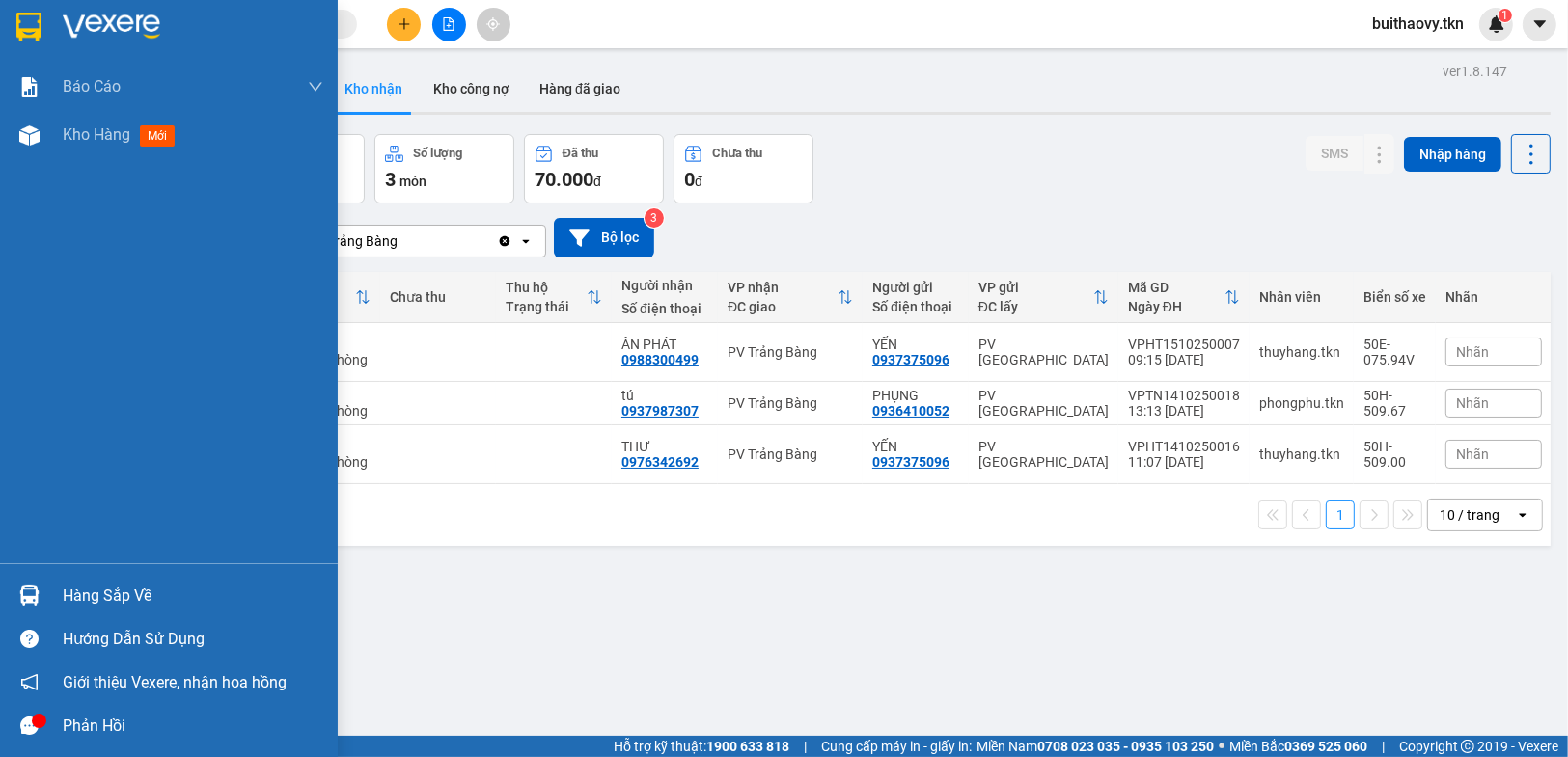
click at [35, 596] on img at bounding box center [29, 595] width 21 height 21
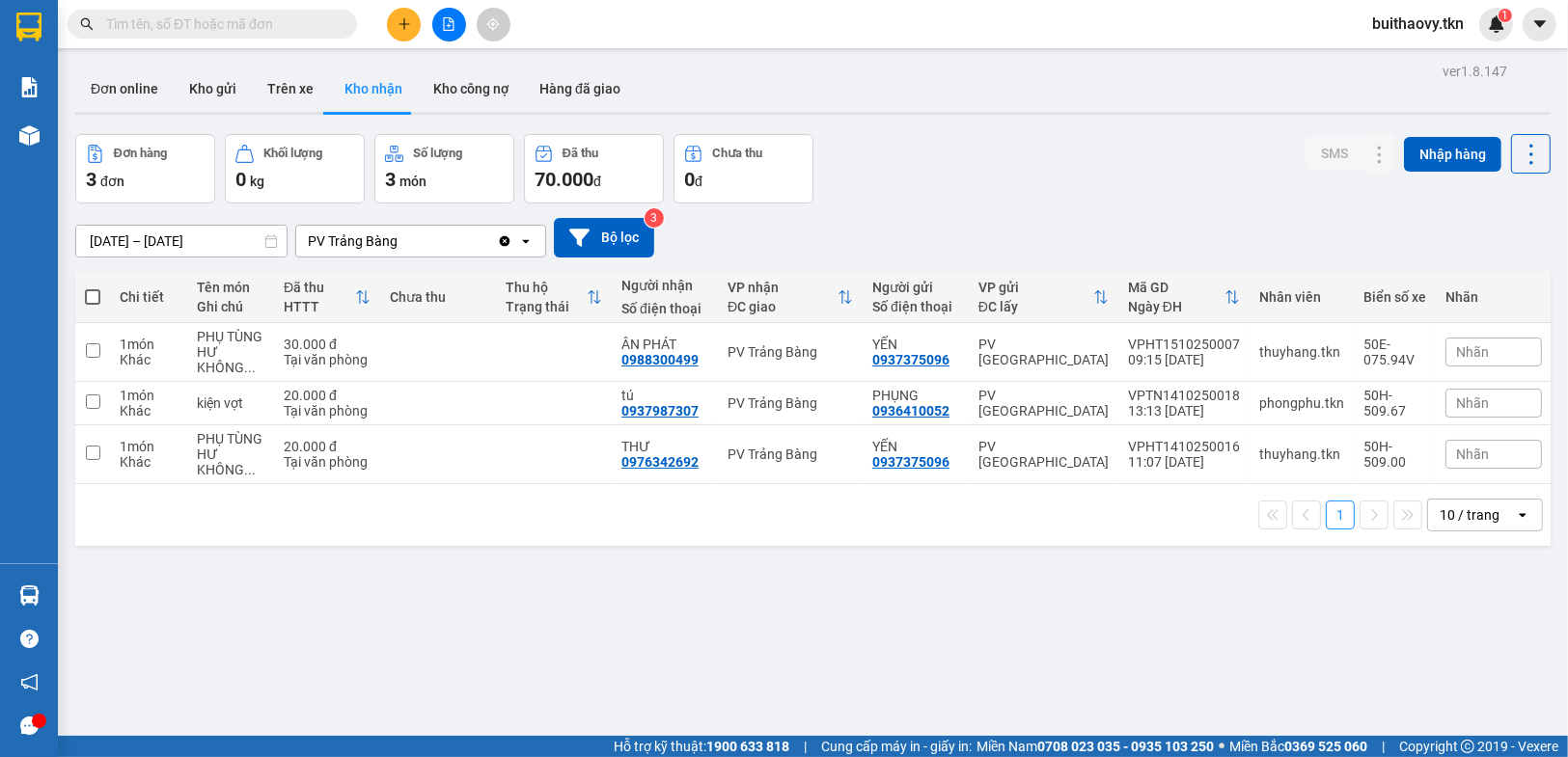
click at [1051, 632] on section "Kết quả tìm kiếm ( 0 ) Bộ lọc No Data buithaovy.tkn 1 Báo cáo Mẫu 1: Báo cáo dò…" at bounding box center [784, 378] width 1568 height 757
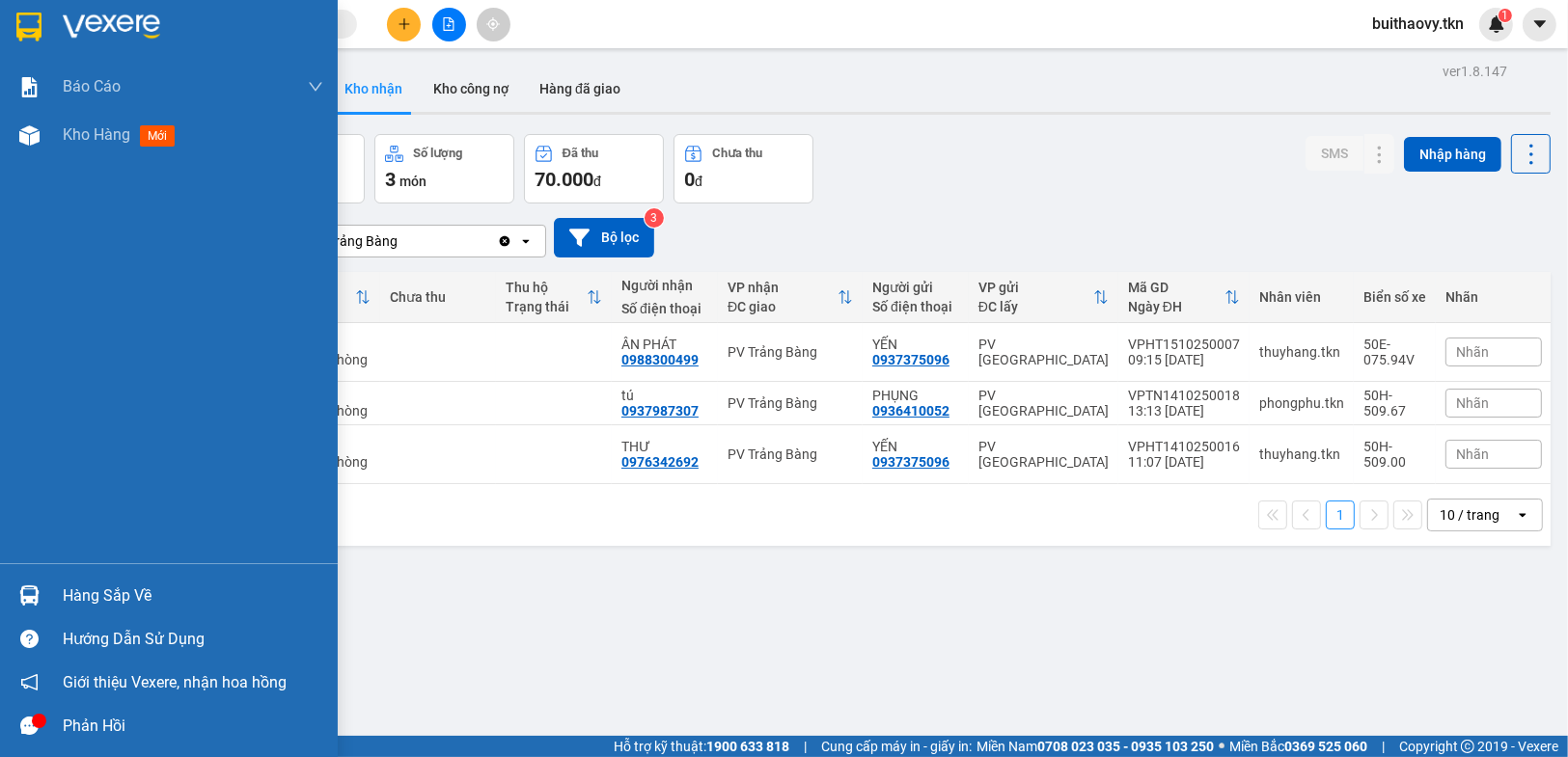
click at [51, 591] on div "Hàng sắp về" at bounding box center [169, 595] width 337 height 43
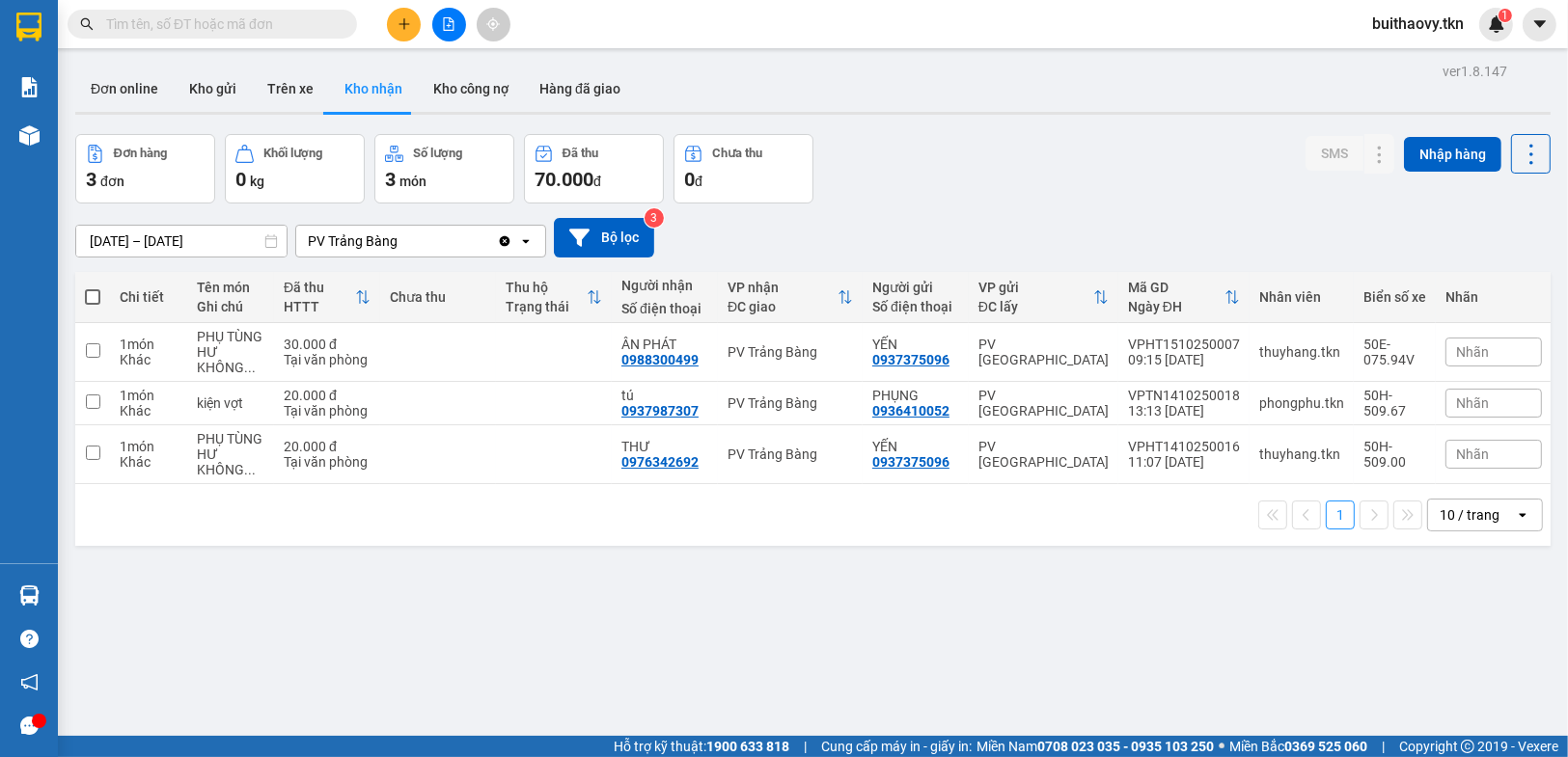
click at [1086, 656] on section "Kết quả tìm kiếm ( 0 ) Bộ lọc No Data buithaovy.tkn 1 Báo cáo Mẫu 1: Báo cáo dò…" at bounding box center [784, 378] width 1568 height 757
